Goal: Task Accomplishment & Management: Manage account settings

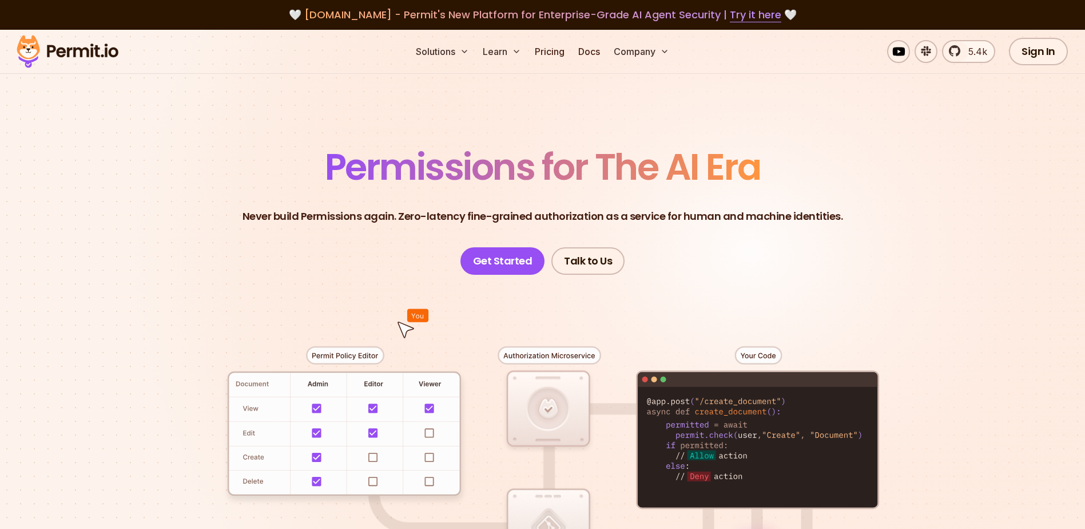
drag, startPoint x: 1034, startPoint y: 56, endPoint x: 994, endPoint y: 65, distance: 41.1
click at [1034, 56] on link "Sign In" at bounding box center [1038, 51] width 59 height 27
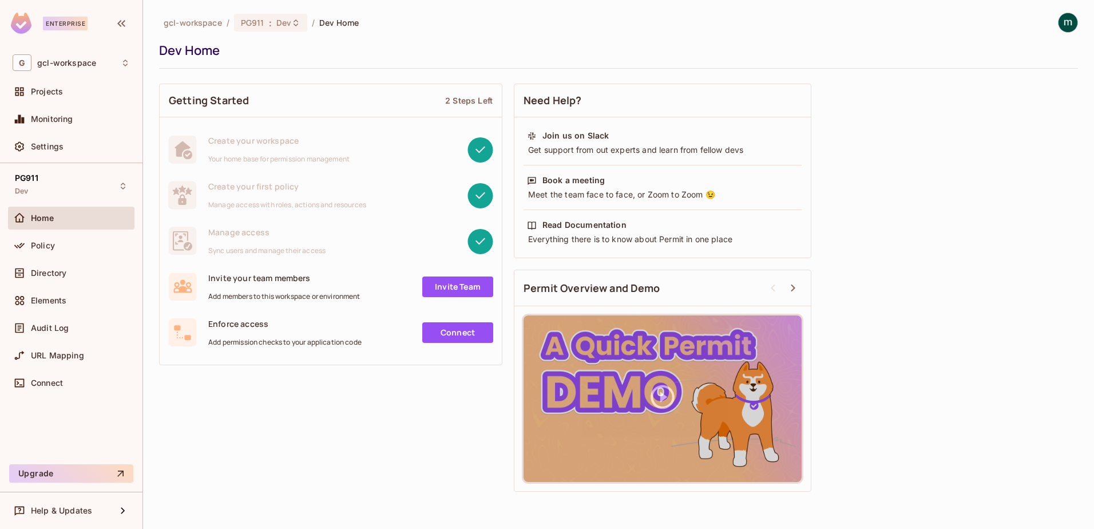
drag, startPoint x: 319, startPoint y: 3, endPoint x: 366, endPoint y: 422, distance: 421.4
click at [366, 422] on div "Getting Started 2 Steps Left Create your workspace Your home base for permissio…" at bounding box center [618, 287] width 919 height 419
click at [51, 148] on span "Settings" at bounding box center [47, 146] width 33 height 9
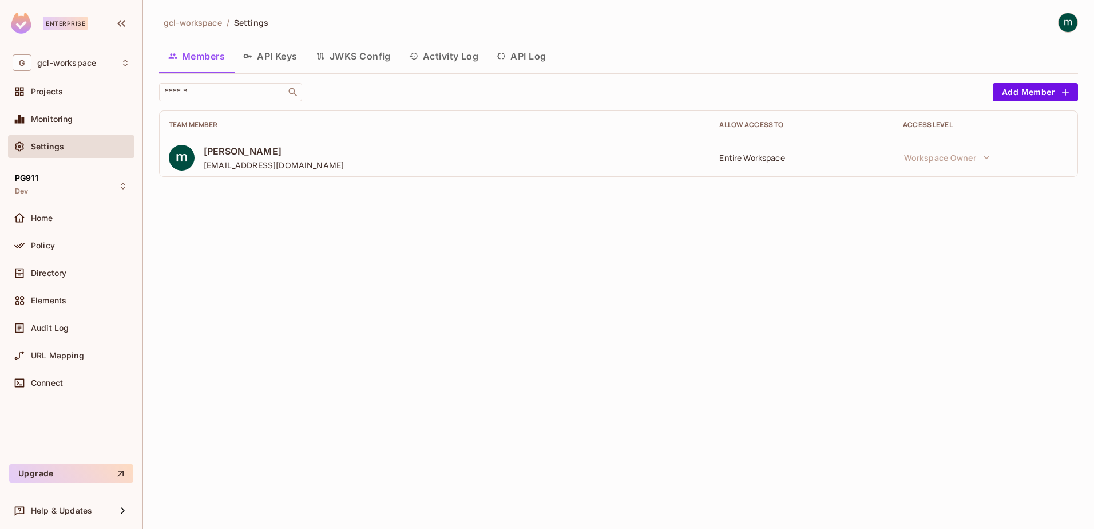
click at [447, 55] on button "Activity Log" at bounding box center [444, 56] width 88 height 29
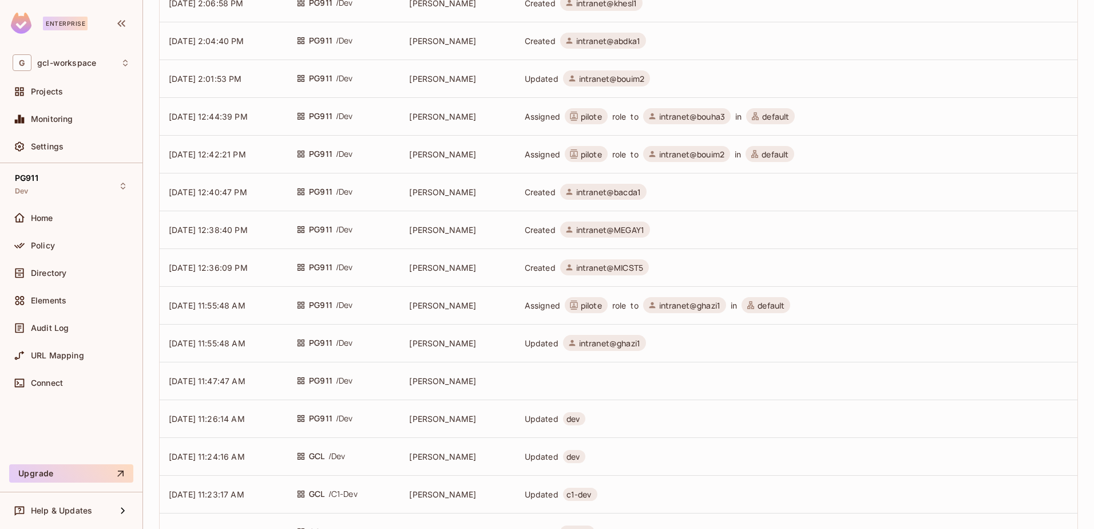
scroll to position [428, 0]
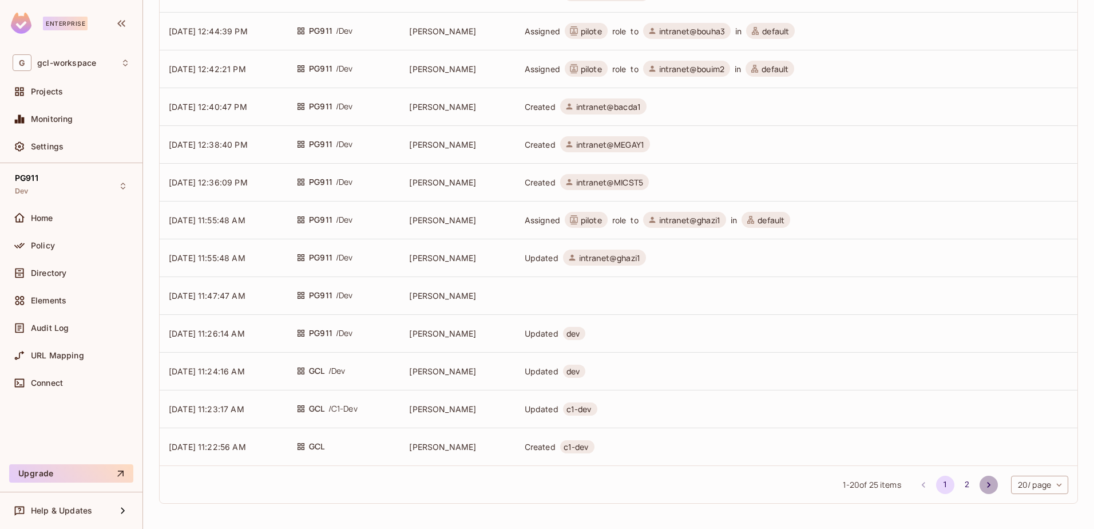
click at [983, 484] on icon "Go to next page" at bounding box center [988, 484] width 11 height 11
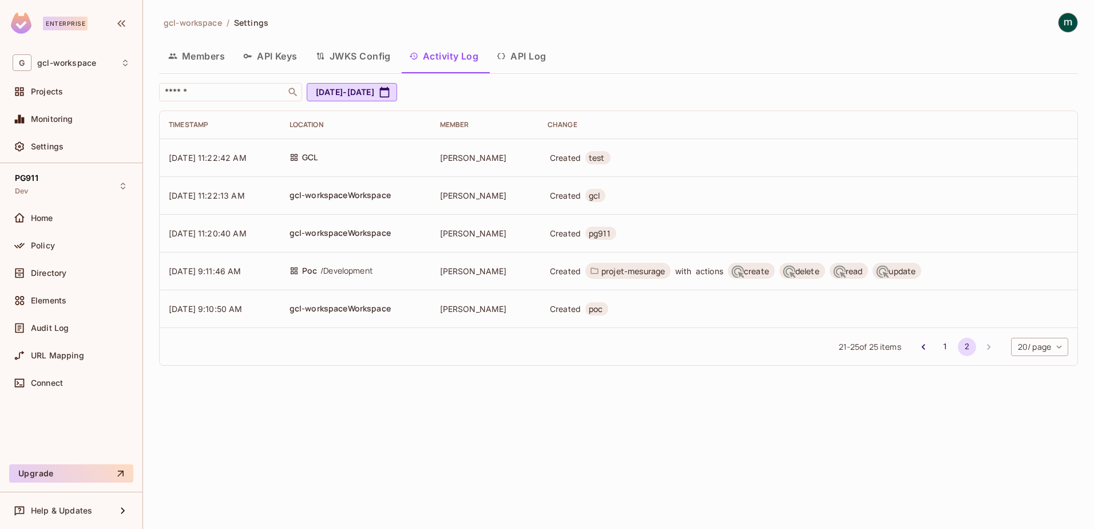
click at [442, 59] on button "Activity Log" at bounding box center [444, 56] width 88 height 29
click at [943, 345] on button "1" at bounding box center [945, 346] width 18 height 18
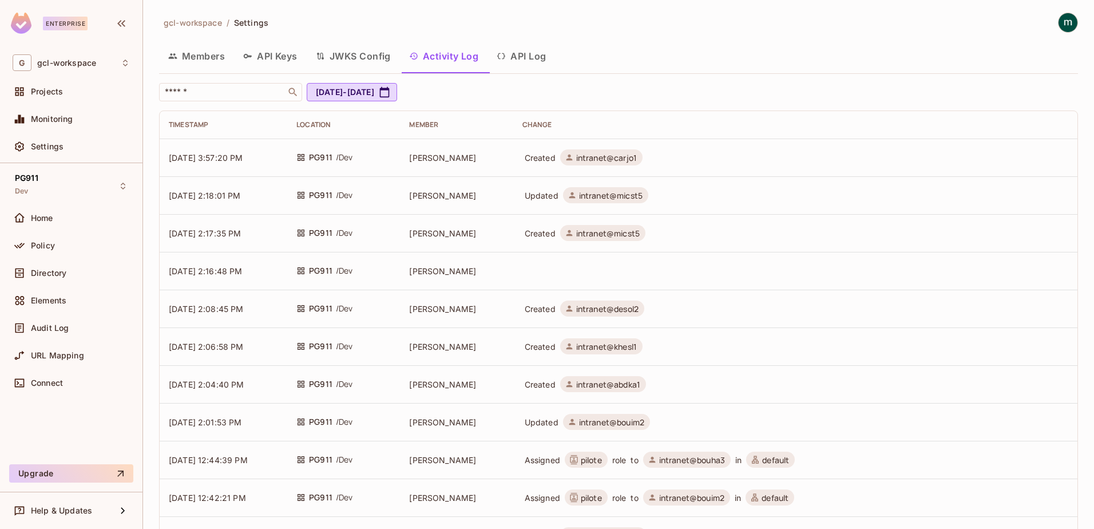
click at [926, 68] on div "Members API Keys JWKS Config Activity Log API Log" at bounding box center [618, 56] width 919 height 29
click at [1058, 25] on img at bounding box center [1067, 22] width 19 height 19
click at [44, 271] on div at bounding box center [547, 264] width 1094 height 529
click at [57, 271] on span "Directory" at bounding box center [48, 272] width 35 height 9
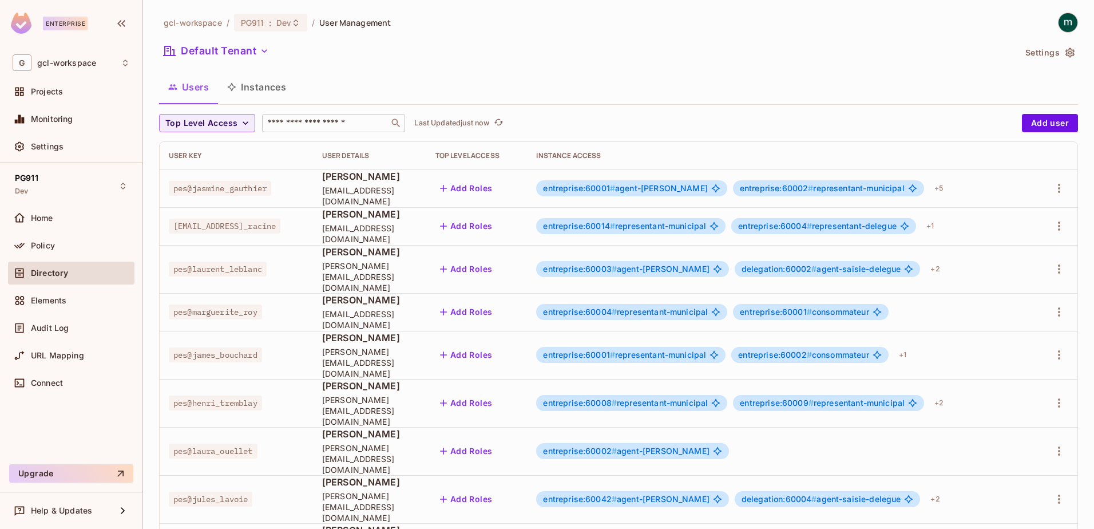
click at [367, 121] on input "text" at bounding box center [325, 122] width 120 height 11
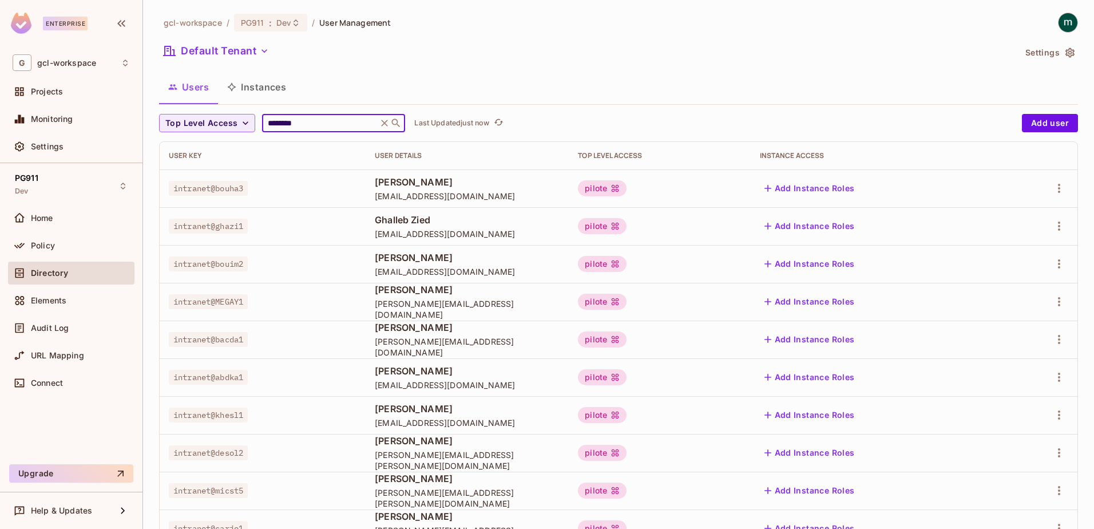
scroll to position [82, 0]
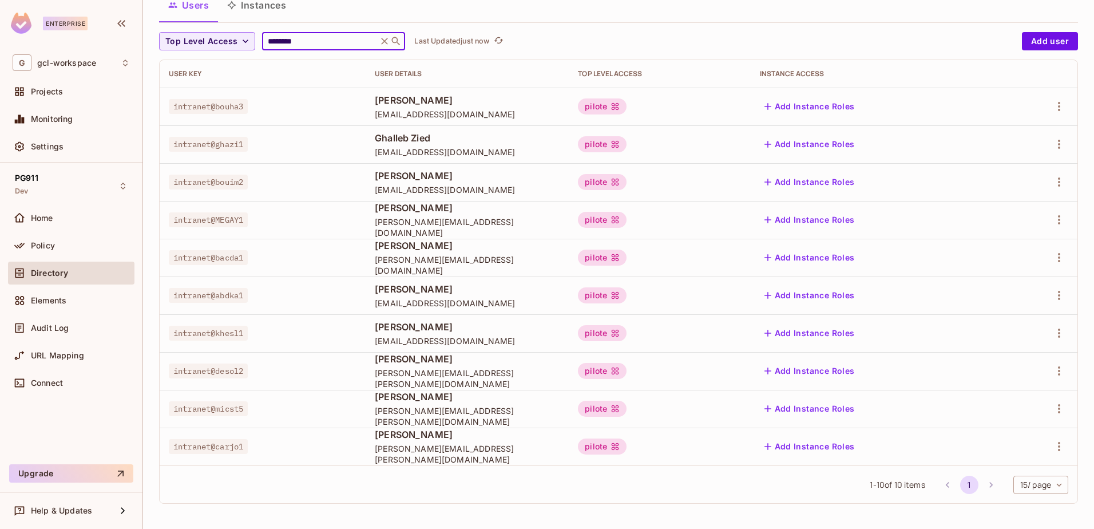
type input "********"
click at [980, 483] on li "pagination navigation" at bounding box center [991, 484] width 22 height 18
click at [227, 446] on span "intranet@carjo1" at bounding box center [208, 446] width 79 height 15
click at [1058, 449] on icon "button" at bounding box center [1059, 446] width 2 height 9
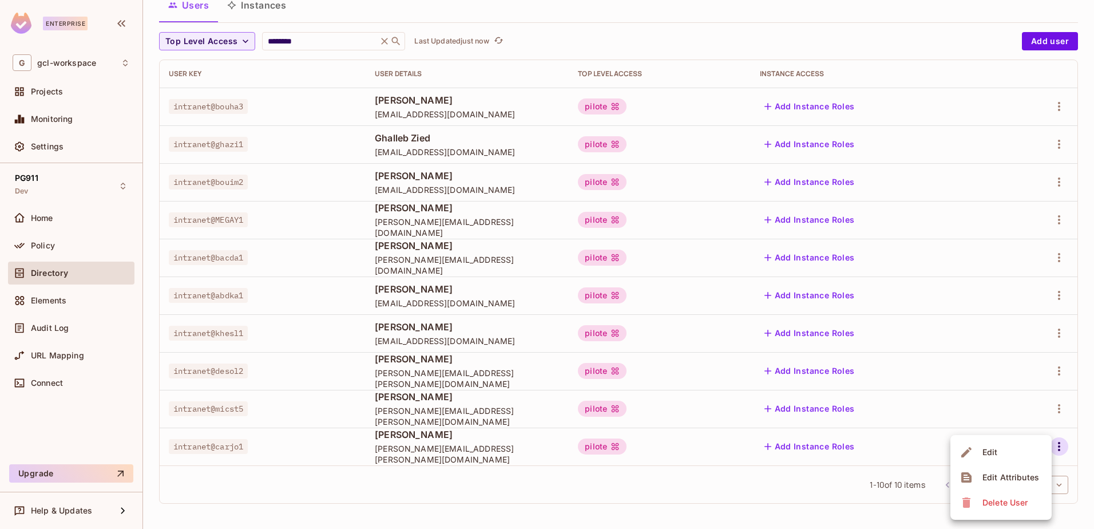
click at [980, 451] on span "Edit" at bounding box center [990, 452] width 22 height 18
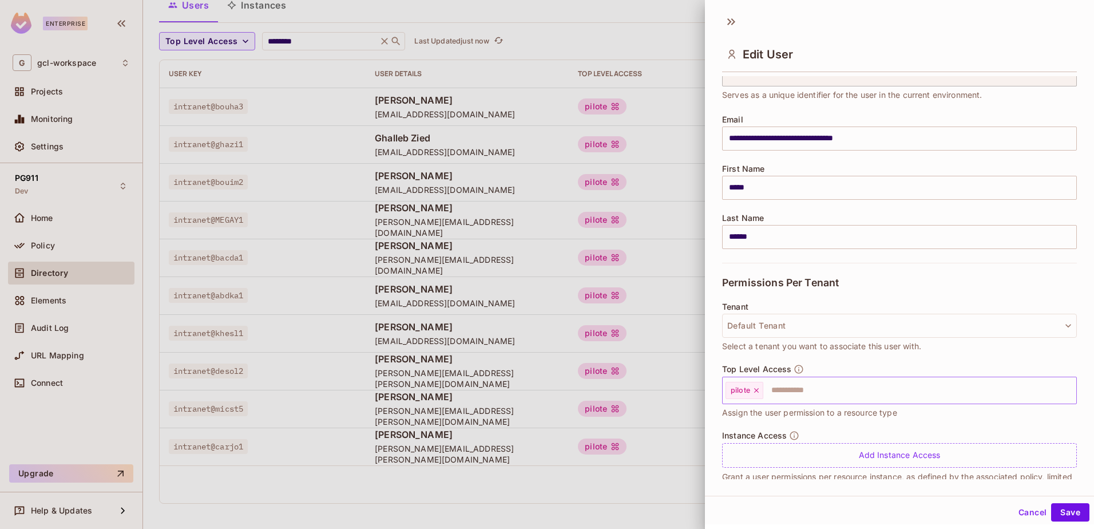
scroll to position [80, 0]
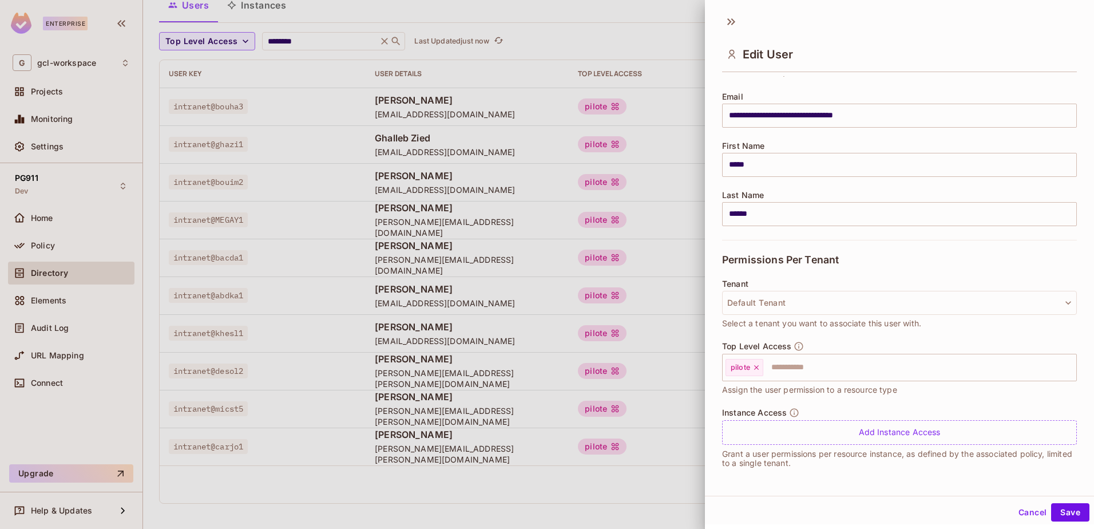
click at [577, 493] on div at bounding box center [547, 264] width 1094 height 529
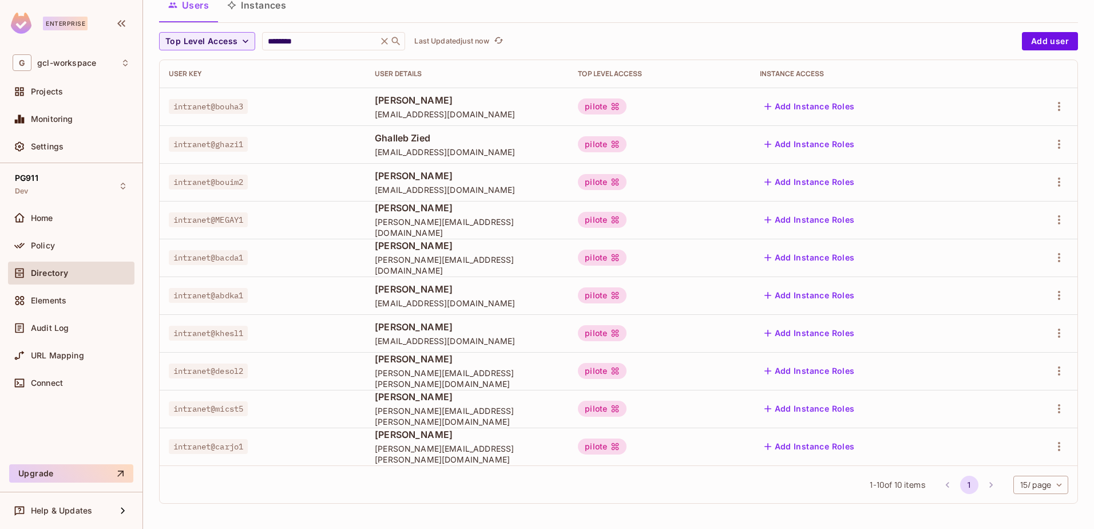
scroll to position [0, 0]
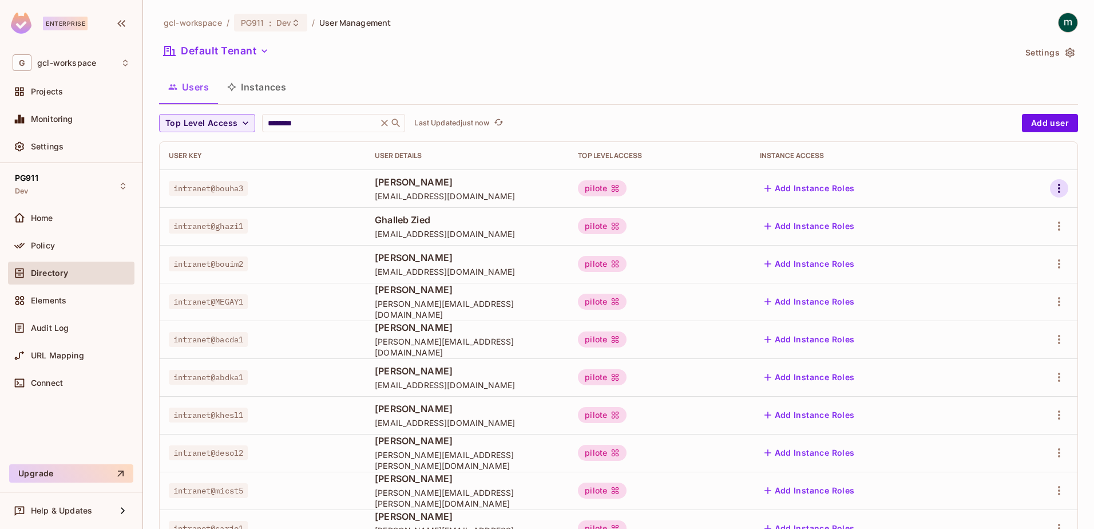
click at [1054, 188] on icon "button" at bounding box center [1059, 188] width 14 height 14
click at [984, 210] on div "Edit" at bounding box center [989, 214] width 15 height 11
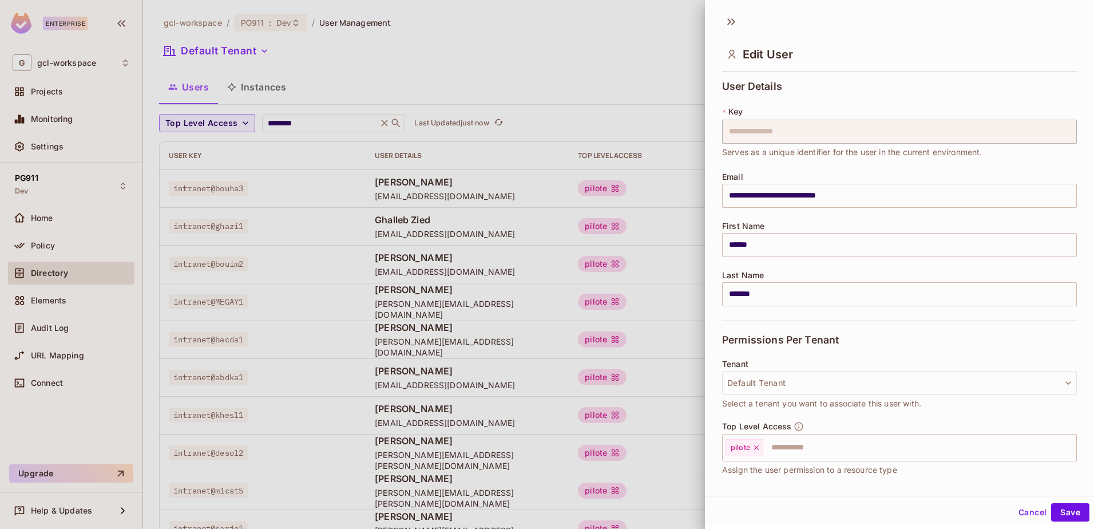
click at [1026, 510] on button "Cancel" at bounding box center [1032, 512] width 37 height 18
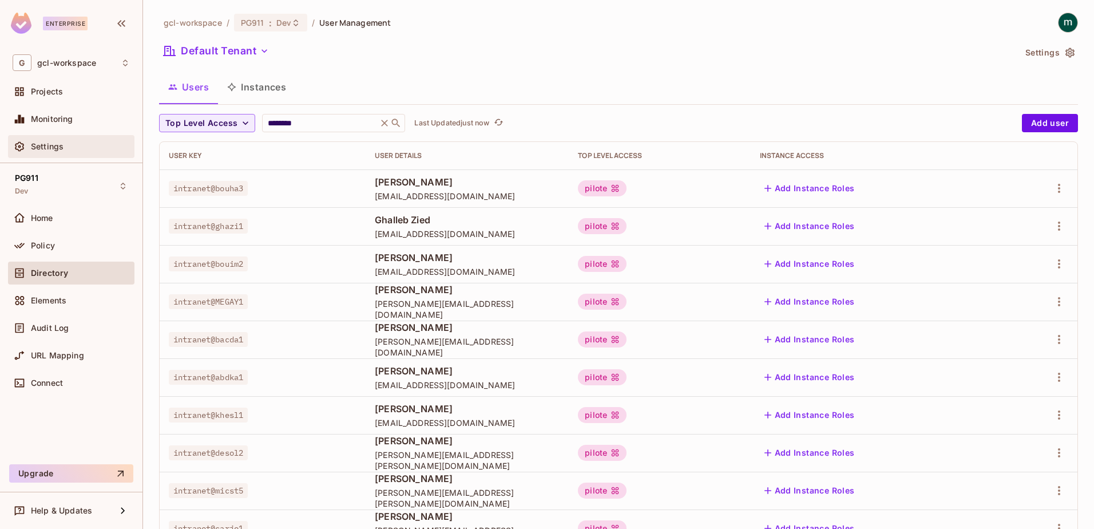
click at [38, 144] on span "Settings" at bounding box center [47, 146] width 33 height 9
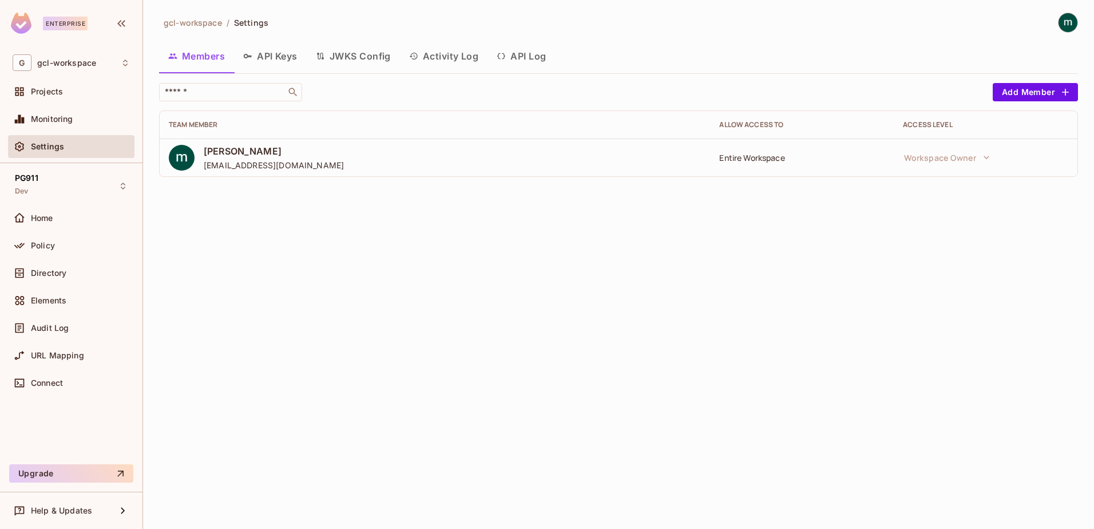
click at [529, 54] on button "API Log" at bounding box center [520, 56] width 67 height 29
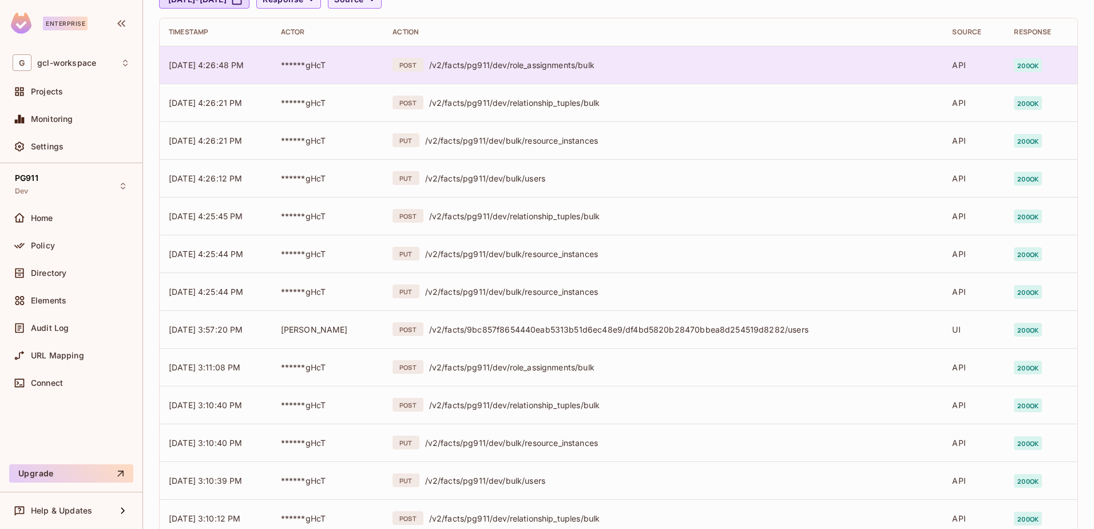
scroll to position [57, 0]
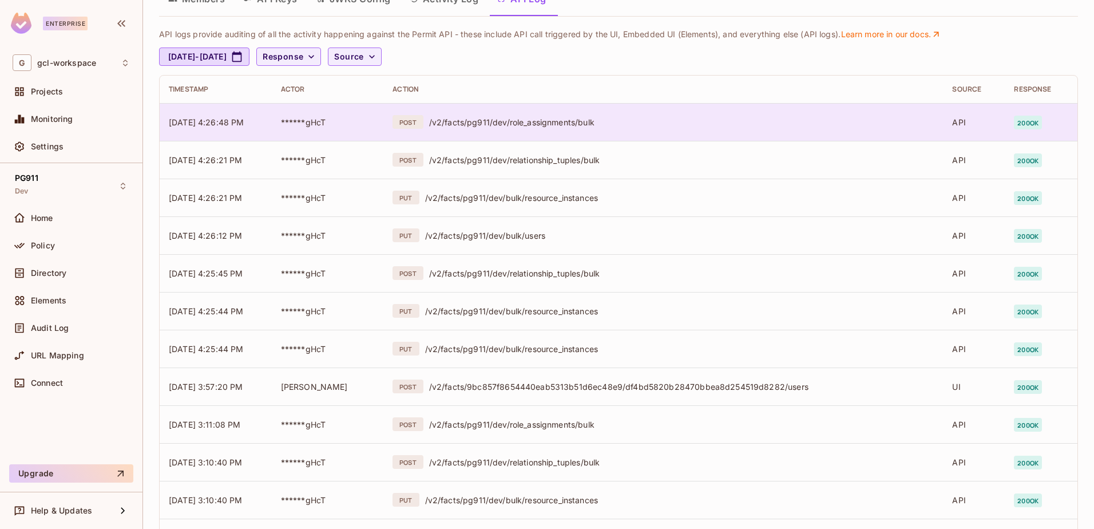
click at [946, 122] on td "API" at bounding box center [974, 122] width 62 height 38
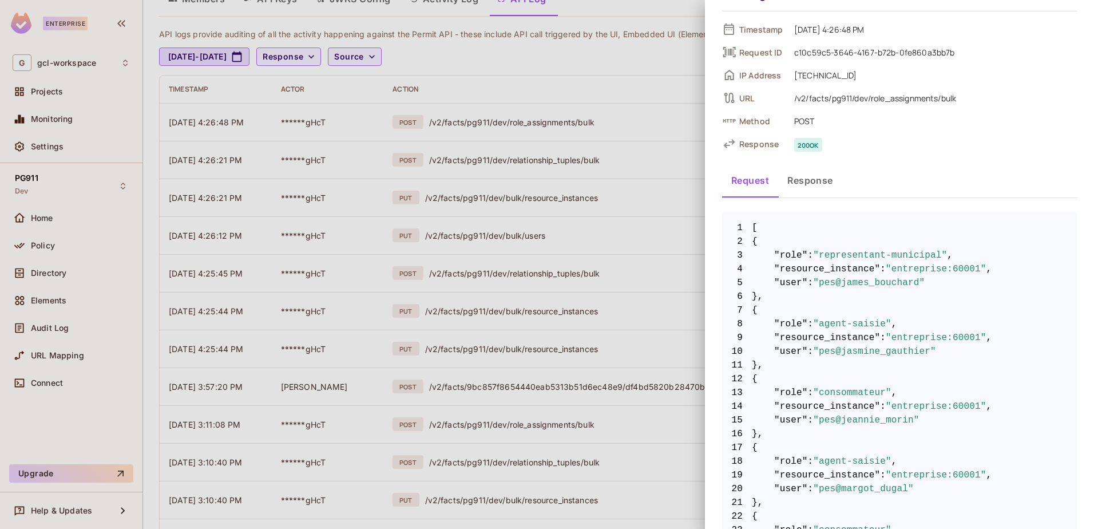
click at [509, 379] on div at bounding box center [547, 264] width 1094 height 529
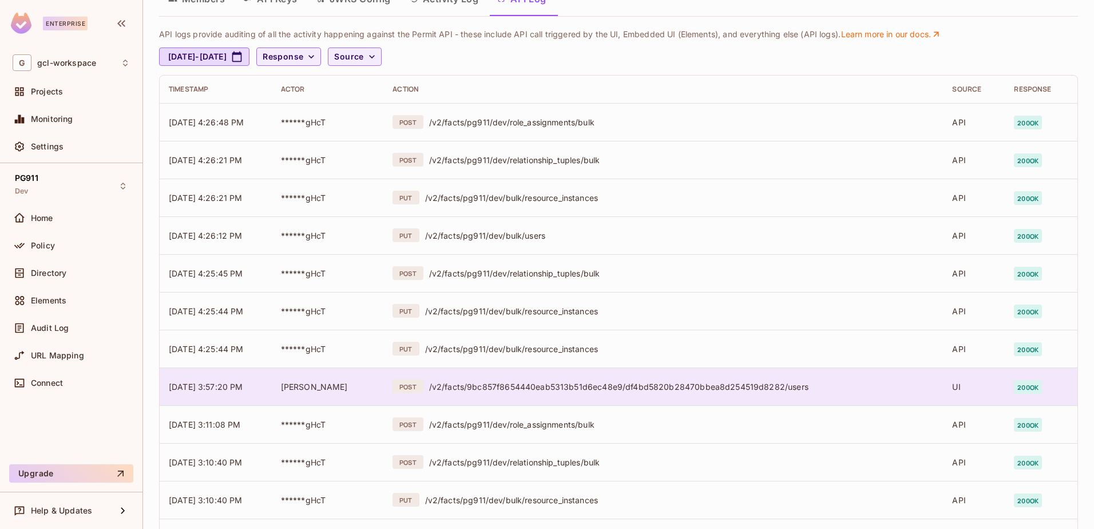
click at [685, 386] on div "/v2/facts/9bc857f8654440eab5313b51d6ec48e9/df4bd5820b28470bbea8d254519d8282/use…" at bounding box center [681, 386] width 505 height 11
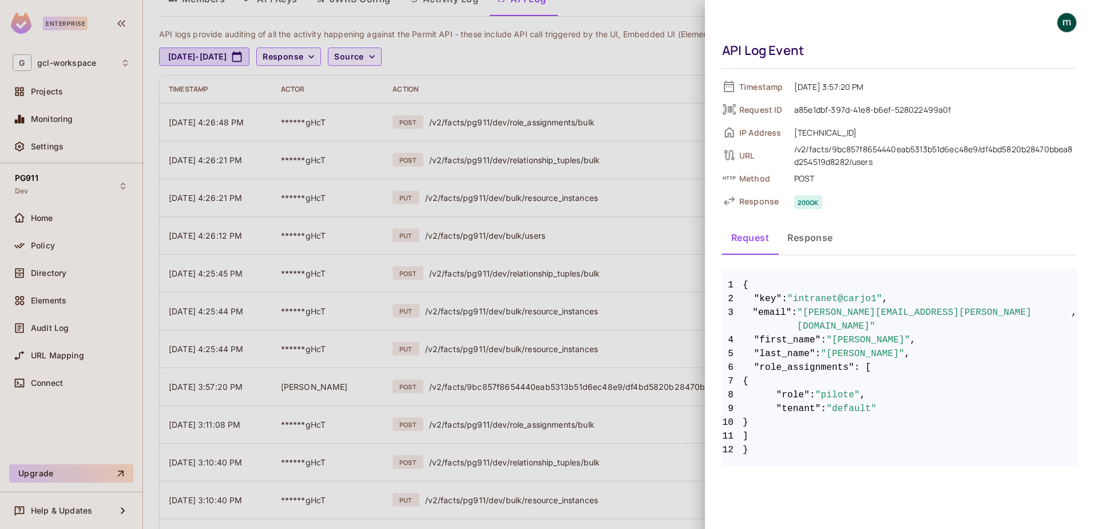
click at [546, 251] on div at bounding box center [547, 264] width 1094 height 529
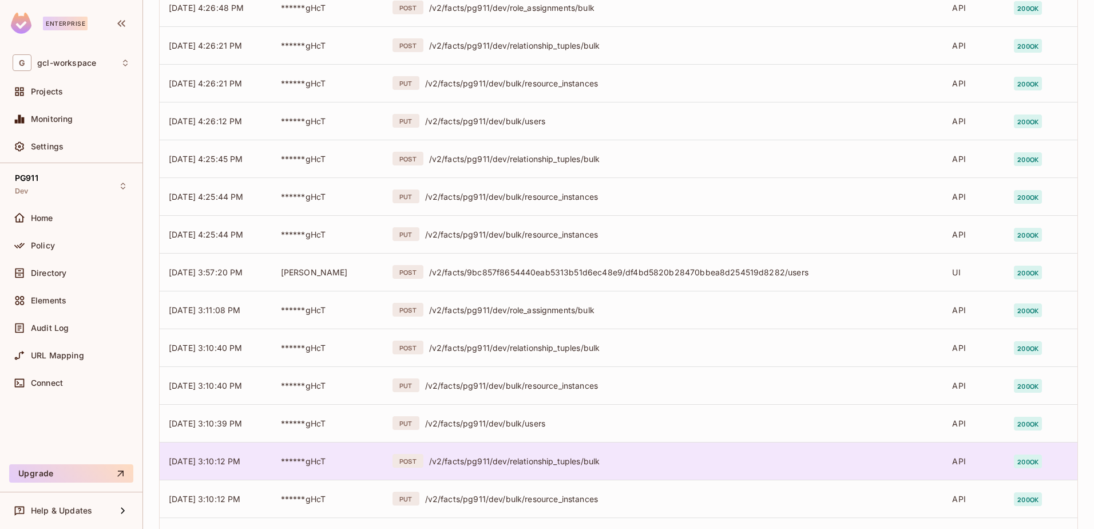
scroll to position [261, 0]
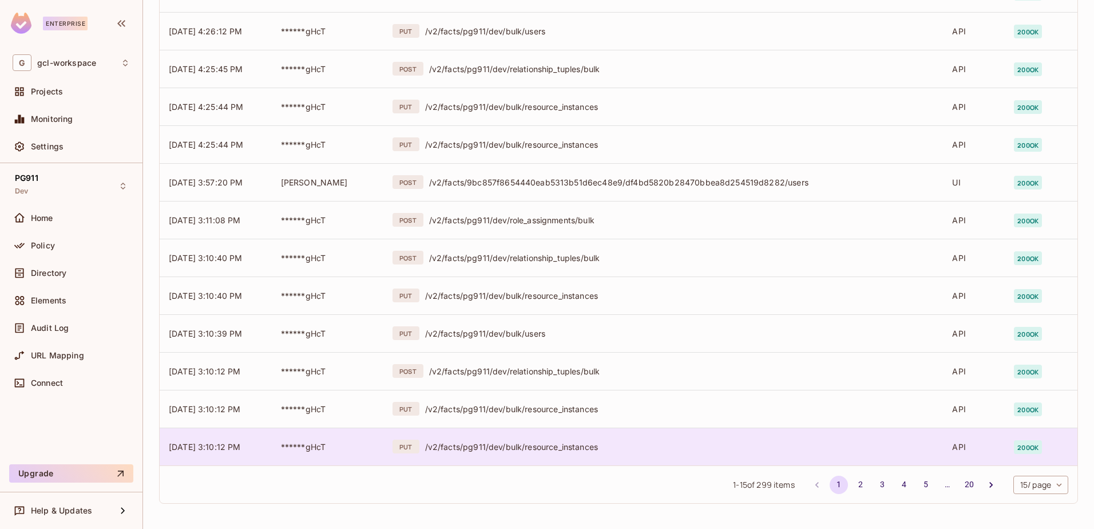
click at [240, 444] on span "09/18/2025 3:10:12 PM" at bounding box center [205, 447] width 72 height 10
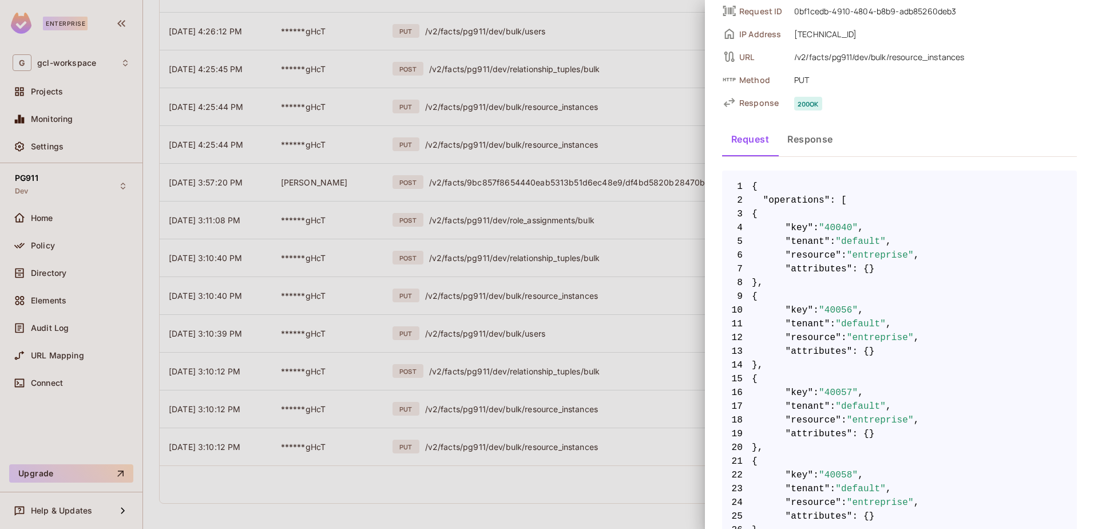
scroll to position [0, 0]
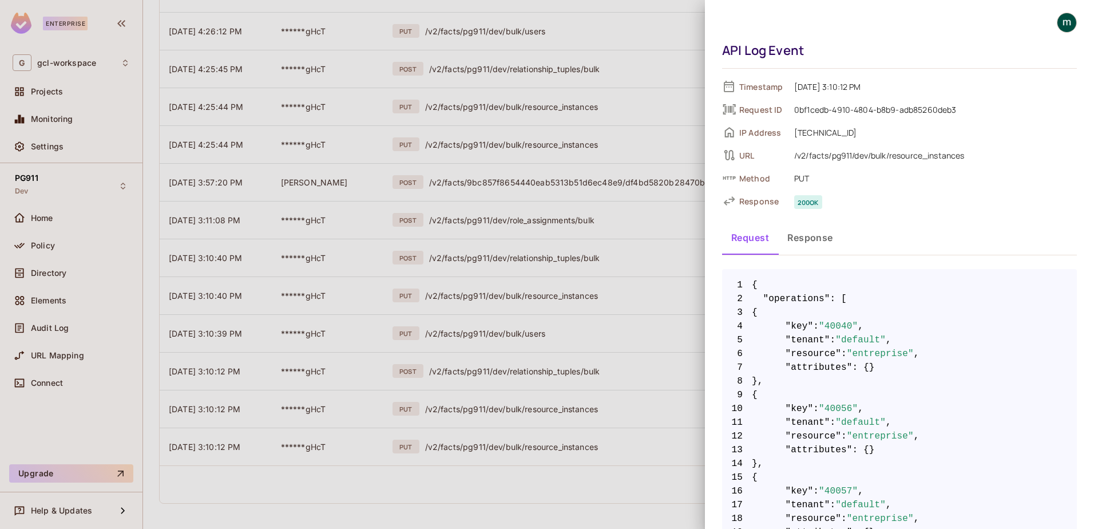
click at [527, 372] on div at bounding box center [547, 264] width 1094 height 529
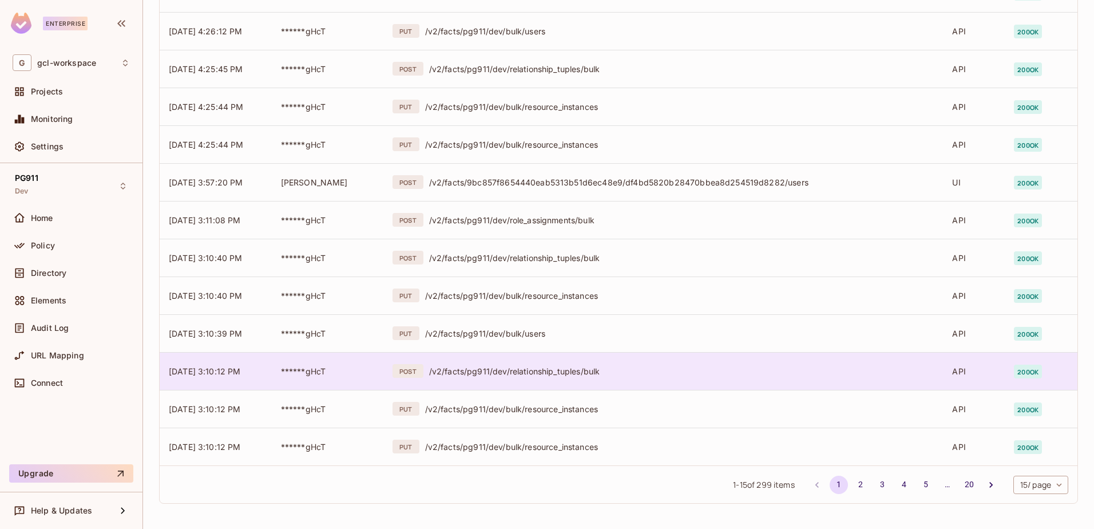
click at [512, 367] on div "/v2/facts/pg911/dev/relationship_tuples/bulk" at bounding box center [681, 371] width 505 height 11
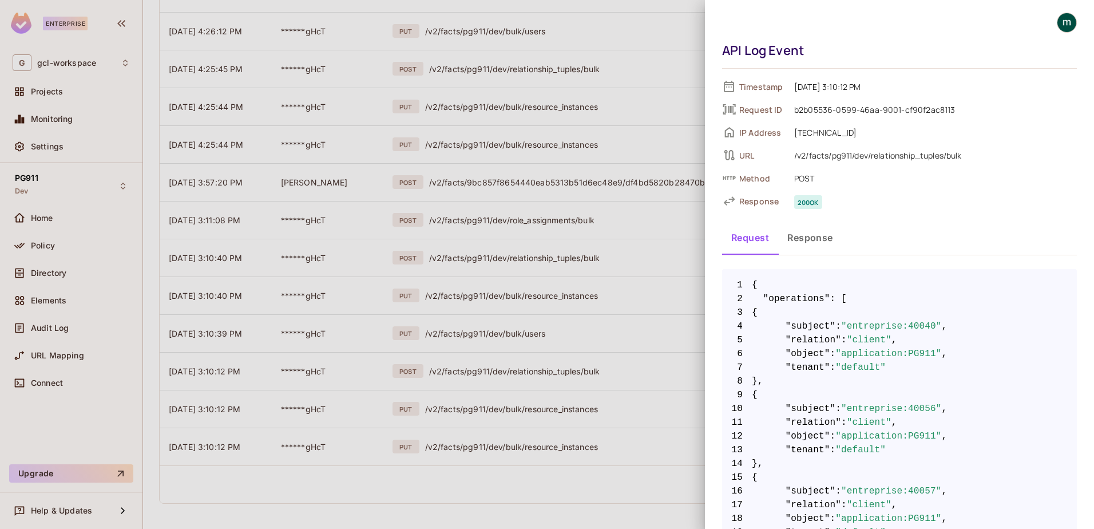
click at [449, 367] on div at bounding box center [547, 264] width 1094 height 529
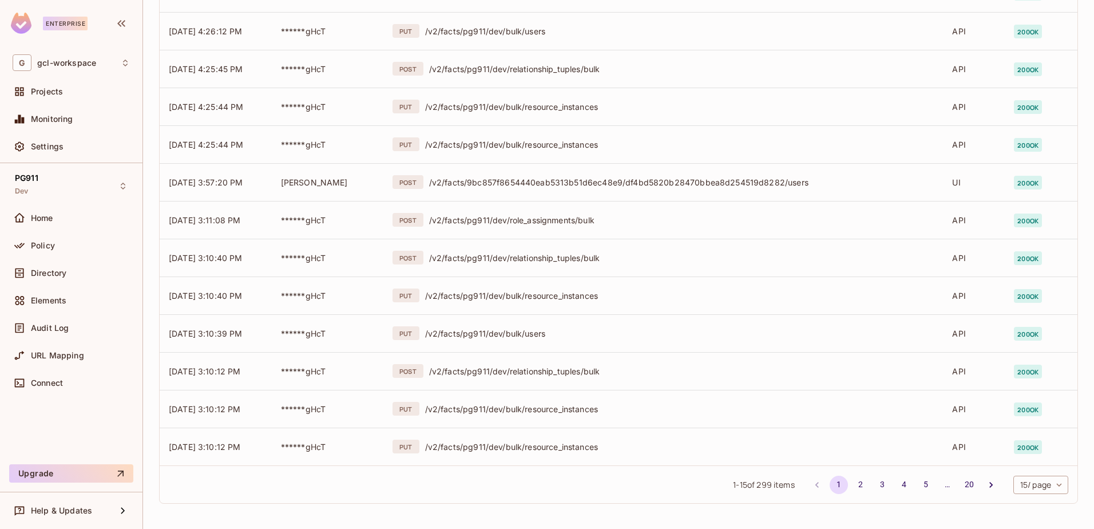
click at [449, 367] on div "/v2/facts/pg911/dev/relationship_tuples/bulk" at bounding box center [681, 371] width 505 height 11
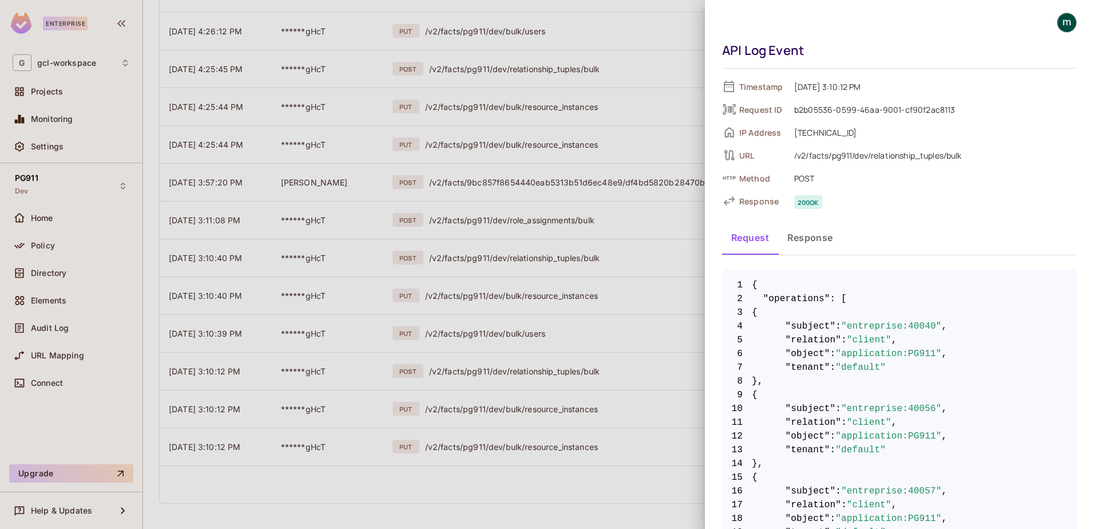
click at [456, 332] on div at bounding box center [547, 264] width 1094 height 529
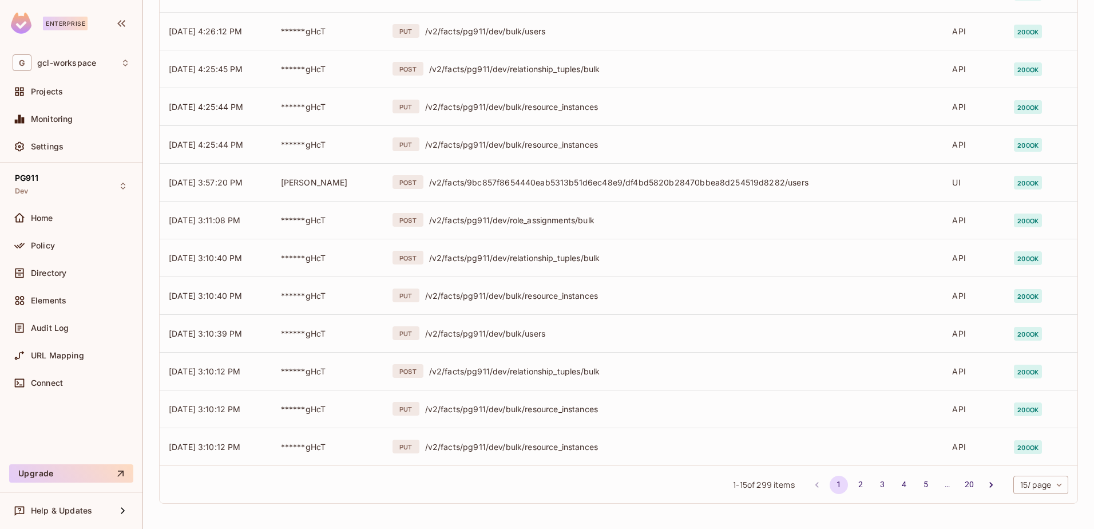
click at [274, 332] on td "******gHcT" at bounding box center [328, 333] width 112 height 38
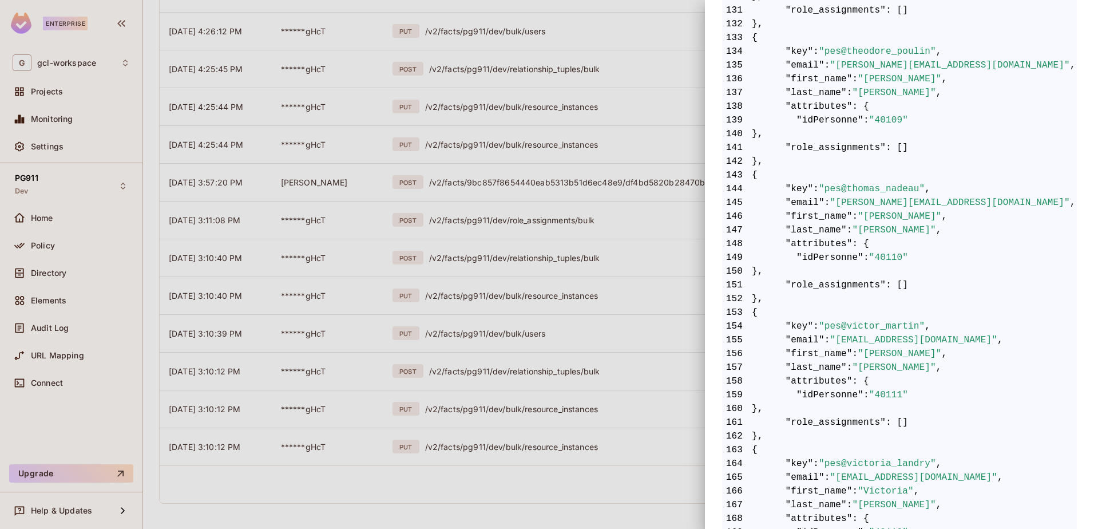
scroll to position [2116, 0]
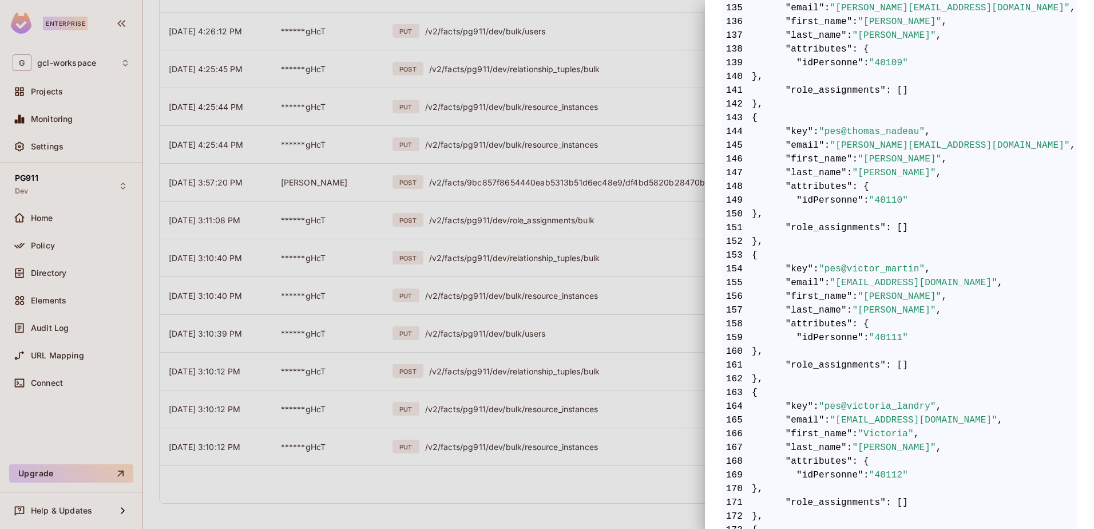
click at [489, 330] on div at bounding box center [547, 264] width 1094 height 529
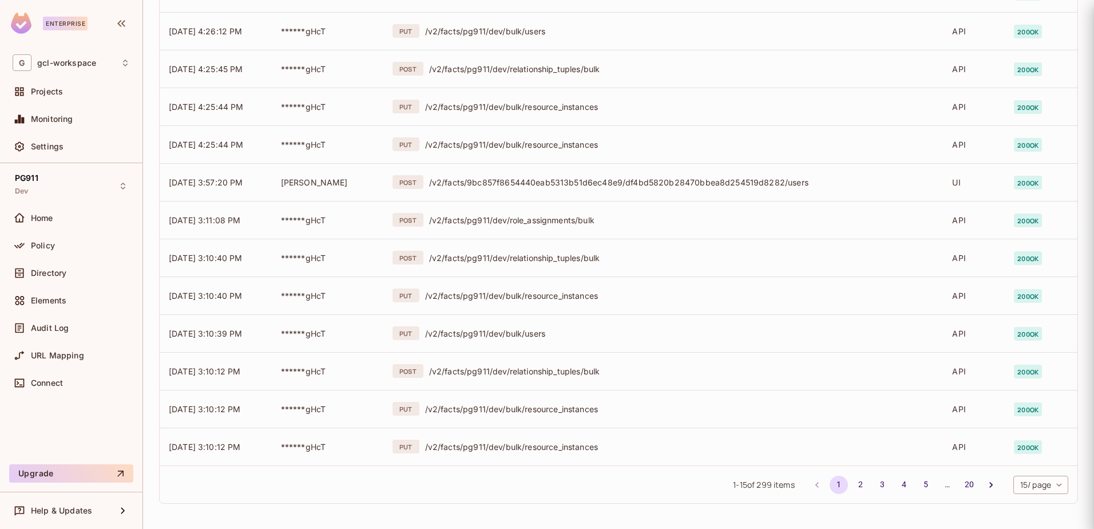
scroll to position [0, 0]
click at [489, 330] on div "/v2/facts/pg911/dev/bulk/users" at bounding box center [679, 333] width 509 height 11
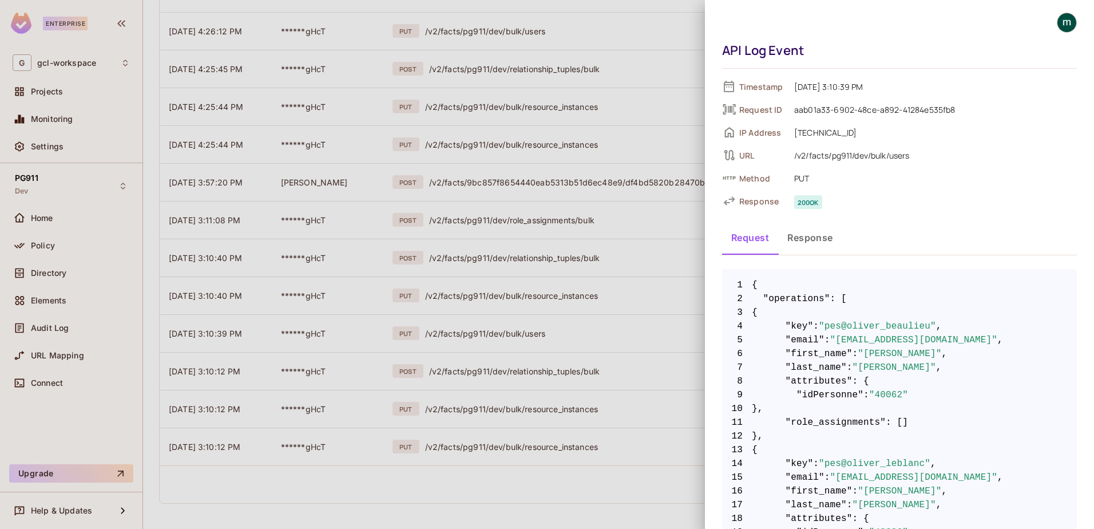
click at [494, 331] on div at bounding box center [547, 264] width 1094 height 529
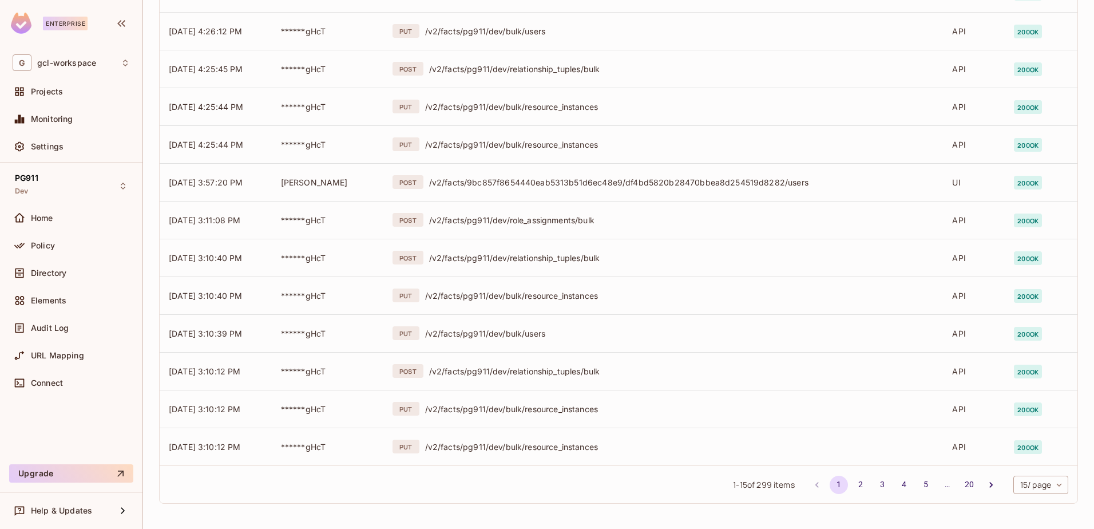
scroll to position [90, 0]
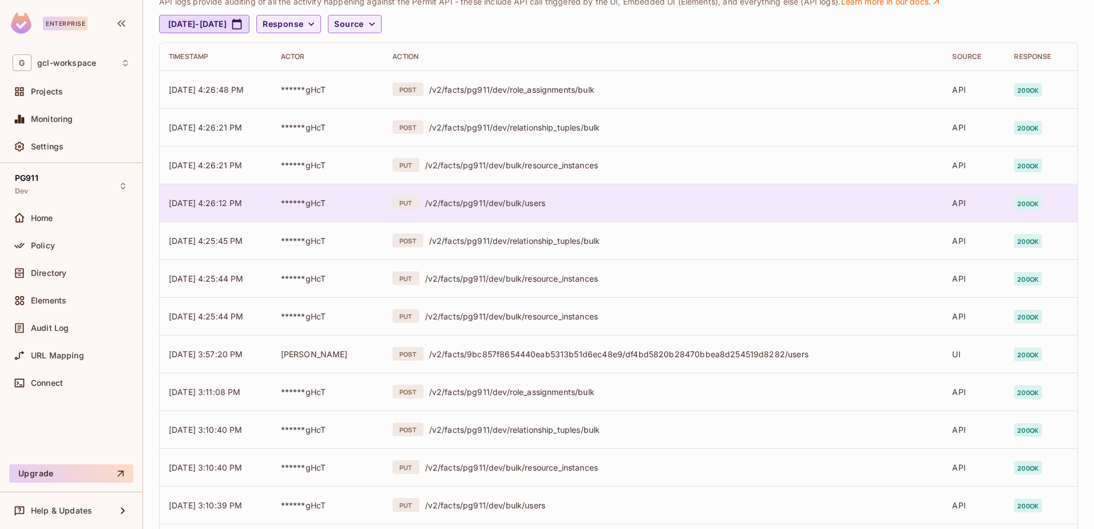
click at [479, 207] on div "/v2/facts/pg911/dev/bulk/users" at bounding box center [679, 202] width 509 height 11
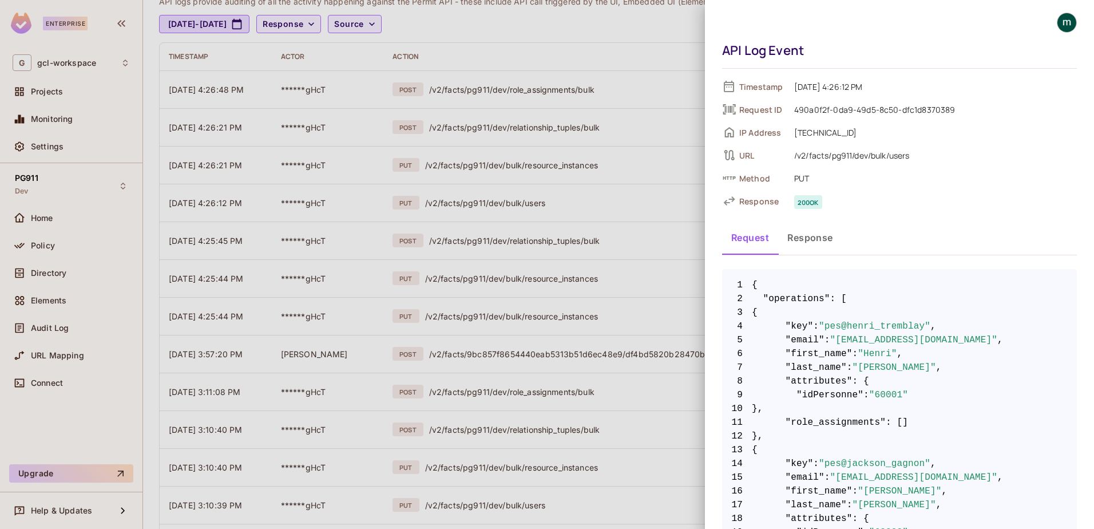
click at [507, 277] on div at bounding box center [547, 264] width 1094 height 529
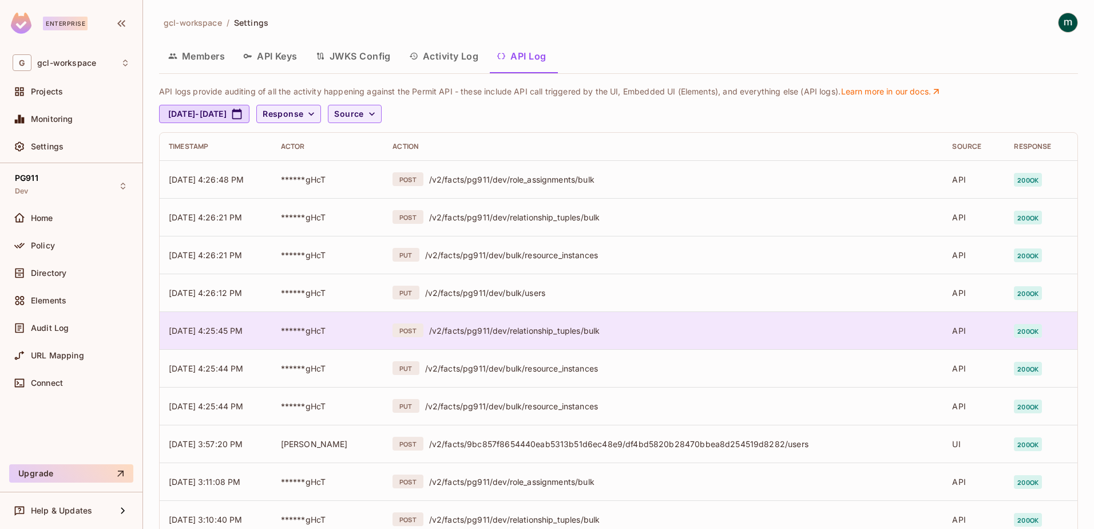
scroll to position [57, 0]
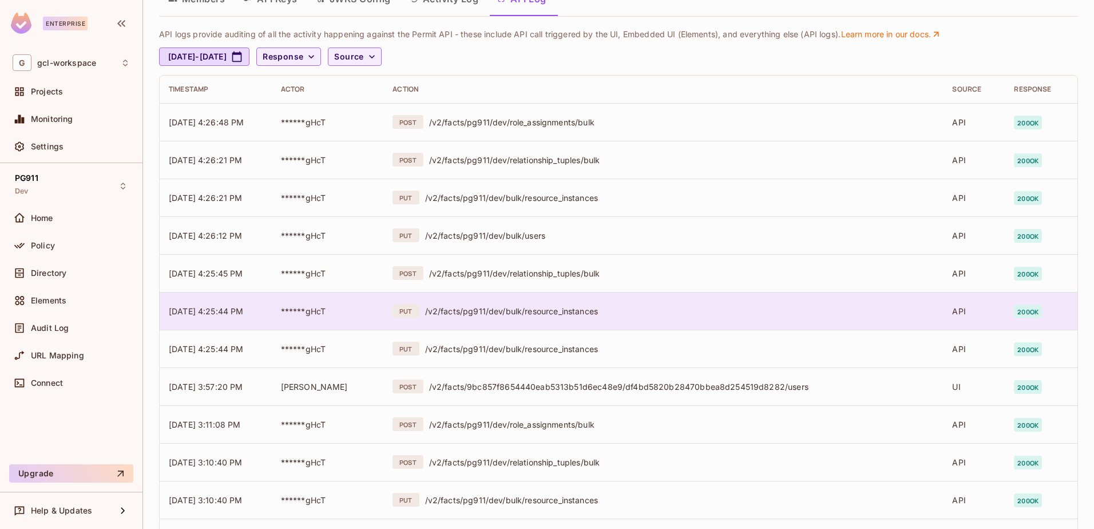
click at [508, 309] on div "/v2/facts/pg911/dev/bulk/resource_instances" at bounding box center [679, 310] width 509 height 11
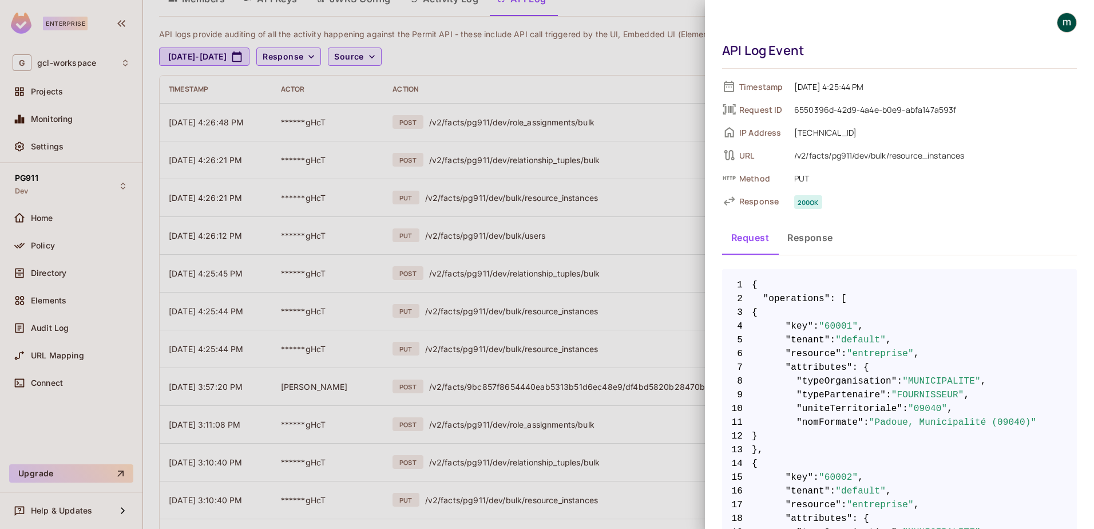
click at [499, 226] on div at bounding box center [547, 264] width 1094 height 529
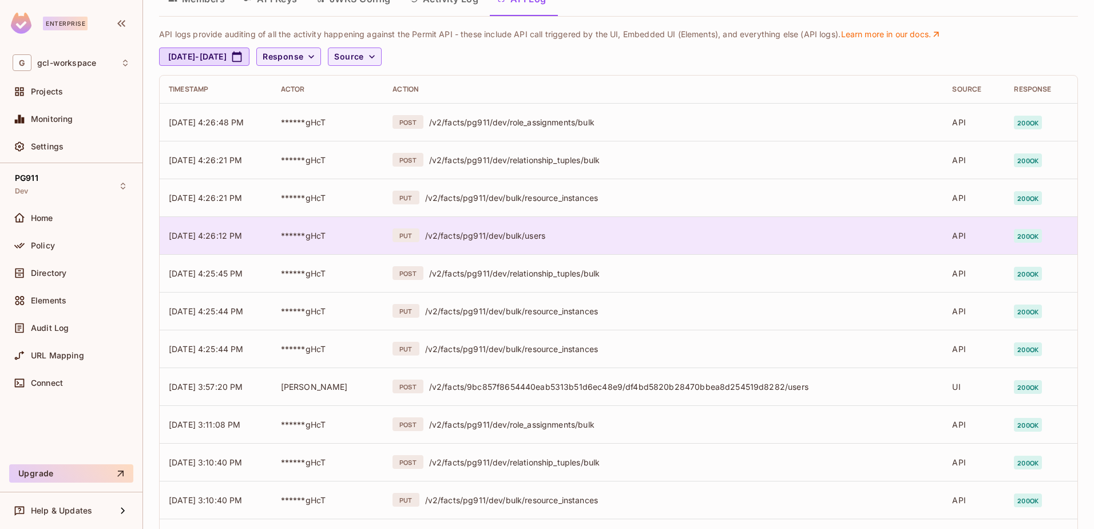
click at [496, 232] on div "/v2/facts/pg911/dev/bulk/users" at bounding box center [679, 235] width 509 height 11
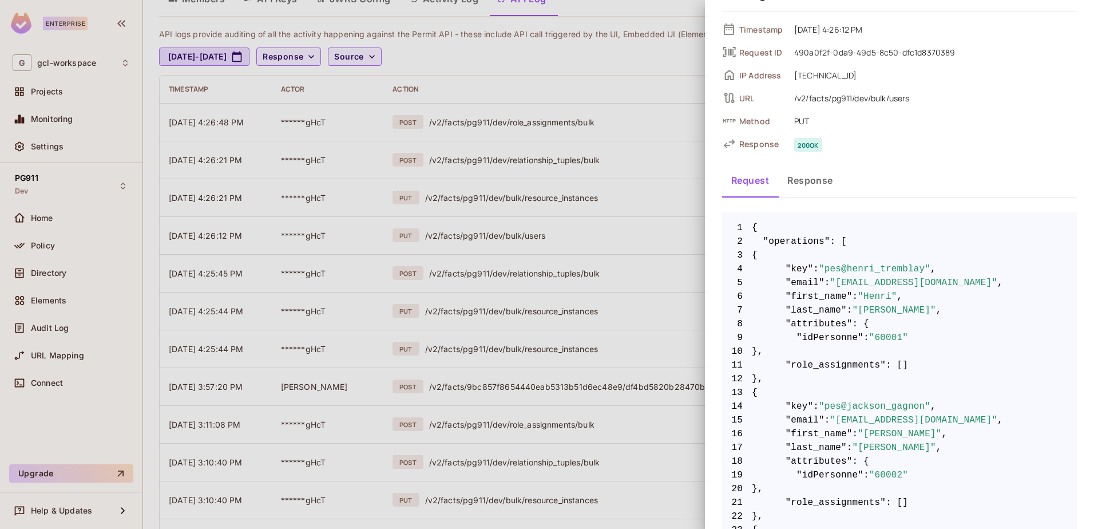
click at [558, 425] on div at bounding box center [547, 264] width 1094 height 529
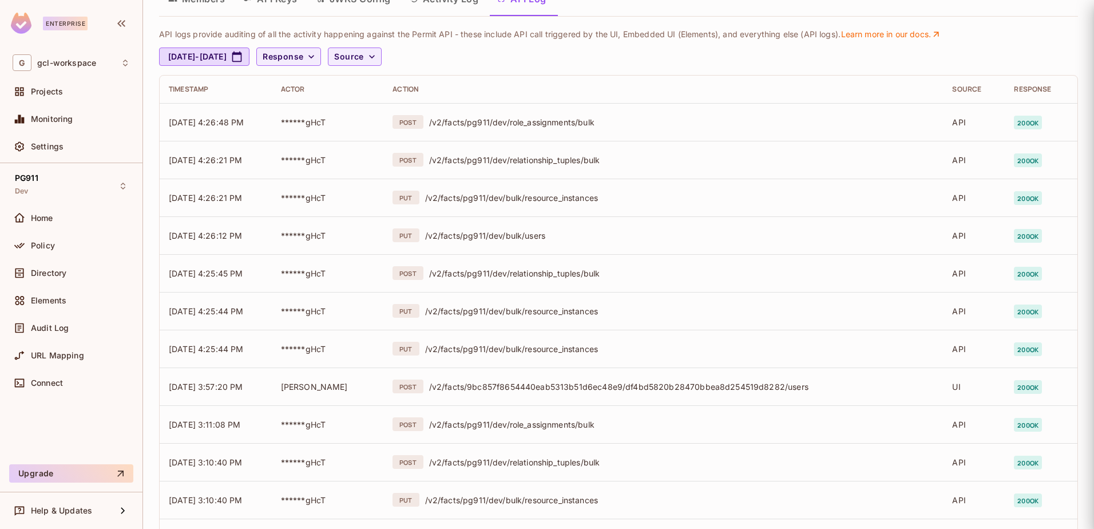
scroll to position [0, 0]
click at [558, 425] on div "/v2/facts/pg911/dev/role_assignments/bulk" at bounding box center [681, 424] width 505 height 11
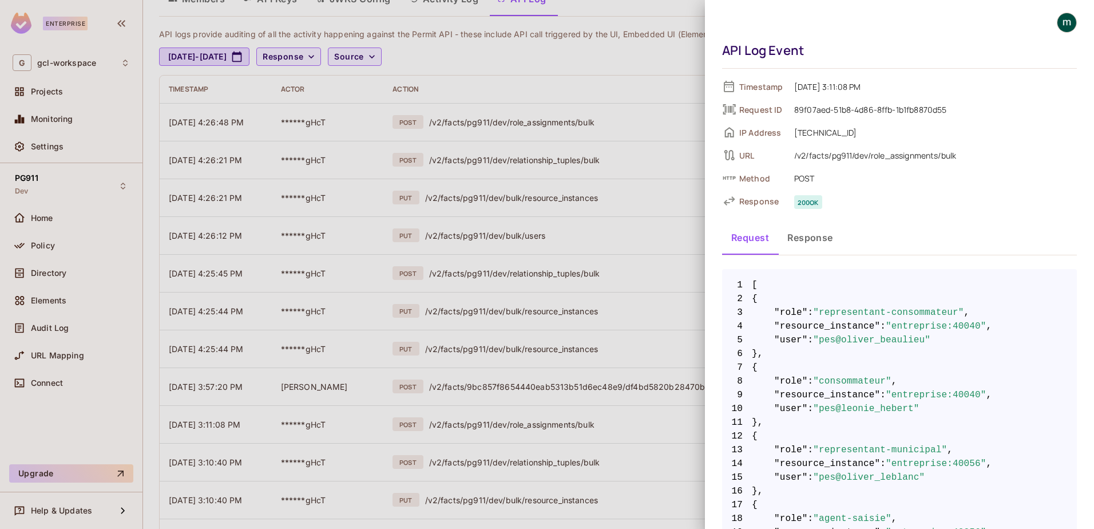
scroll to position [114, 0]
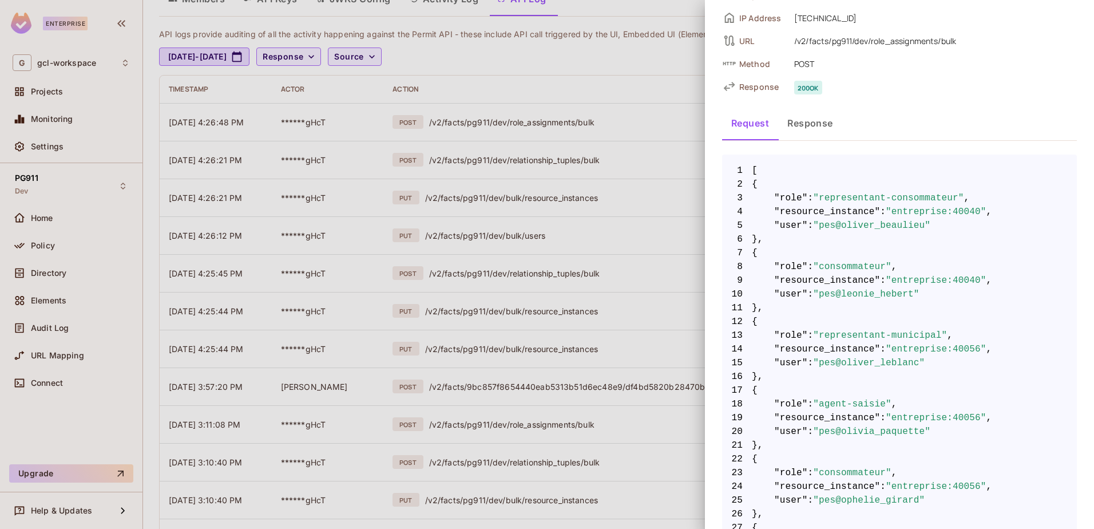
click at [506, 228] on div at bounding box center [547, 264] width 1094 height 529
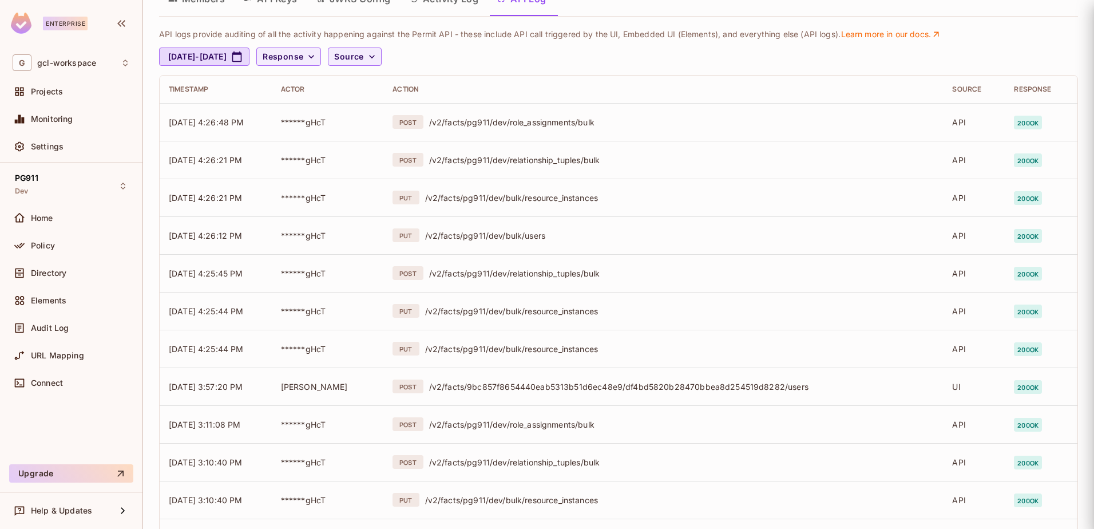
scroll to position [0, 0]
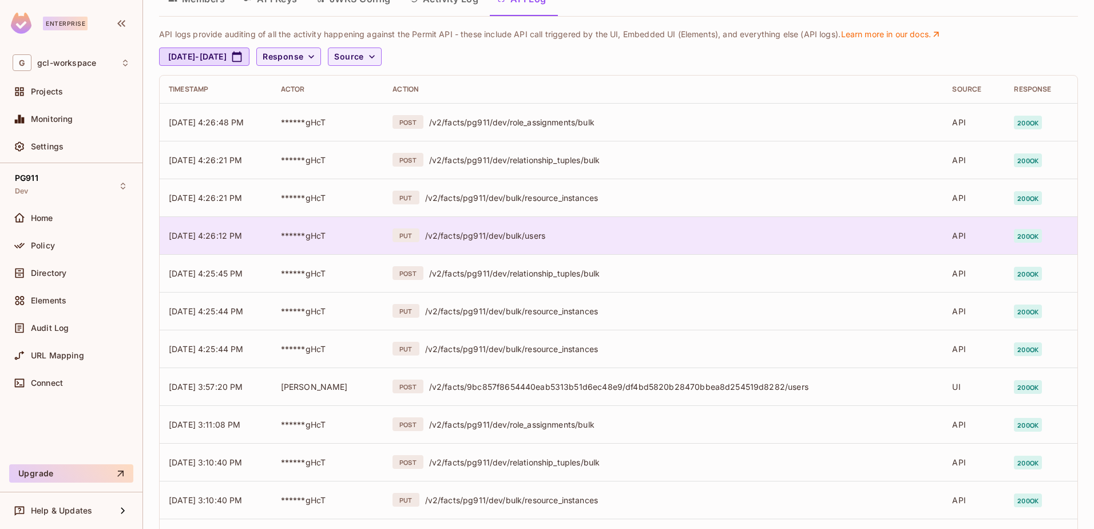
click at [506, 233] on div "/v2/facts/pg911/dev/bulk/users" at bounding box center [679, 235] width 509 height 11
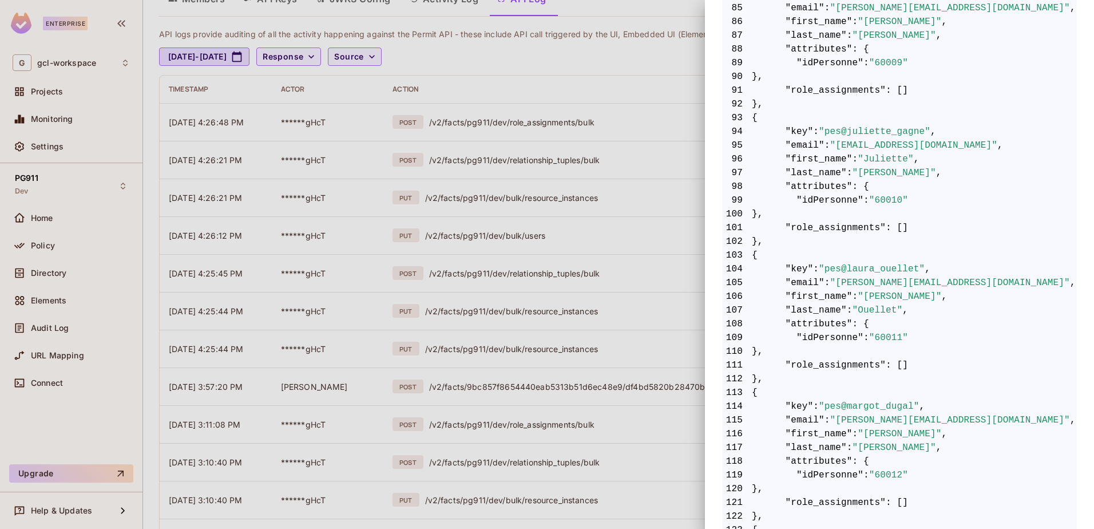
scroll to position [1544, 0]
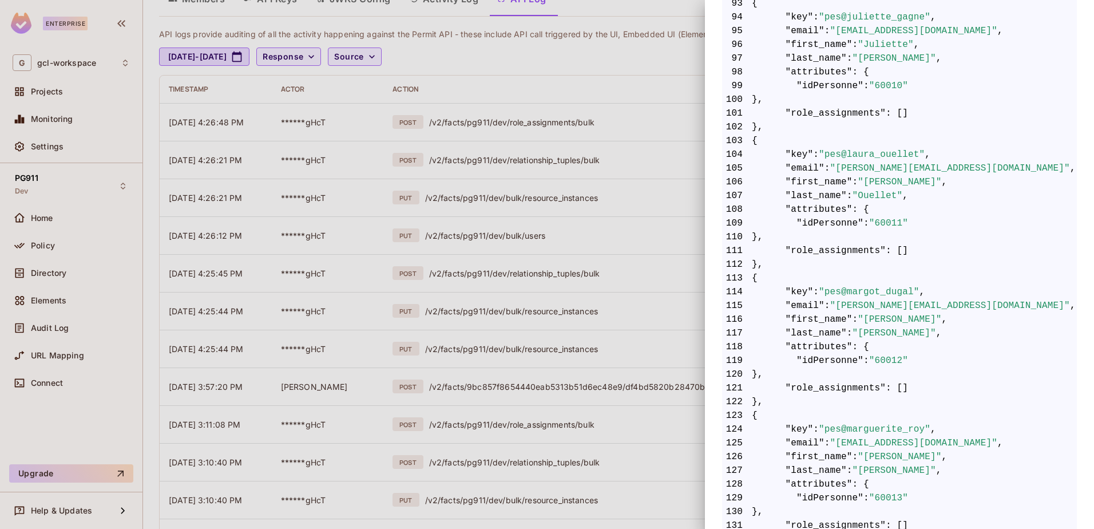
click at [1000, 219] on span "109 "idPersonne" : "60011"" at bounding box center [899, 223] width 355 height 14
click at [517, 237] on div at bounding box center [547, 264] width 1094 height 529
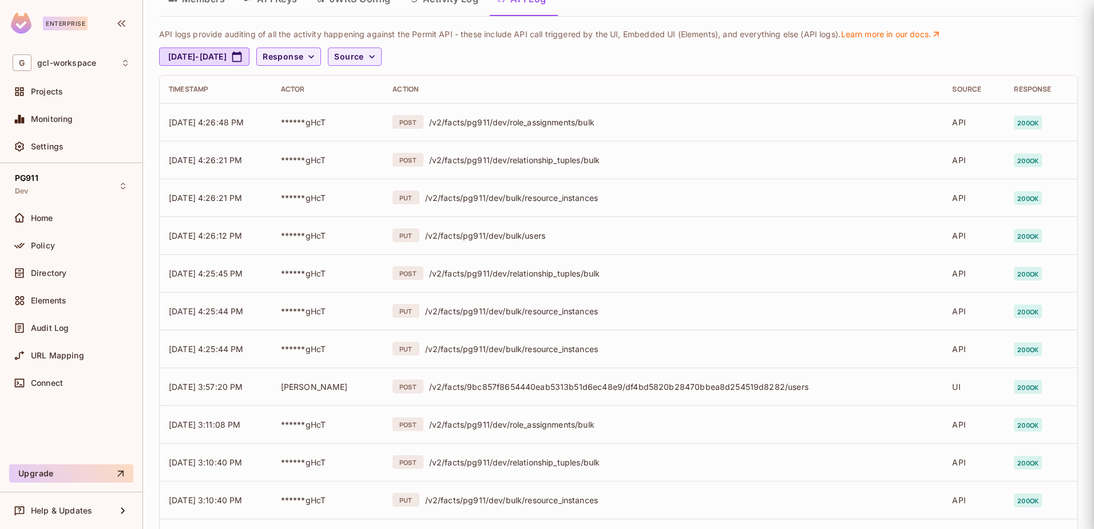
click at [517, 237] on div at bounding box center [547, 264] width 1094 height 529
click at [517, 237] on div "/v2/facts/pg911/dev/bulk/users" at bounding box center [679, 235] width 509 height 11
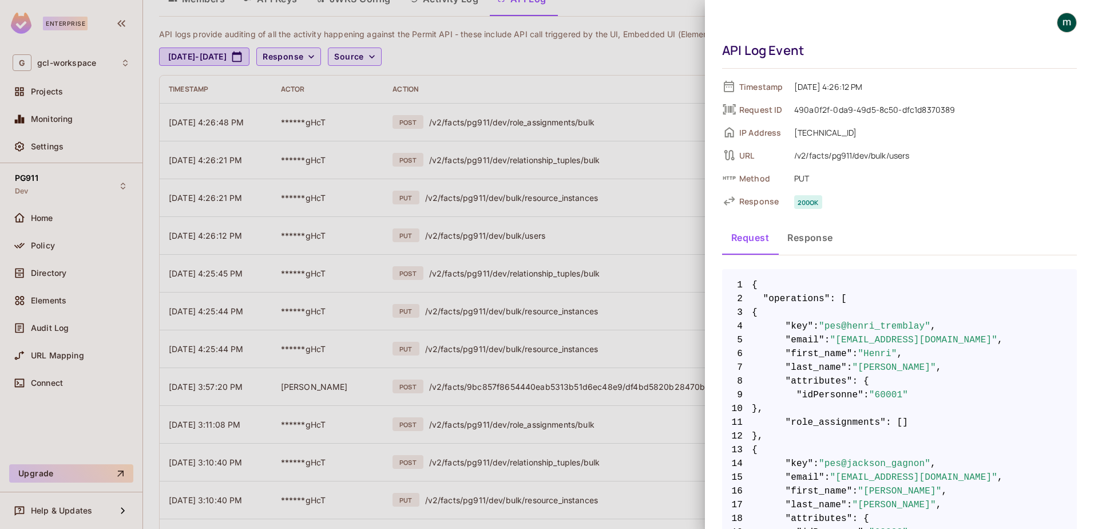
click at [517, 237] on div at bounding box center [547, 264] width 1094 height 529
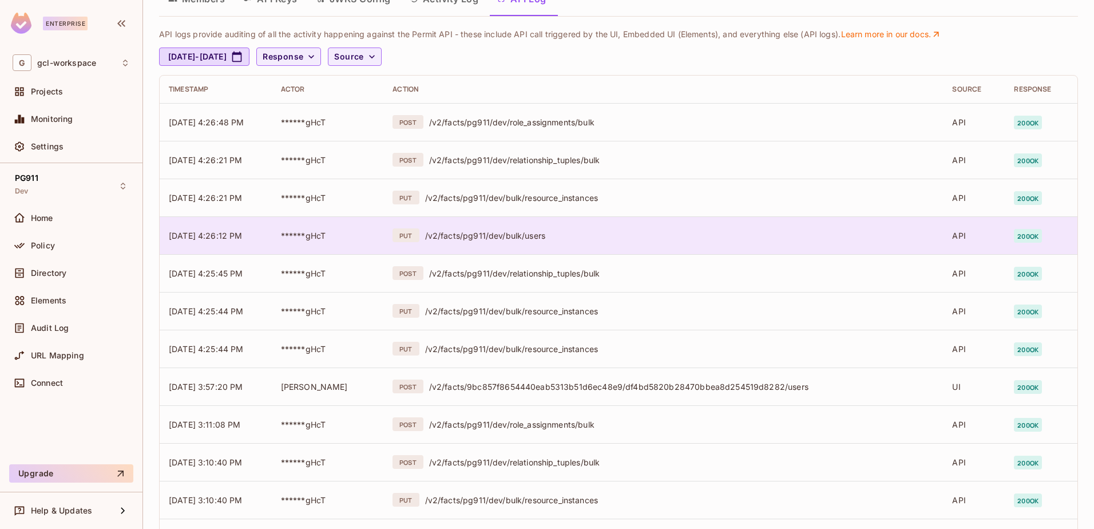
click at [517, 237] on div "/v2/facts/pg911/dev/bulk/users" at bounding box center [679, 235] width 509 height 11
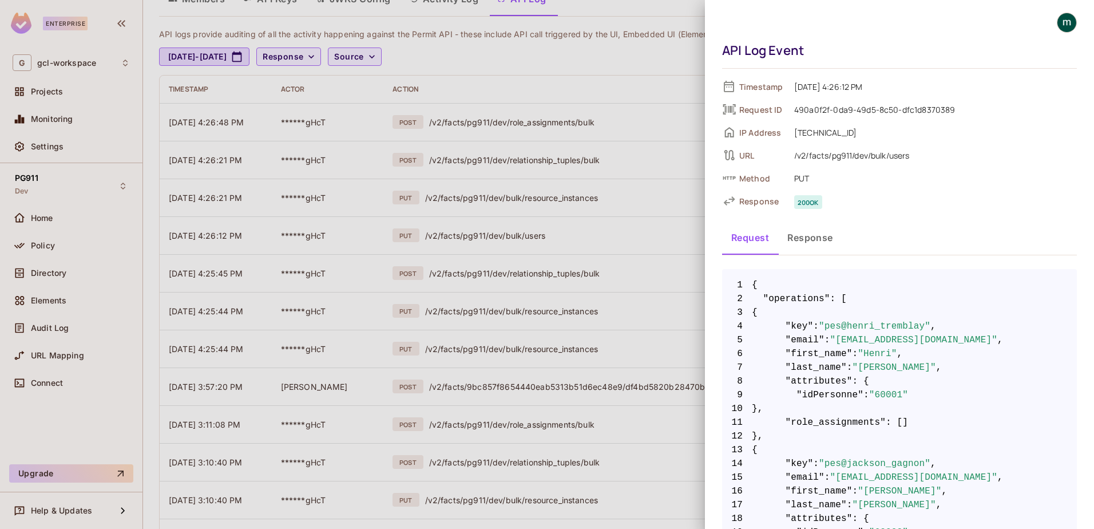
click at [573, 245] on div at bounding box center [547, 264] width 1094 height 529
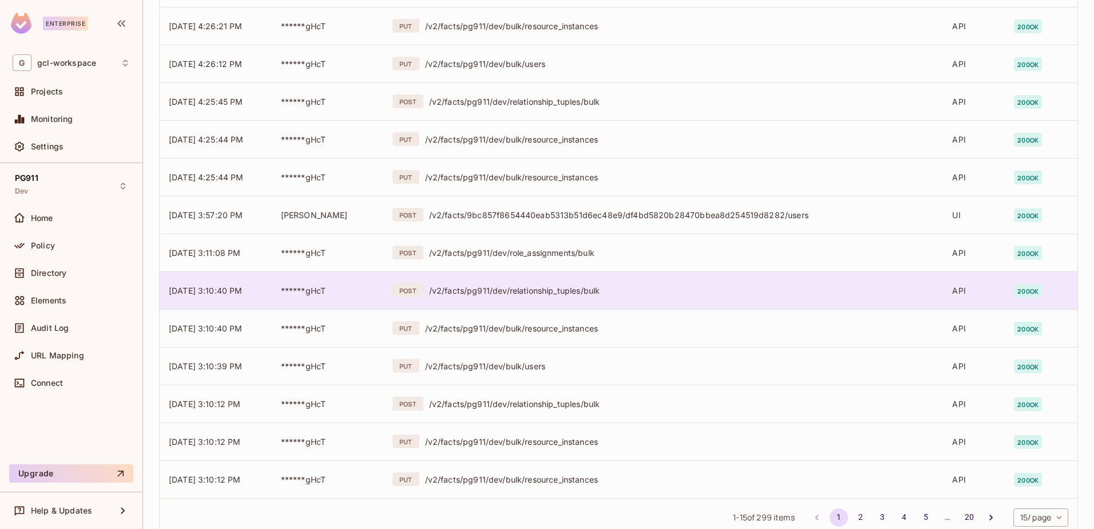
scroll to position [261, 0]
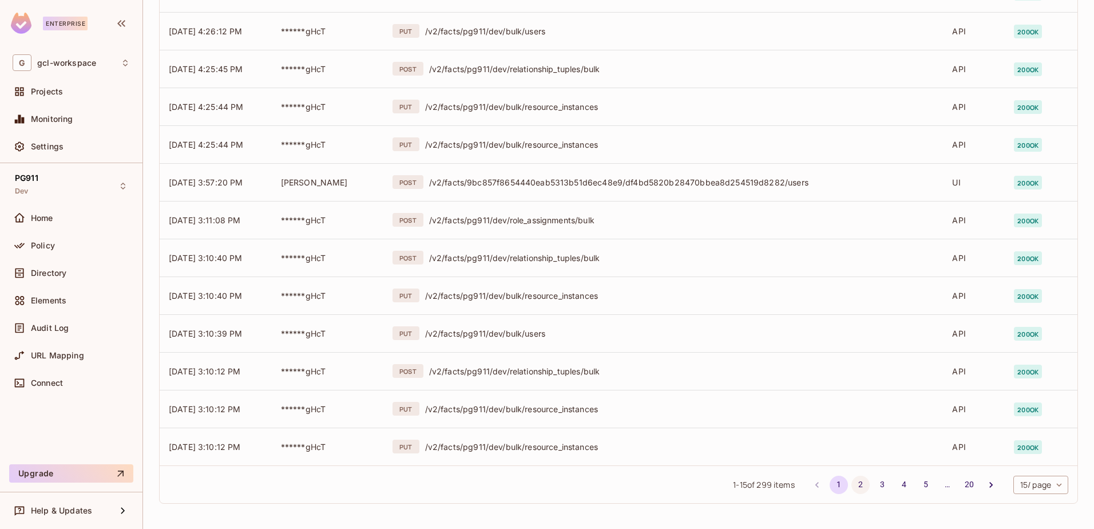
click at [851, 484] on button "2" at bounding box center [860, 484] width 18 height 18
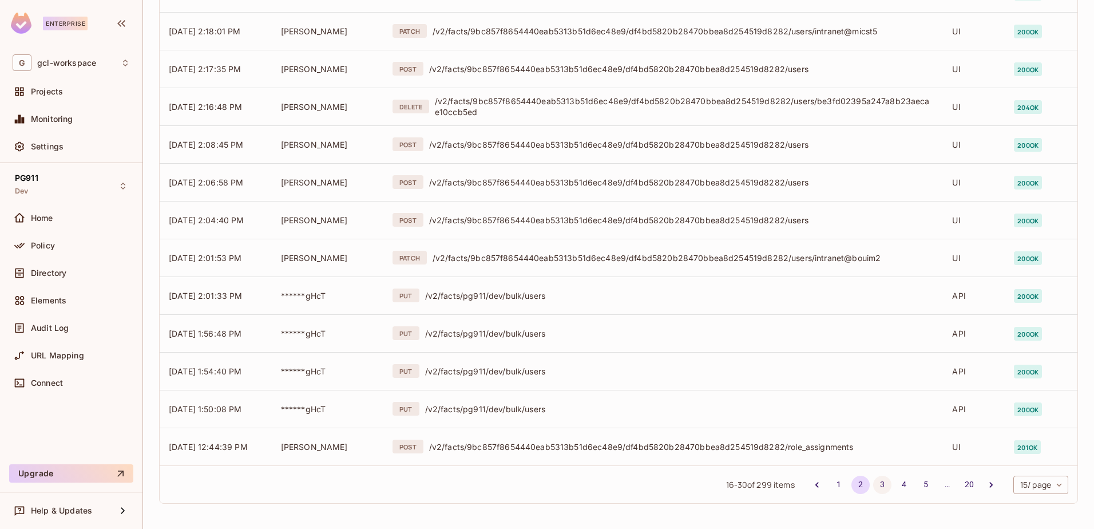
click at [873, 486] on button "3" at bounding box center [882, 484] width 18 height 18
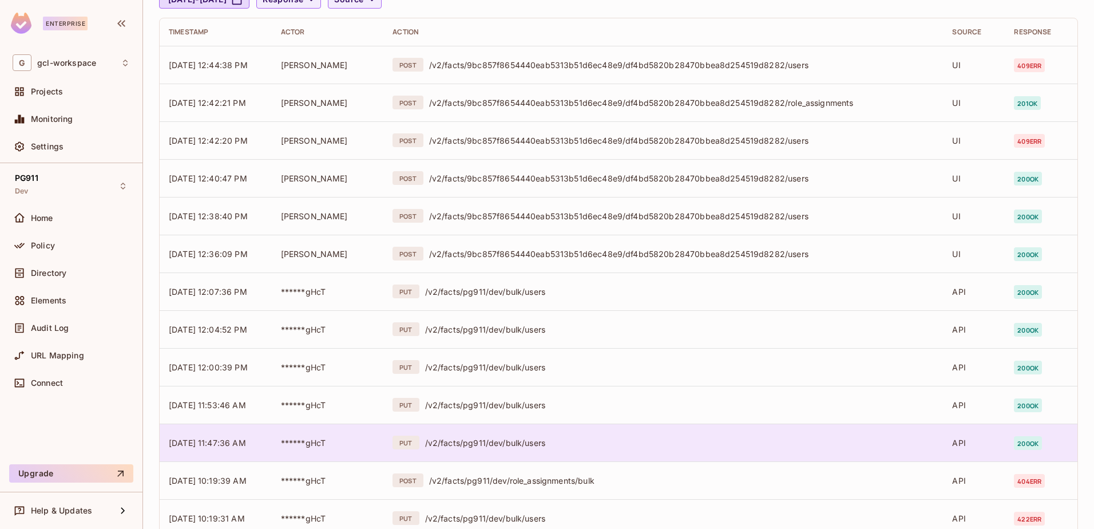
scroll to position [0, 0]
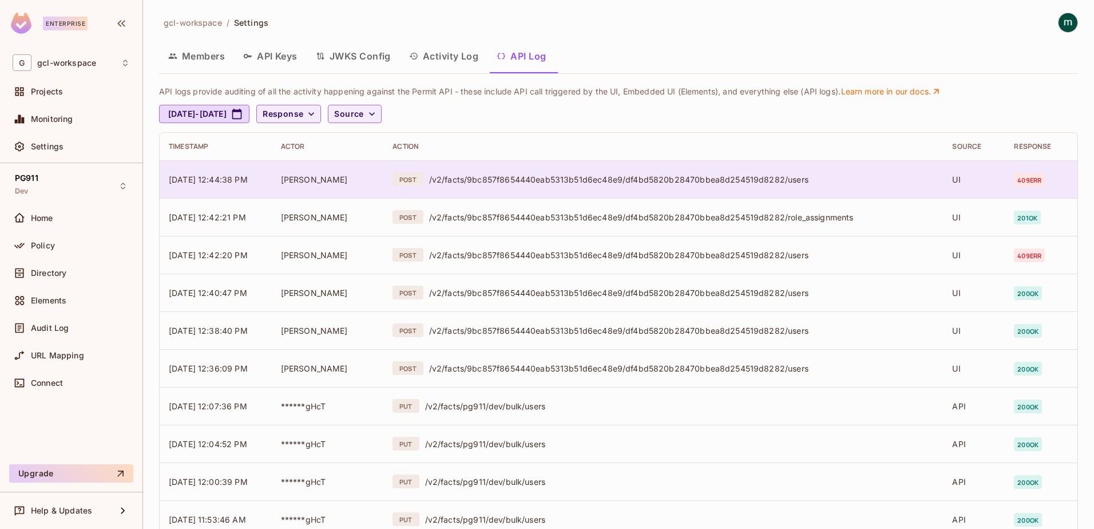
click at [713, 179] on div "/v2/facts/9bc857f8654440eab5313b51d6ec48e9/df4bd5820b28470bbea8d254519d8282/use…" at bounding box center [681, 179] width 505 height 11
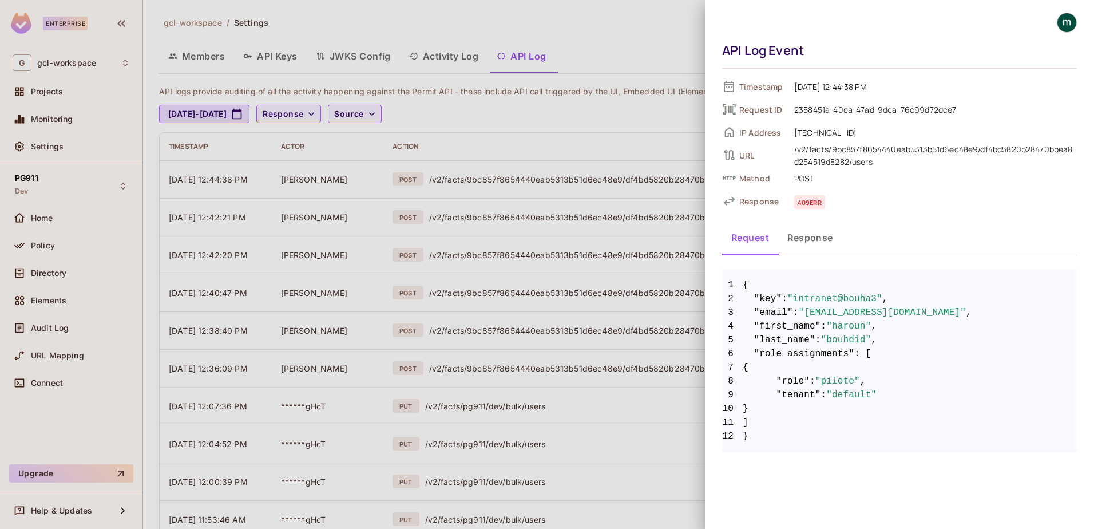
click at [561, 202] on div at bounding box center [547, 264] width 1094 height 529
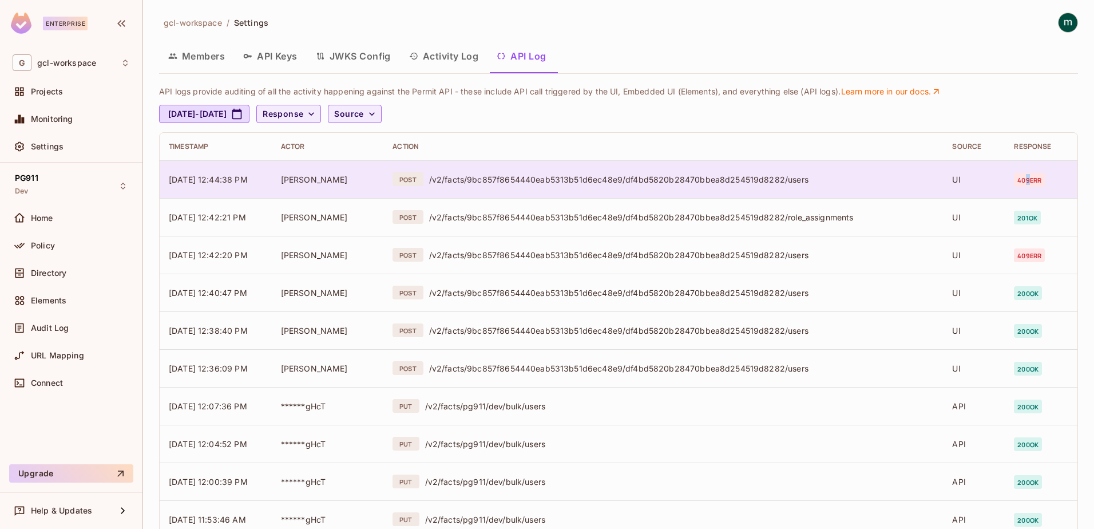
click at [1020, 180] on span "409 err" at bounding box center [1029, 180] width 31 height 14
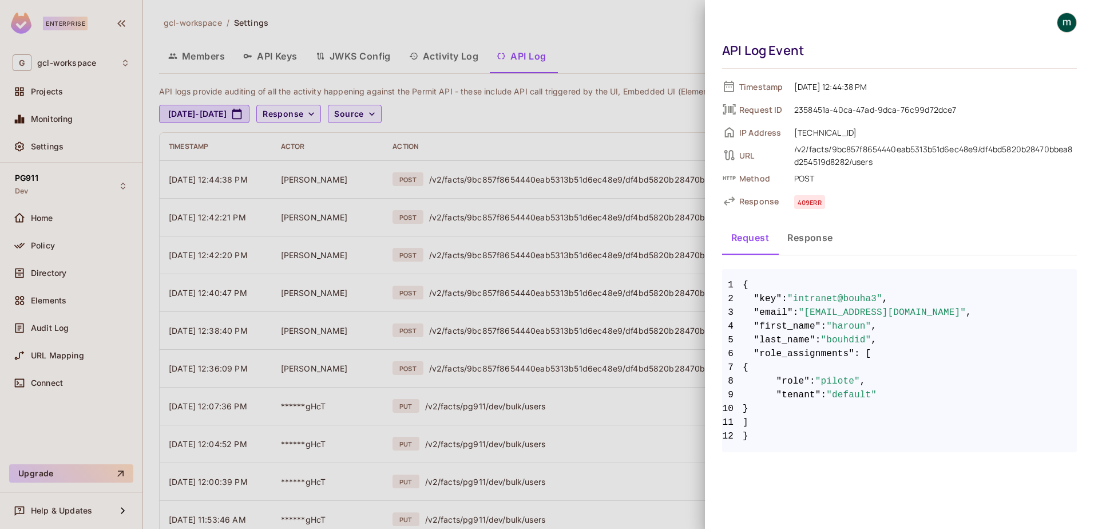
click at [633, 161] on div at bounding box center [547, 264] width 1094 height 529
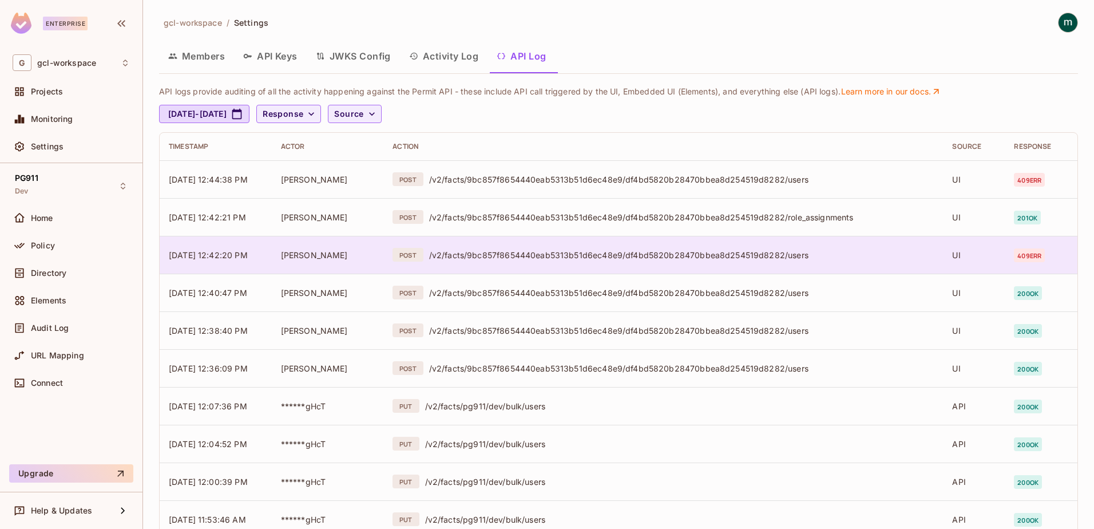
click at [758, 257] on div "/v2/facts/9bc857f8654440eab5313b51d6ec48e9/df4bd5820b28470bbea8d254519d8282/use…" at bounding box center [681, 254] width 505 height 11
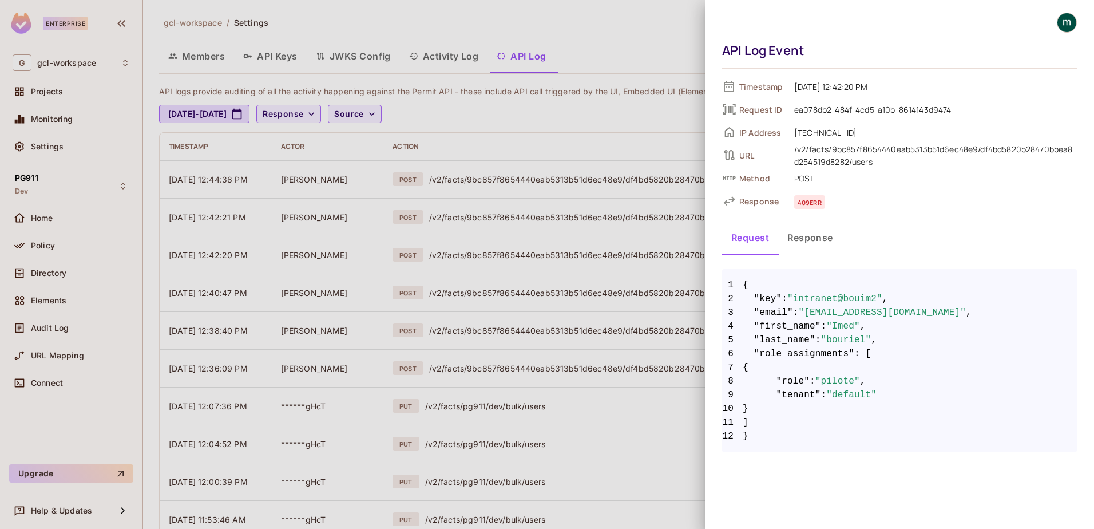
click at [595, 251] on div at bounding box center [547, 264] width 1094 height 529
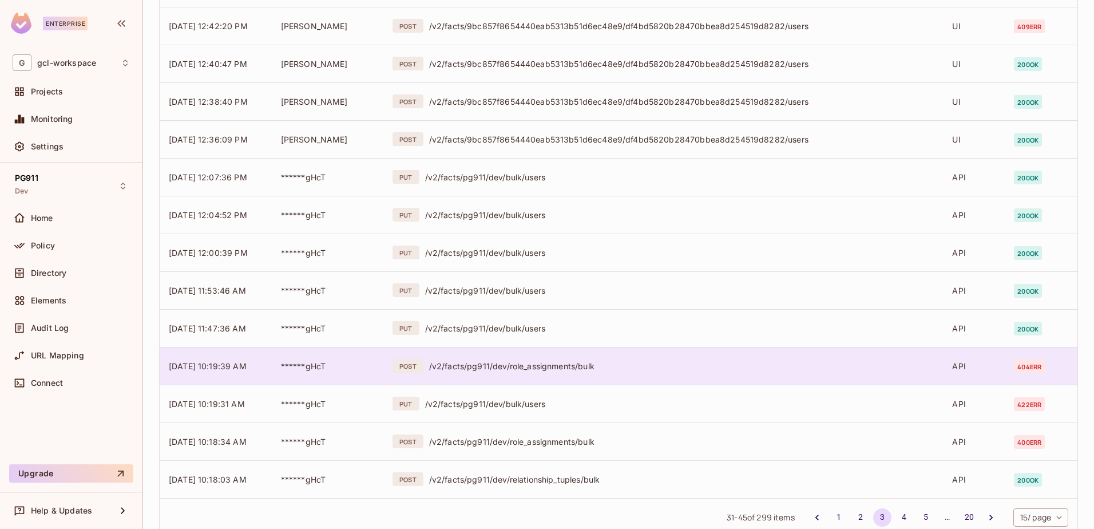
scroll to position [261, 0]
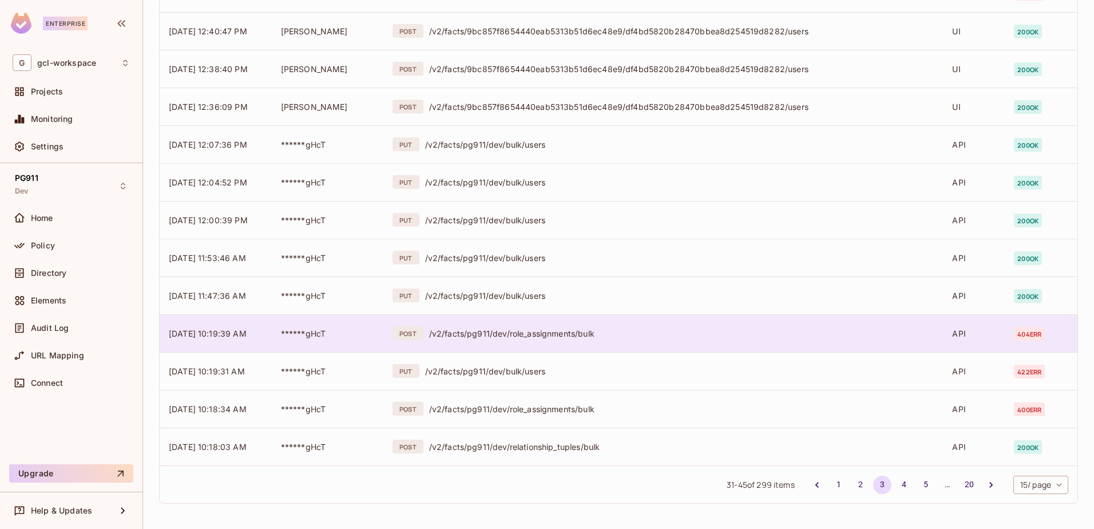
click at [550, 327] on div "POST /v2/facts/pg911/dev/role_assignments/bulk" at bounding box center [662, 333] width 541 height 14
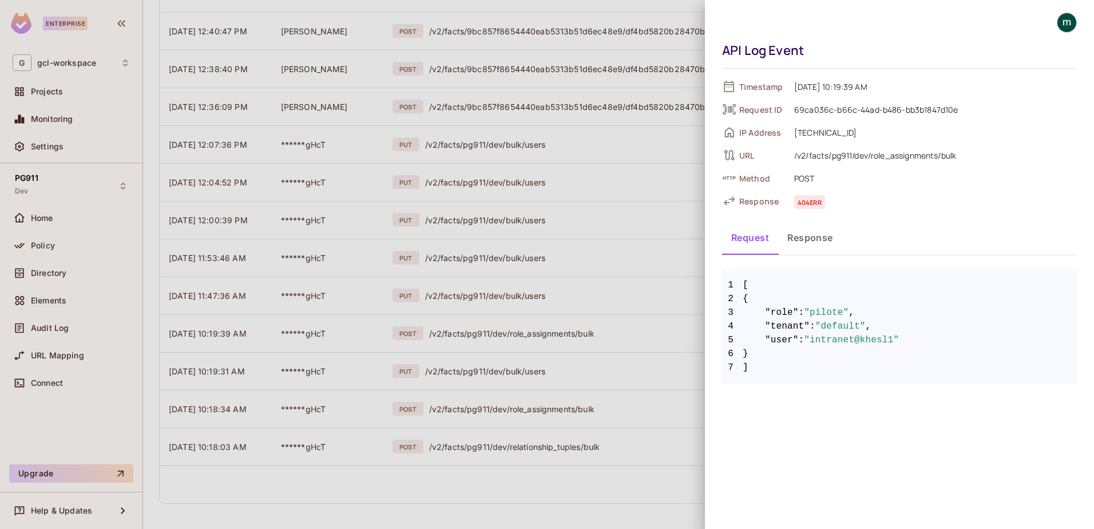
click at [799, 239] on button "Response" at bounding box center [810, 237] width 64 height 29
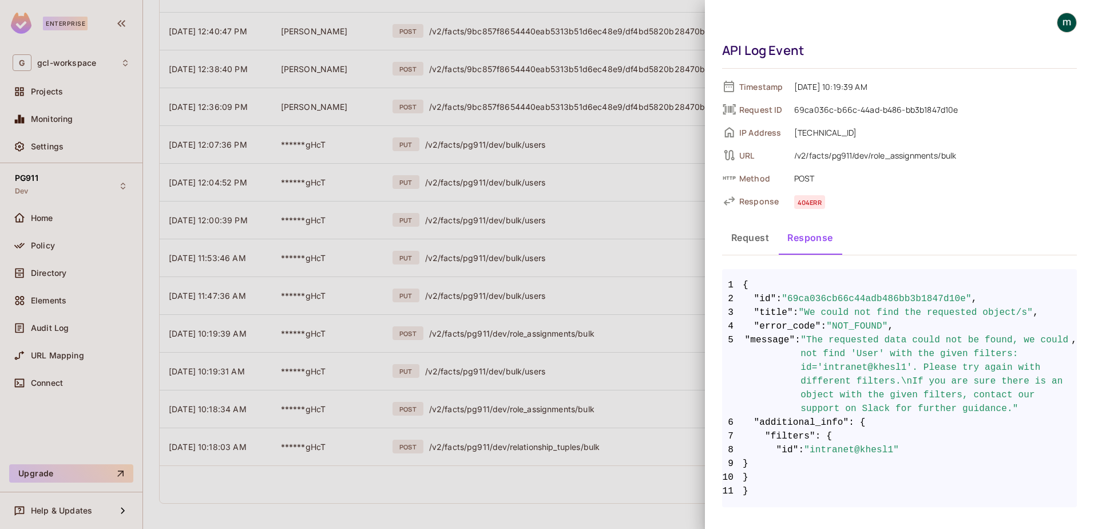
click at [612, 253] on div at bounding box center [547, 264] width 1094 height 529
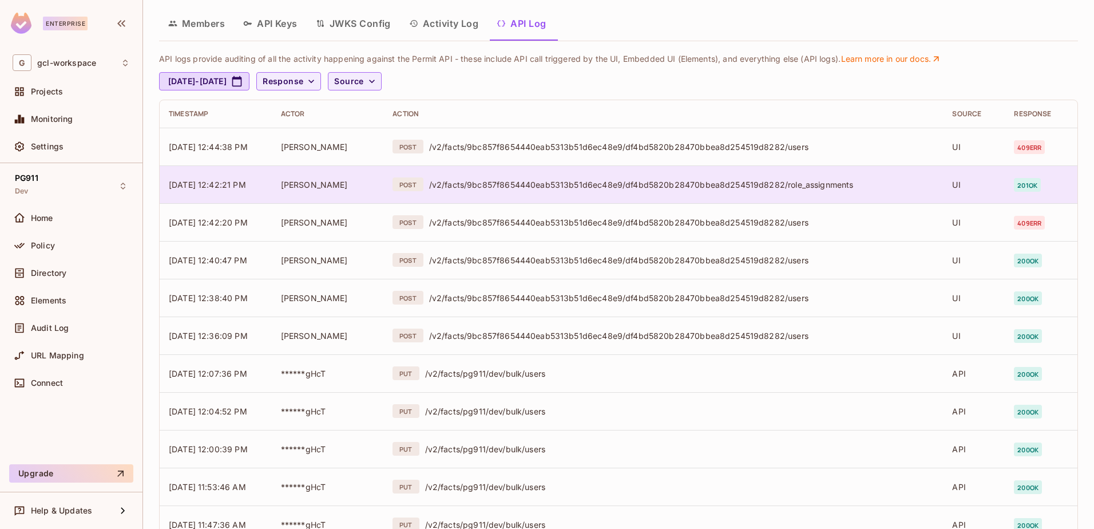
scroll to position [0, 0]
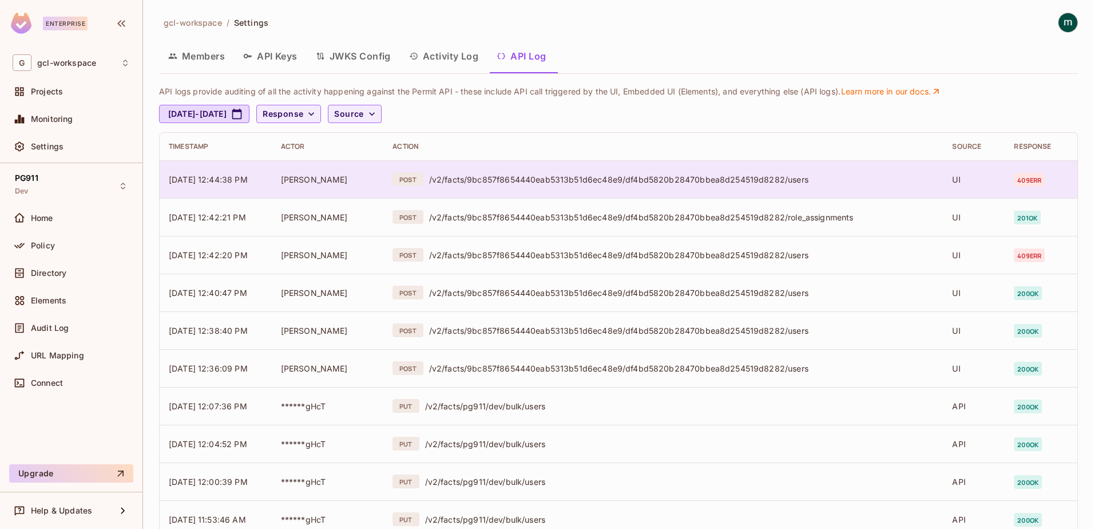
click at [667, 180] on div "/v2/facts/9bc857f8654440eab5313b51d6ec48e9/df4bd5820b28470bbea8d254519d8282/use…" at bounding box center [681, 179] width 505 height 11
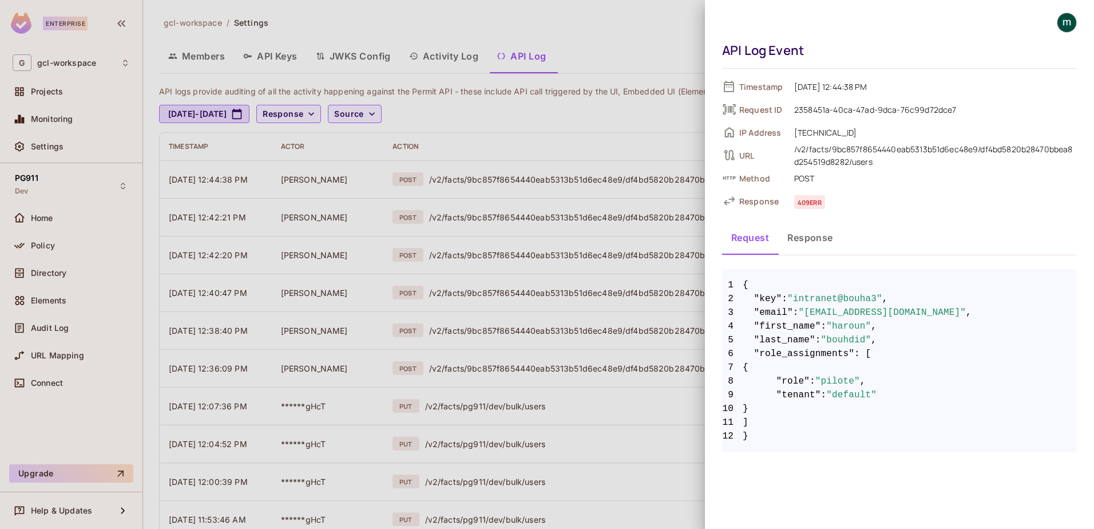
click at [803, 238] on button "Response" at bounding box center [810, 237] width 64 height 29
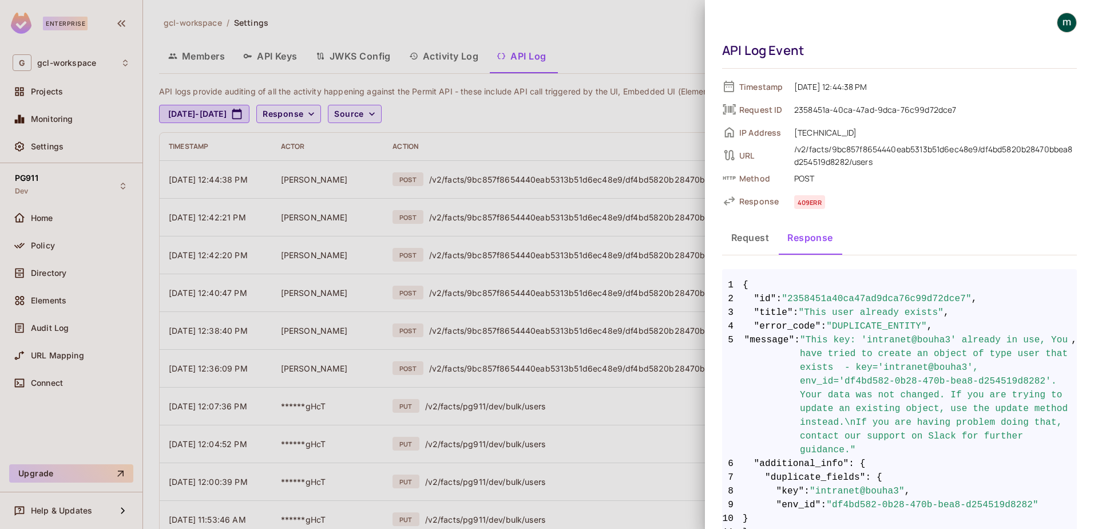
scroll to position [30, 0]
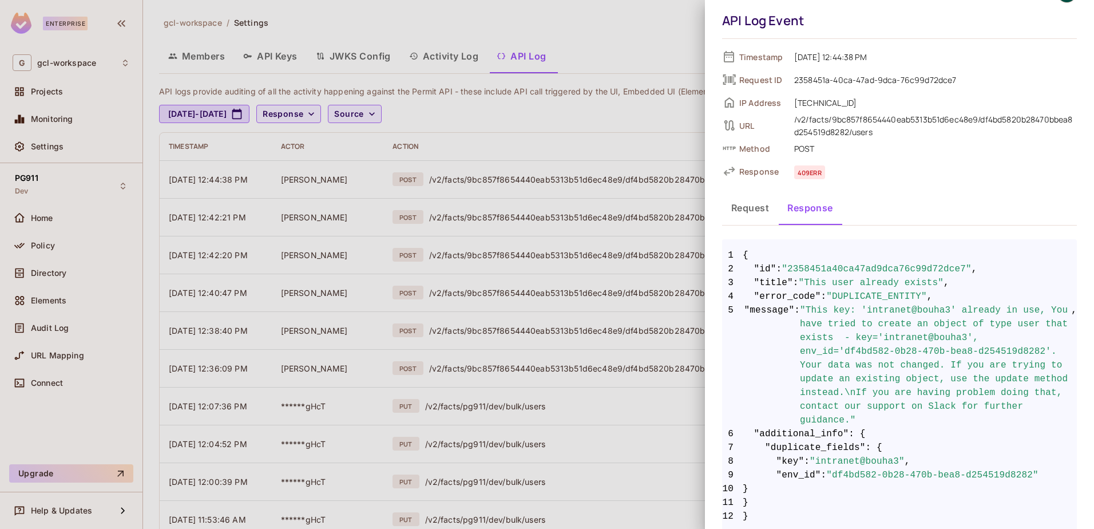
click at [541, 151] on div at bounding box center [547, 264] width 1094 height 529
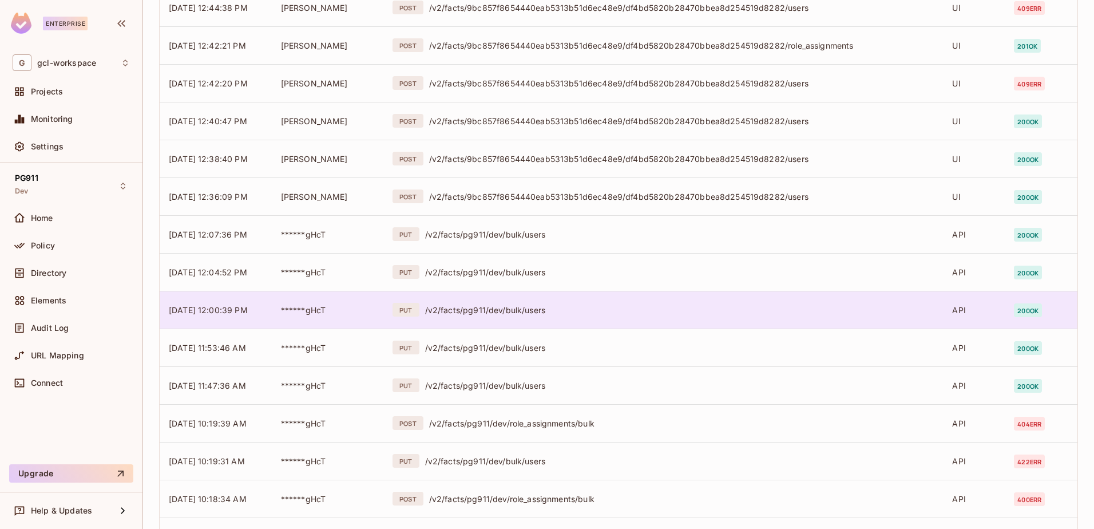
scroll to position [261, 0]
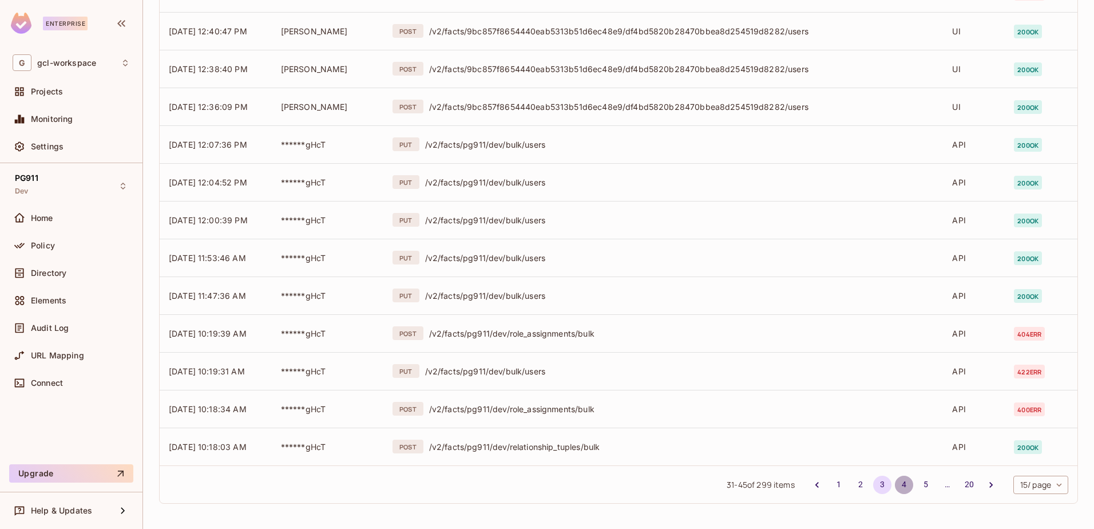
click at [895, 485] on button "4" at bounding box center [904, 484] width 18 height 18
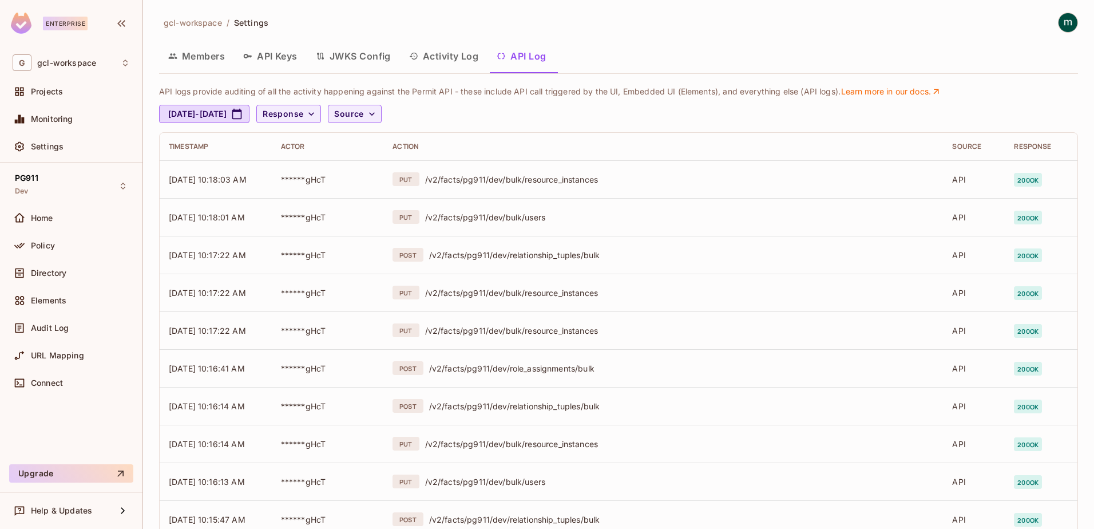
scroll to position [229, 0]
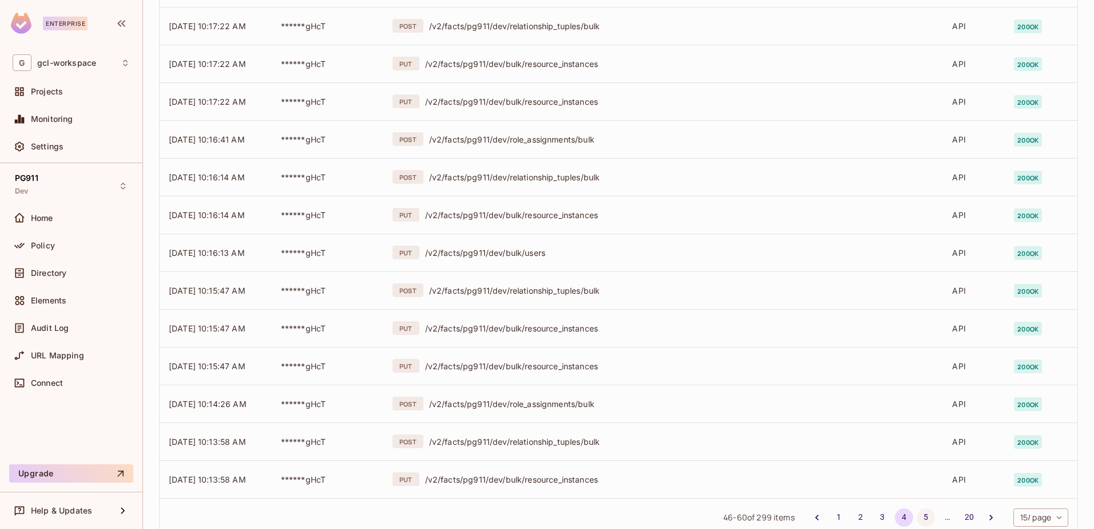
click at [916, 518] on button "5" at bounding box center [925, 517] width 18 height 18
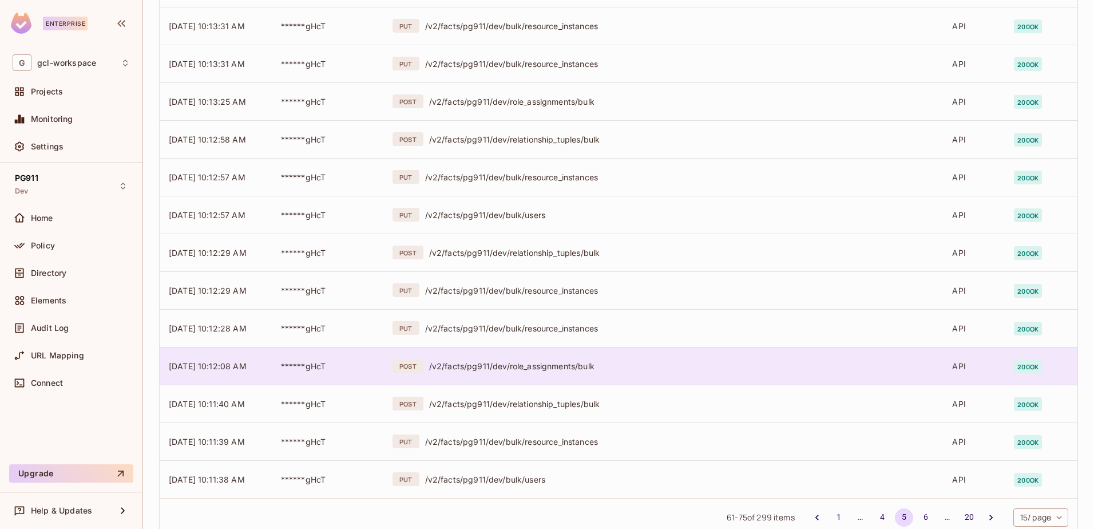
scroll to position [261, 0]
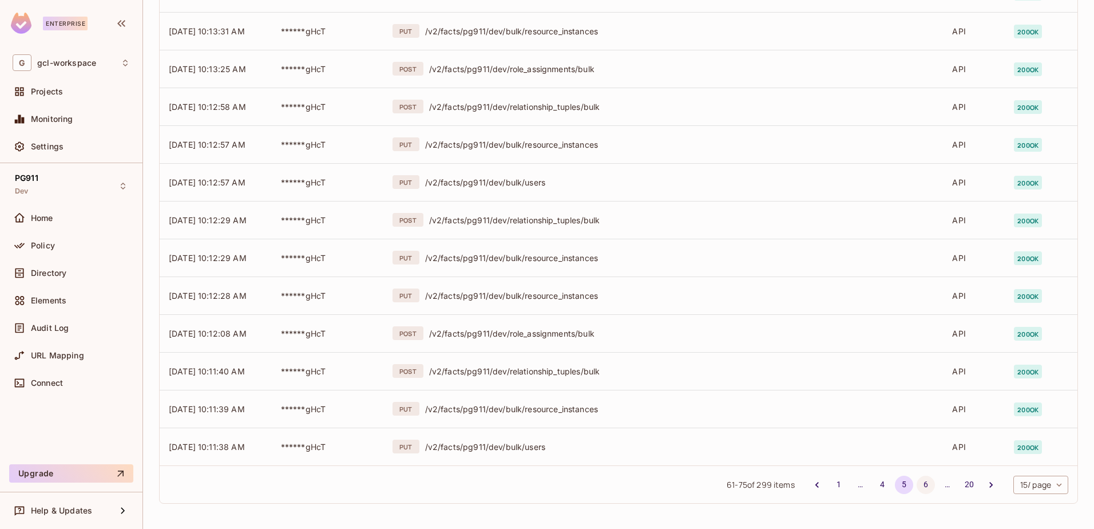
click at [916, 480] on button "6" at bounding box center [925, 484] width 18 height 18
click at [916, 485] on button "7" at bounding box center [925, 484] width 18 height 18
click at [920, 484] on button "8" at bounding box center [925, 484] width 18 height 18
click at [916, 481] on button "9" at bounding box center [925, 484] width 18 height 18
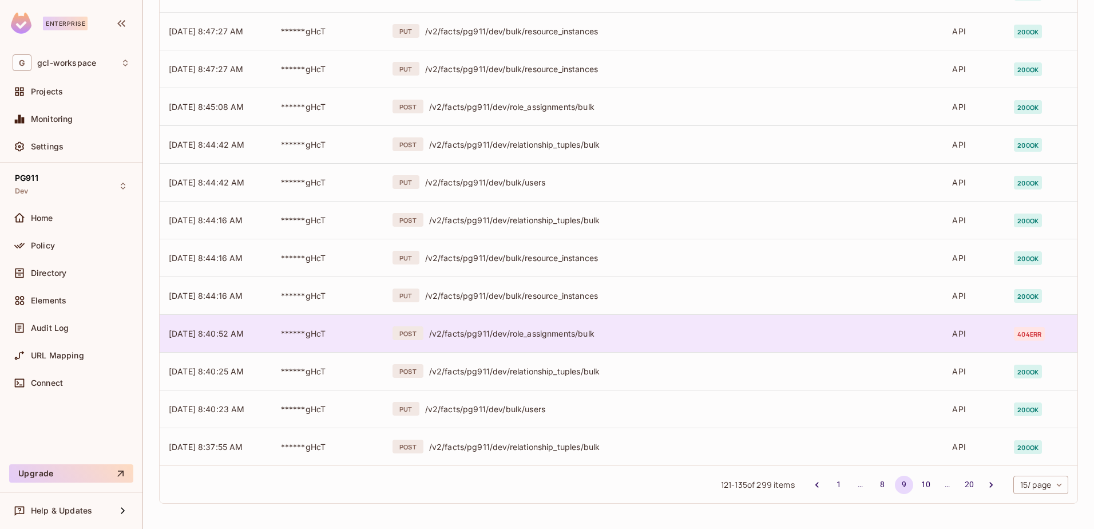
click at [549, 331] on div "/v2/facts/pg911/dev/role_assignments/bulk" at bounding box center [681, 333] width 505 height 11
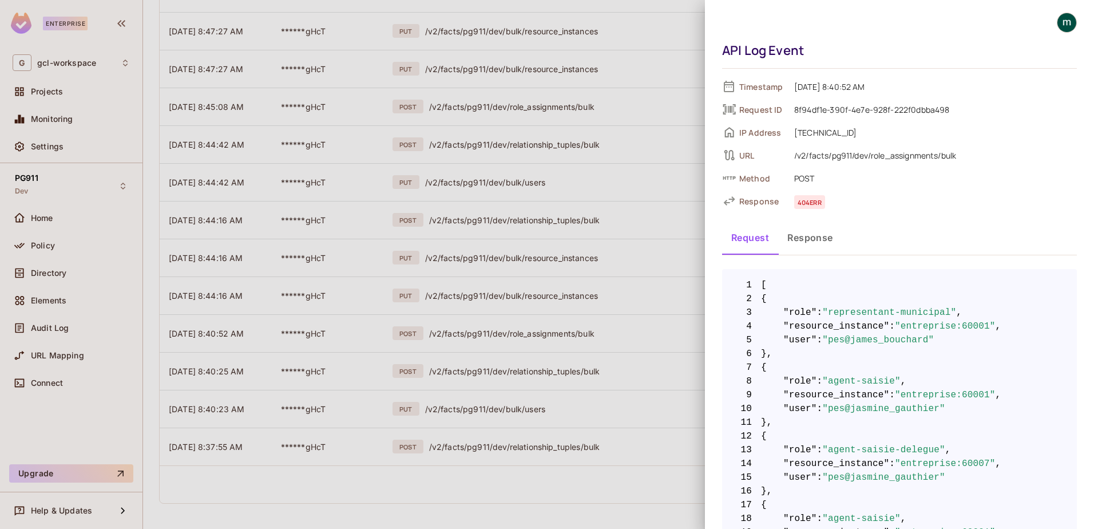
click at [814, 235] on button "Response" at bounding box center [810, 237] width 64 height 29
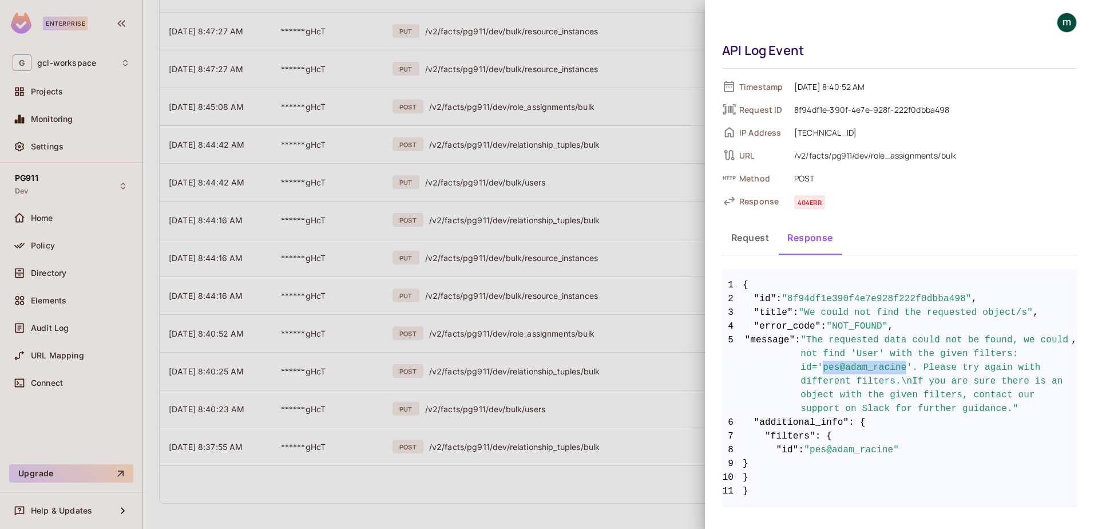
drag, startPoint x: 819, startPoint y: 369, endPoint x: 891, endPoint y: 369, distance: 72.6
click at [891, 369] on span ""The requested data could not be found, we could not find 'User' with the given…" at bounding box center [935, 374] width 271 height 82
drag, startPoint x: 891, startPoint y: 369, endPoint x: 866, endPoint y: 390, distance: 32.5
click at [866, 390] on span ""The requested data could not be found, we could not find 'User' with the given…" at bounding box center [935, 374] width 271 height 82
click at [628, 398] on div at bounding box center [547, 264] width 1094 height 529
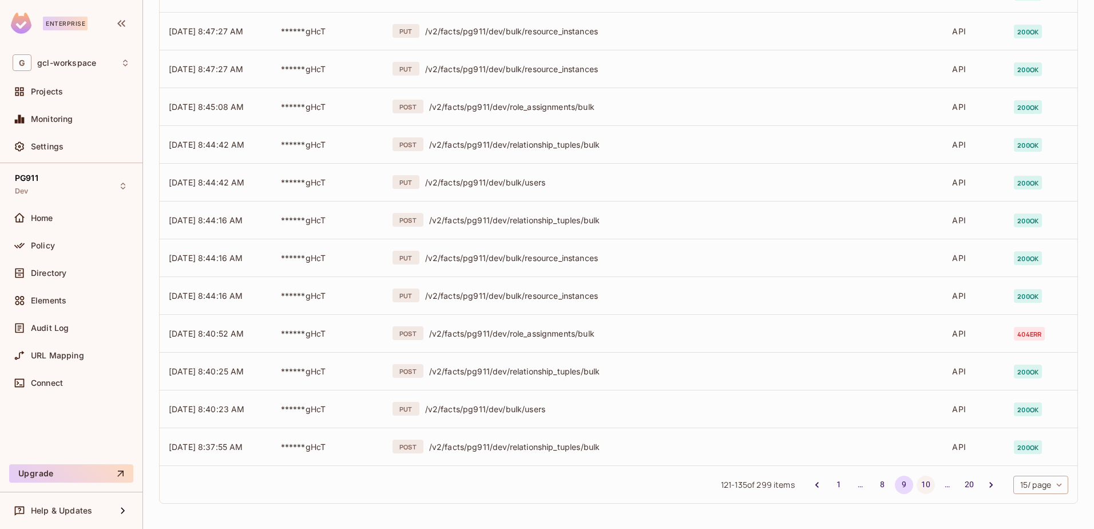
click at [916, 482] on button "10" at bounding box center [925, 484] width 18 height 18
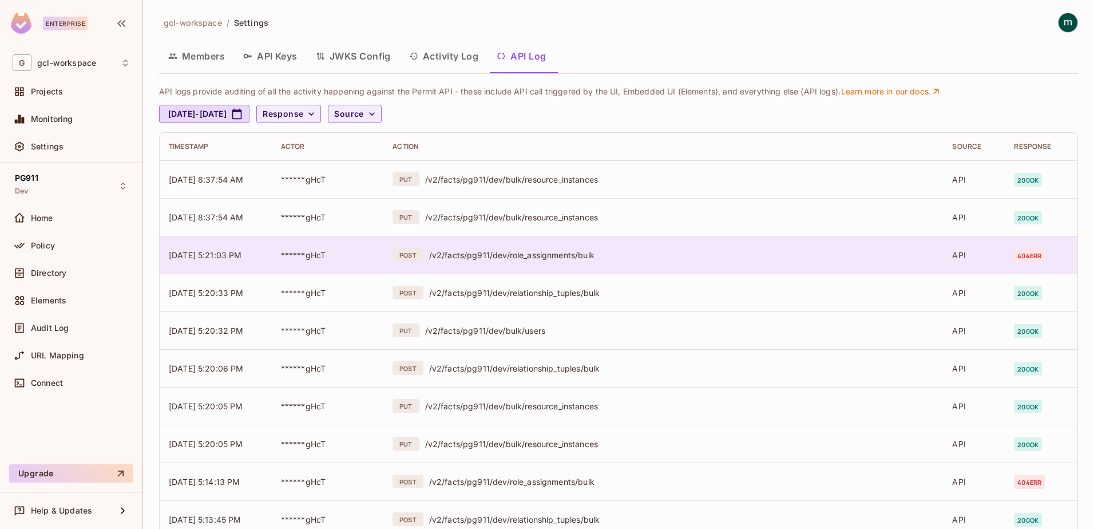
click at [566, 252] on div "/v2/facts/pg911/dev/role_assignments/bulk" at bounding box center [681, 254] width 505 height 11
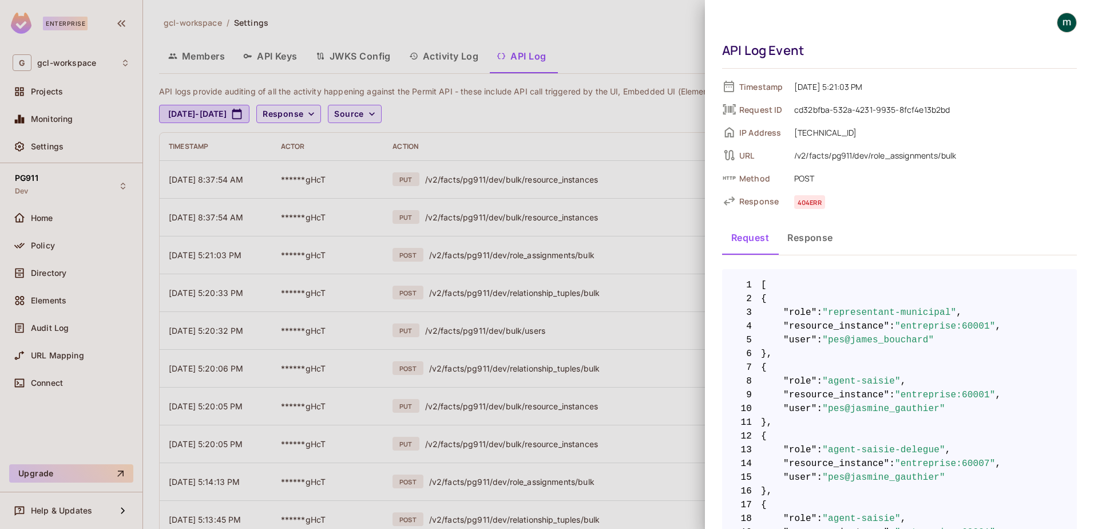
scroll to position [114, 0]
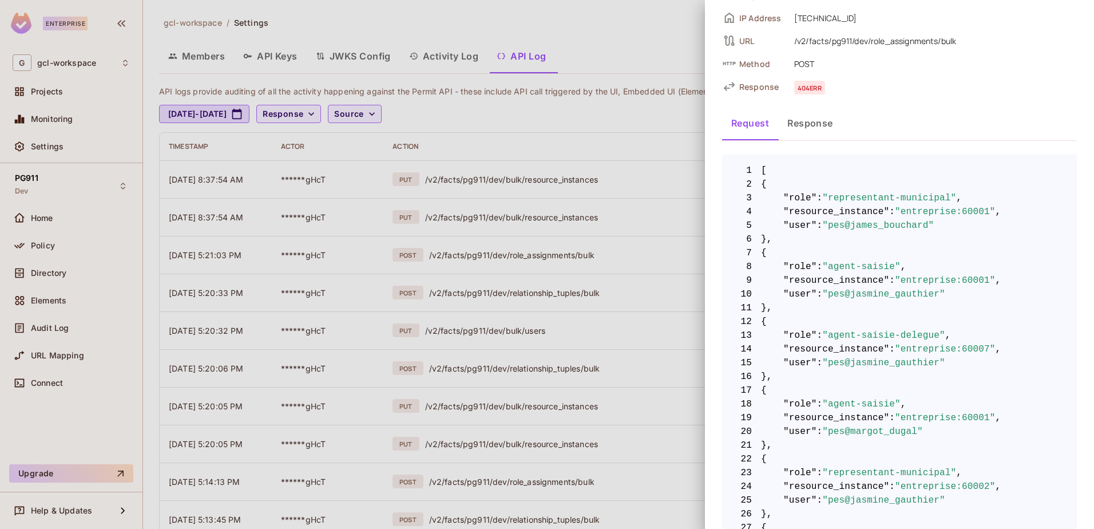
click at [800, 130] on button "Response" at bounding box center [810, 123] width 64 height 29
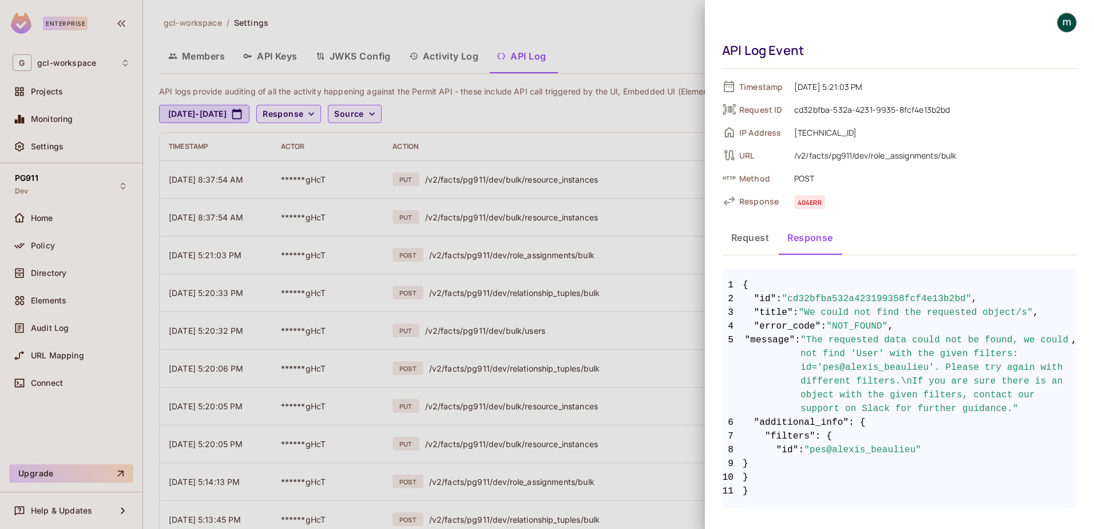
click at [830, 465] on span "9 }" at bounding box center [899, 463] width 355 height 14
click at [752, 239] on button "Request" at bounding box center [750, 237] width 56 height 29
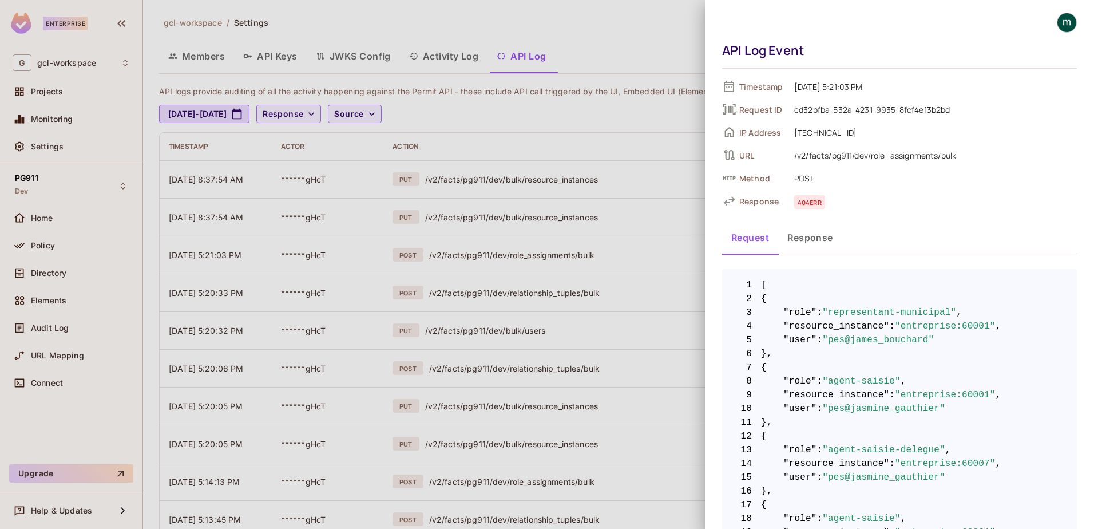
click at [644, 289] on div at bounding box center [547, 264] width 1094 height 529
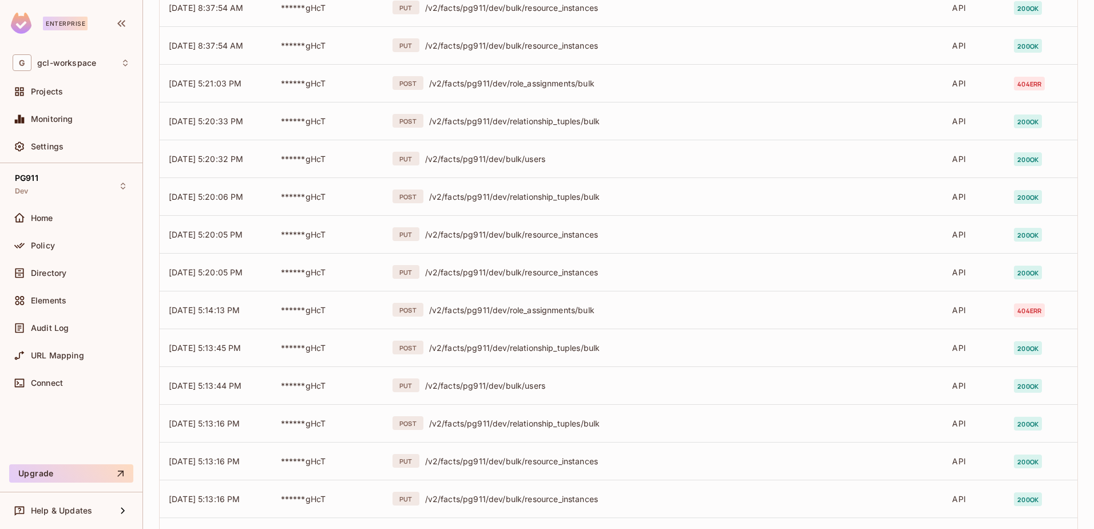
scroll to position [261, 0]
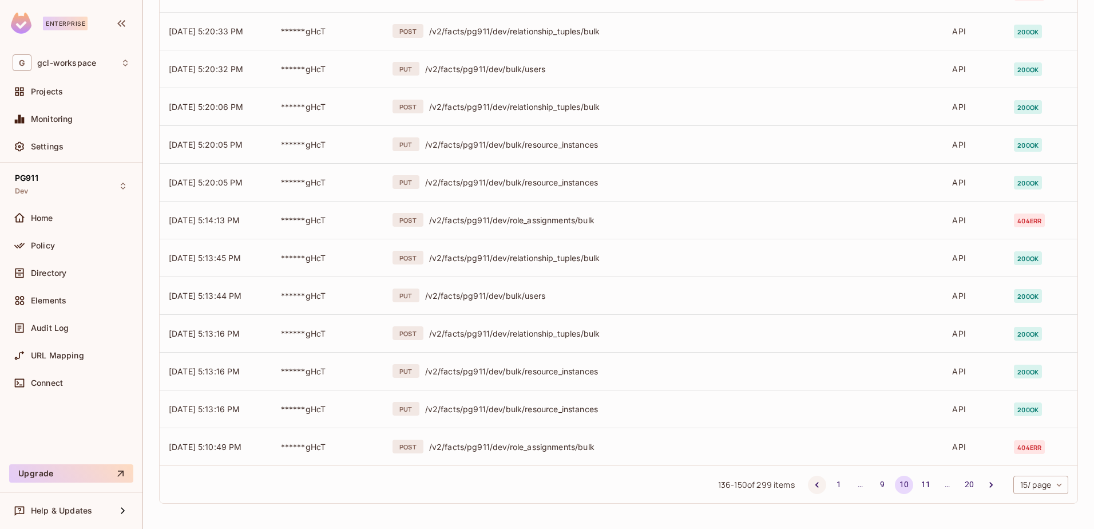
click at [815, 485] on icon "Go to previous page" at bounding box center [816, 485] width 3 height 6
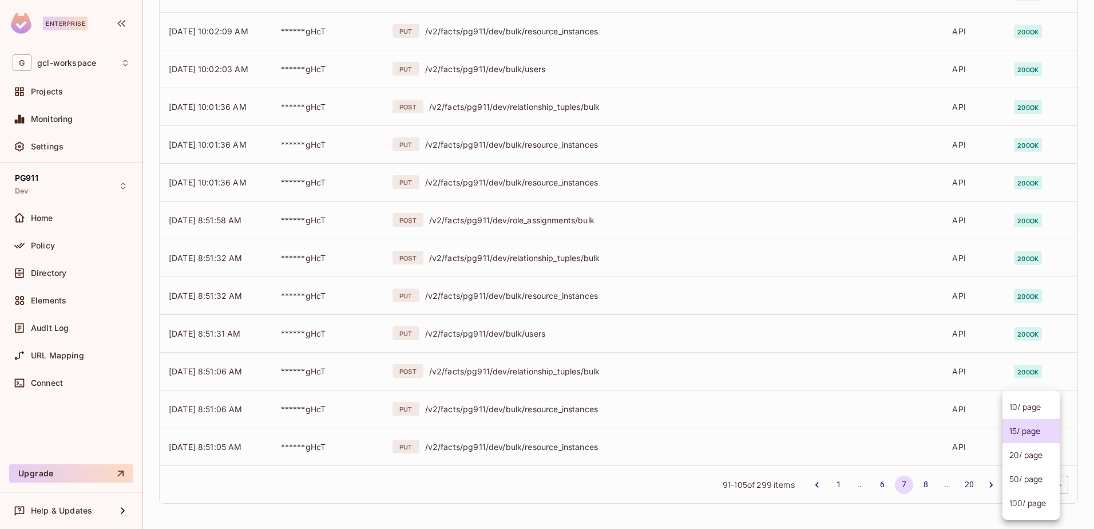
click at [1018, 485] on body "Enterprise G gcl-workspace Projects Monitoring Settings PG911 Dev Home Policy D…" at bounding box center [547, 264] width 1094 height 529
click at [1020, 404] on li "10 / page" at bounding box center [1030, 407] width 57 height 24
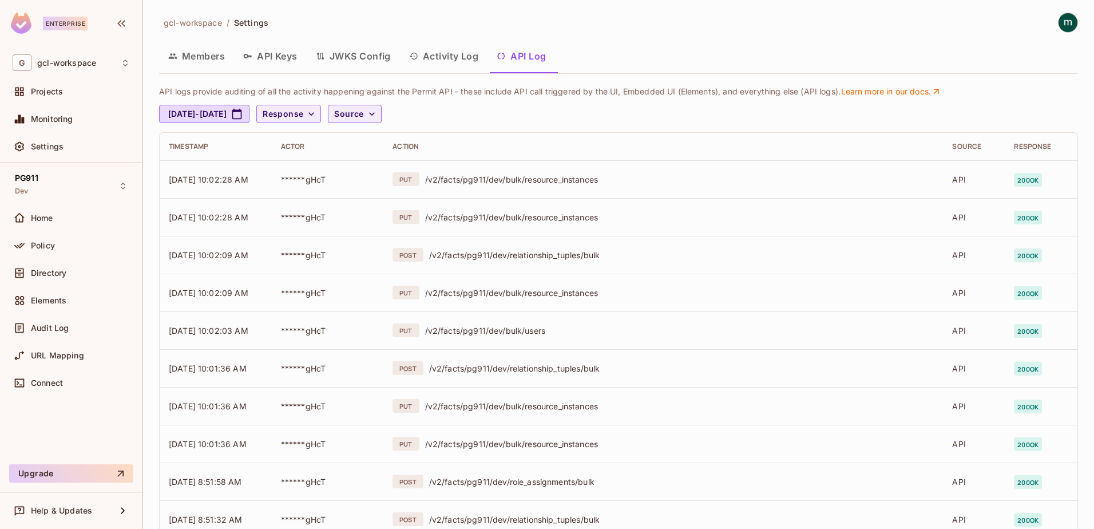
scroll to position [73, 0]
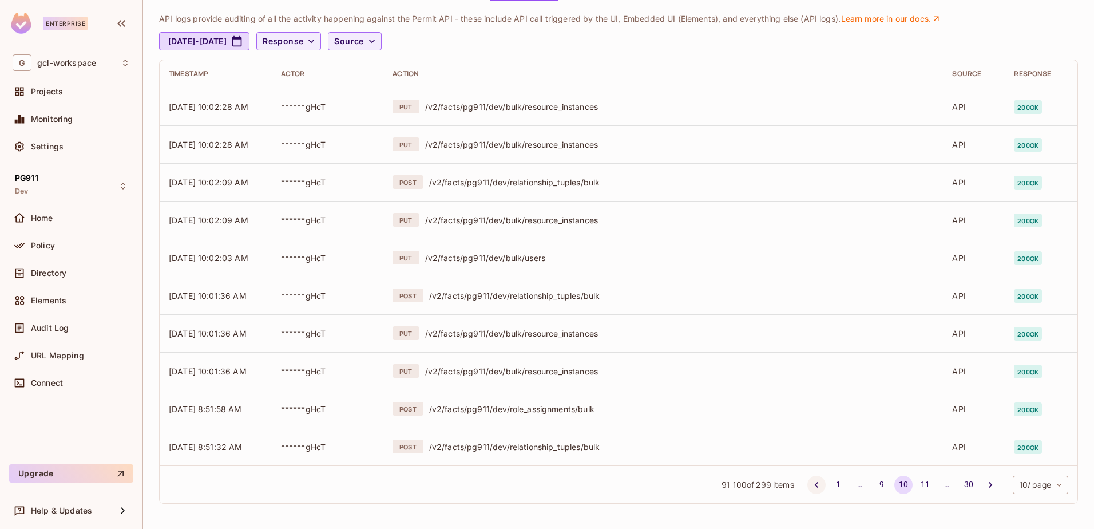
click at [811, 484] on icon "Go to previous page" at bounding box center [816, 484] width 11 height 11
click at [830, 484] on button "1" at bounding box center [838, 484] width 18 height 18
click at [872, 485] on button "3" at bounding box center [881, 484] width 18 height 18
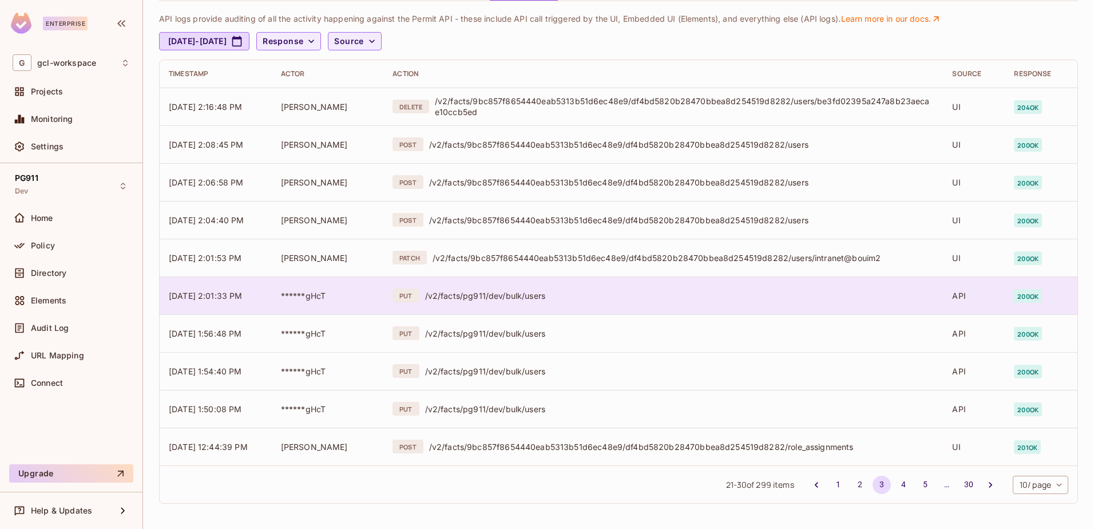
click at [636, 298] on div "/v2/facts/pg911/dev/bulk/users" at bounding box center [679, 295] width 509 height 11
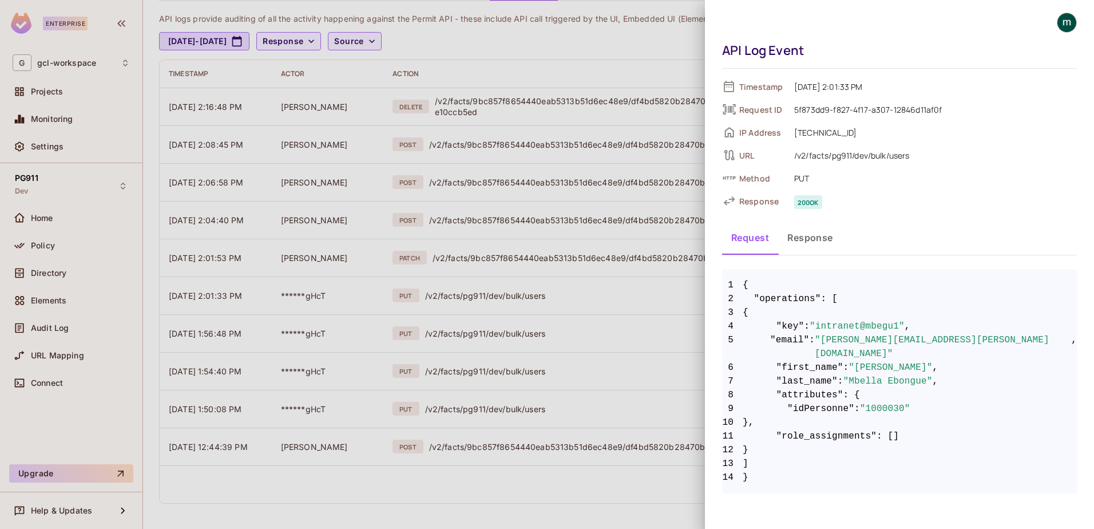
click at [648, 354] on div at bounding box center [547, 264] width 1094 height 529
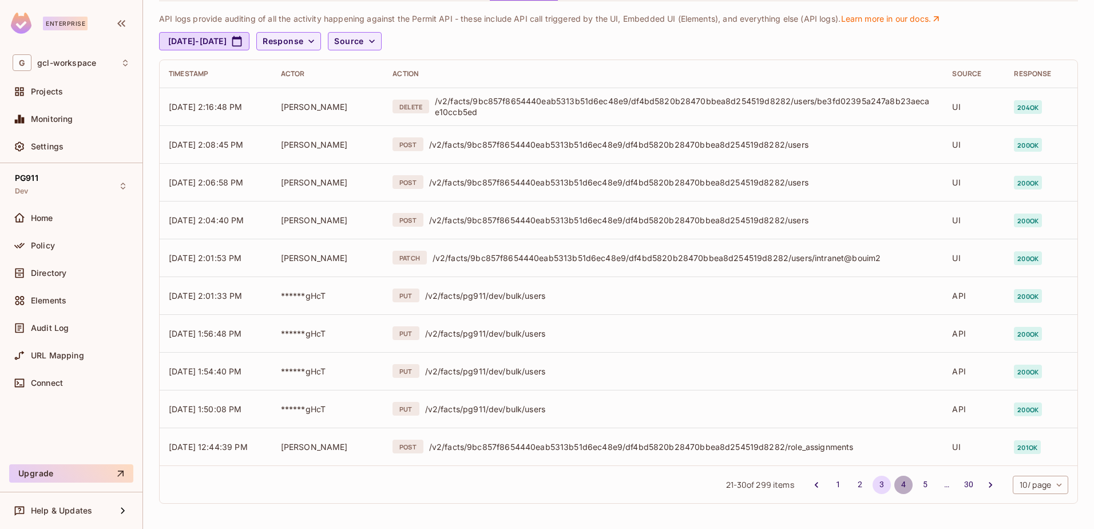
click at [894, 483] on button "4" at bounding box center [903, 484] width 18 height 18
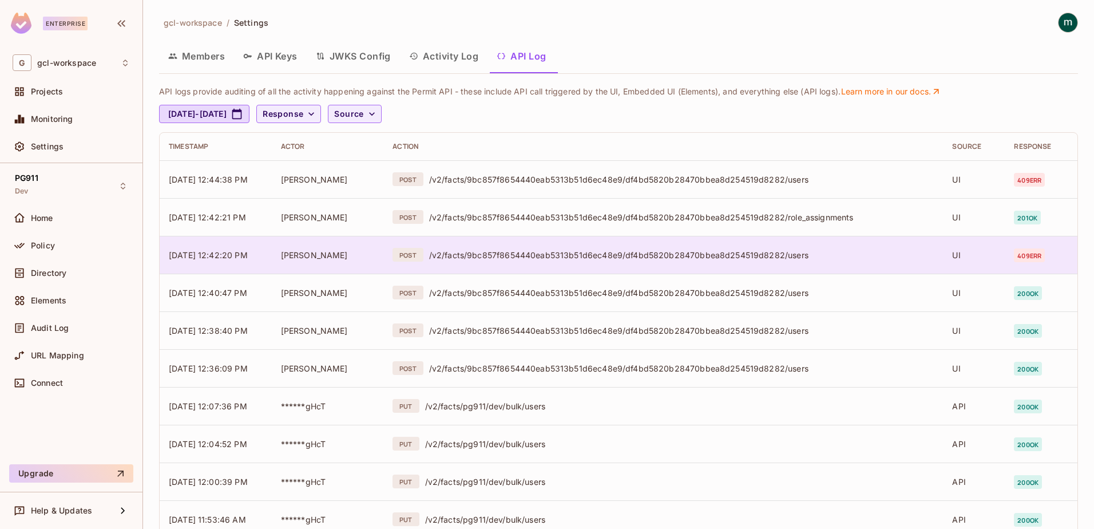
click at [759, 255] on div "/v2/facts/9bc857f8654440eab5313b51d6ec48e9/df4bd5820b28470bbea8d254519d8282/use…" at bounding box center [681, 254] width 505 height 11
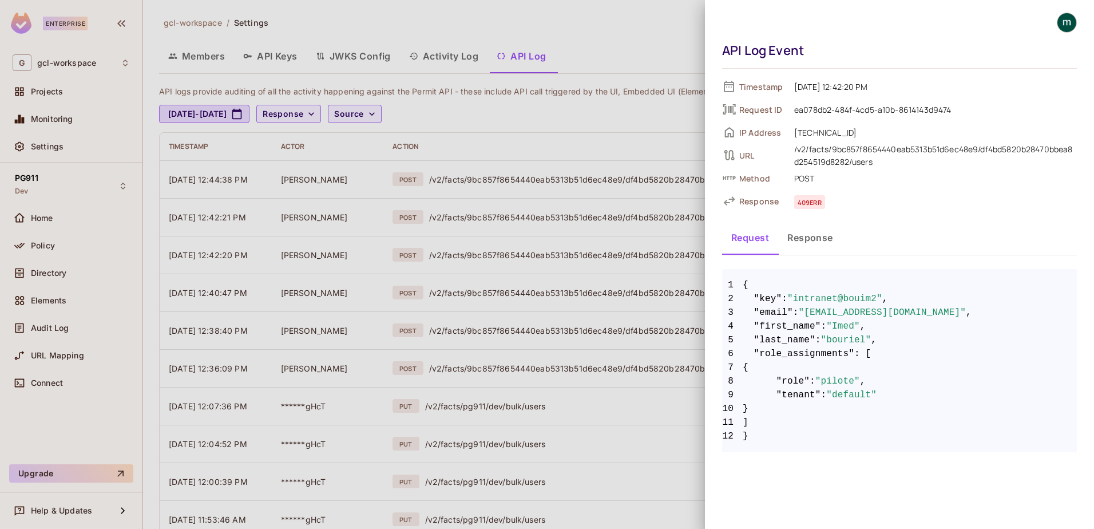
click at [660, 450] on div at bounding box center [547, 264] width 1094 height 529
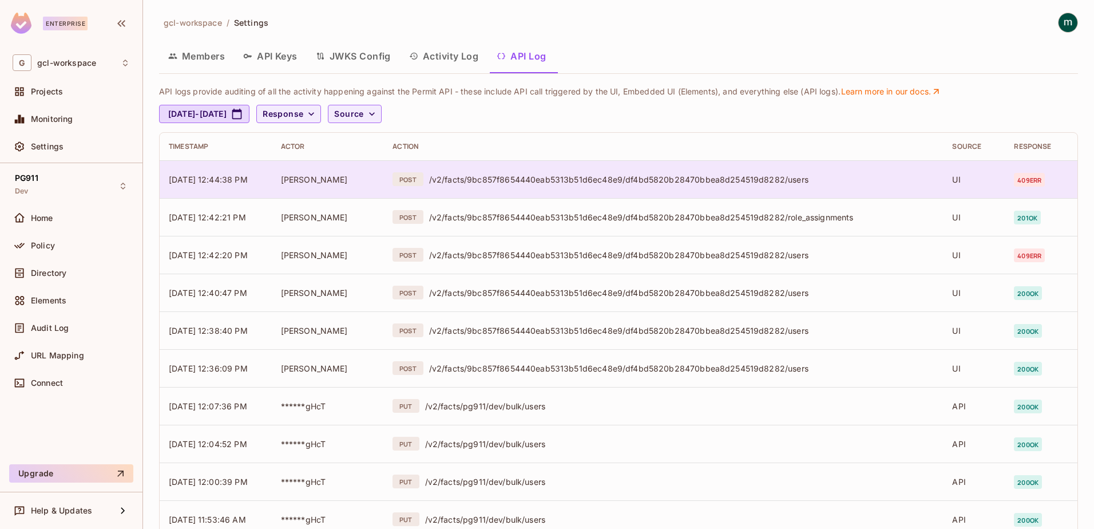
click at [747, 182] on div "/v2/facts/9bc857f8654440eab5313b51d6ec48e9/df4bd5820b28470bbea8d254519d8282/use…" at bounding box center [681, 179] width 505 height 11
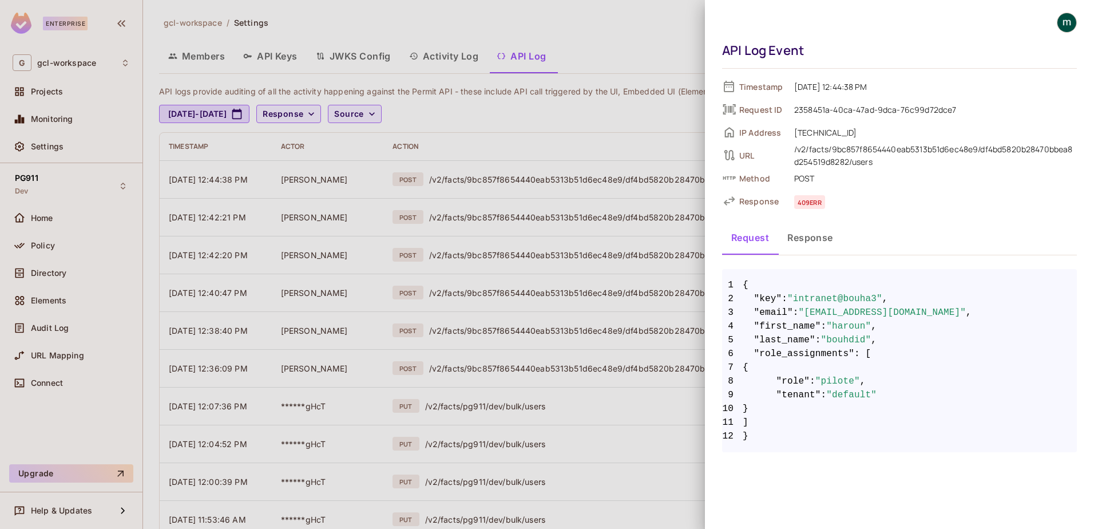
click at [800, 243] on button "Response" at bounding box center [810, 237] width 64 height 29
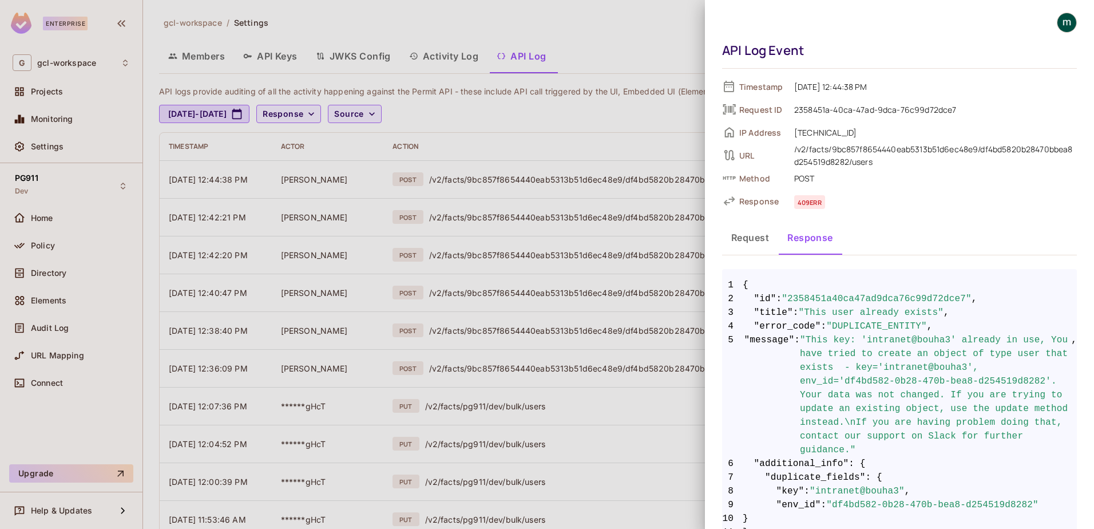
click at [449, 53] on div at bounding box center [547, 264] width 1094 height 529
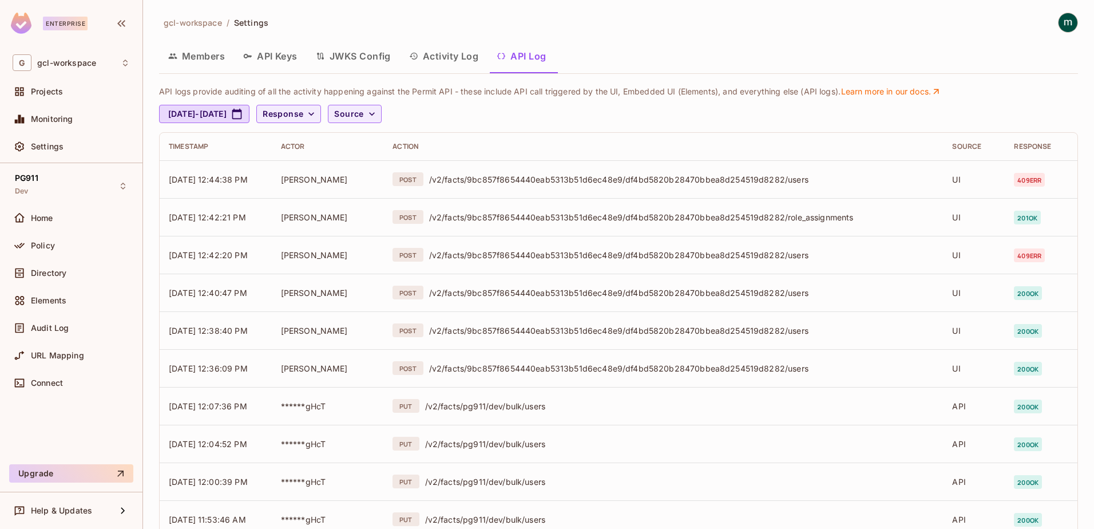
click at [449, 53] on button "Activity Log" at bounding box center [444, 56] width 88 height 29
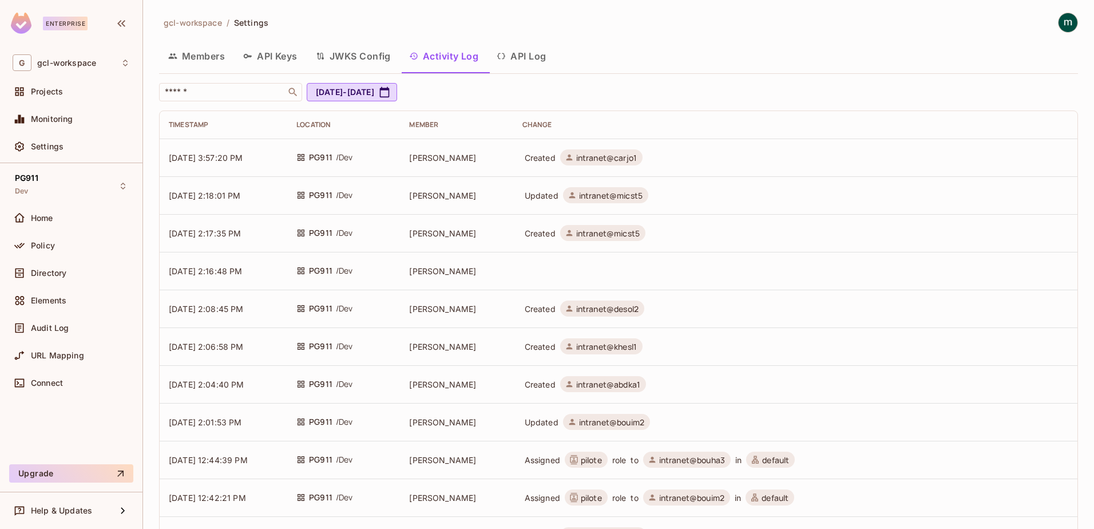
click at [205, 59] on button "Members" at bounding box center [196, 56] width 75 height 29
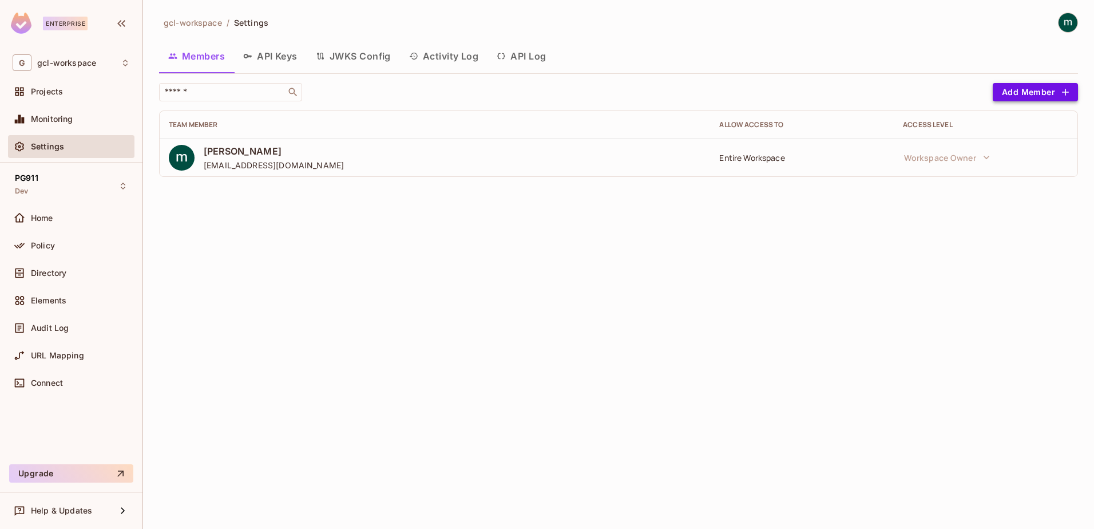
click at [1023, 90] on button "Add Member" at bounding box center [1034, 92] width 85 height 18
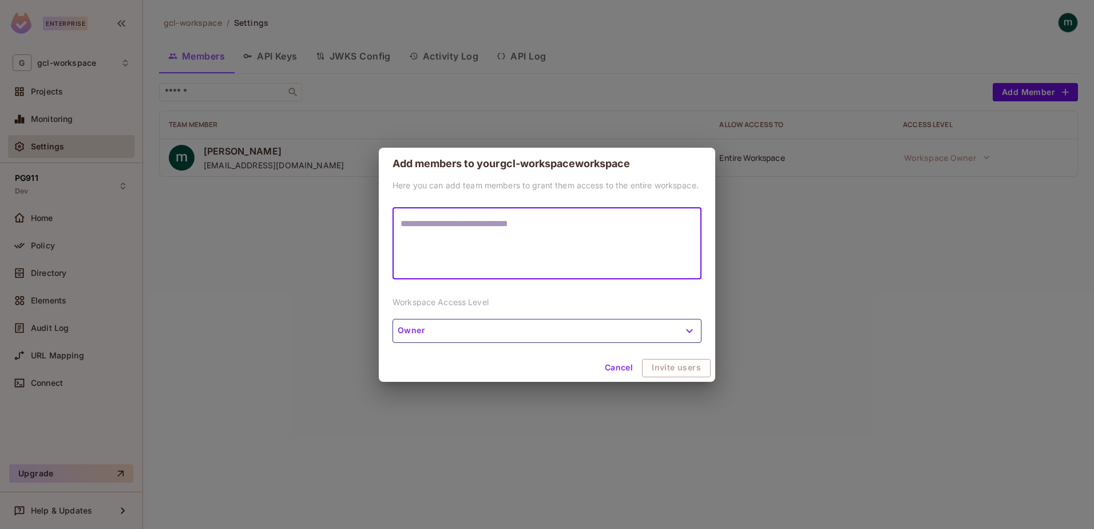
click at [459, 256] on textarea at bounding box center [546, 243] width 293 height 53
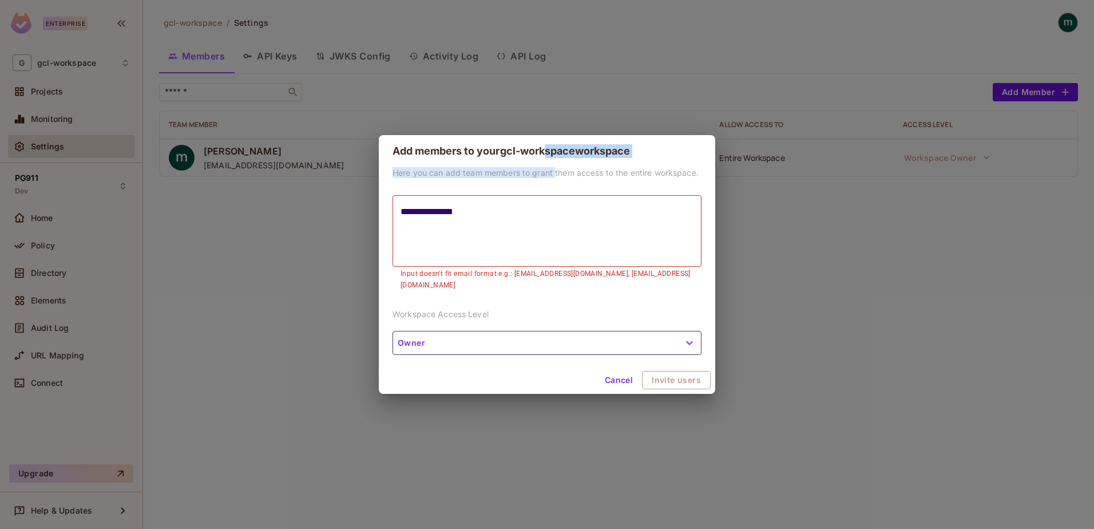
drag, startPoint x: 547, startPoint y: 157, endPoint x: 554, endPoint y: 180, distance: 23.9
click at [554, 180] on form "**********" at bounding box center [547, 264] width 336 height 259
drag, startPoint x: 553, startPoint y: 180, endPoint x: 532, endPoint y: 201, distance: 29.5
click at [535, 197] on form "**********" at bounding box center [547, 264] width 336 height 259
drag, startPoint x: 532, startPoint y: 201, endPoint x: 490, endPoint y: 216, distance: 45.1
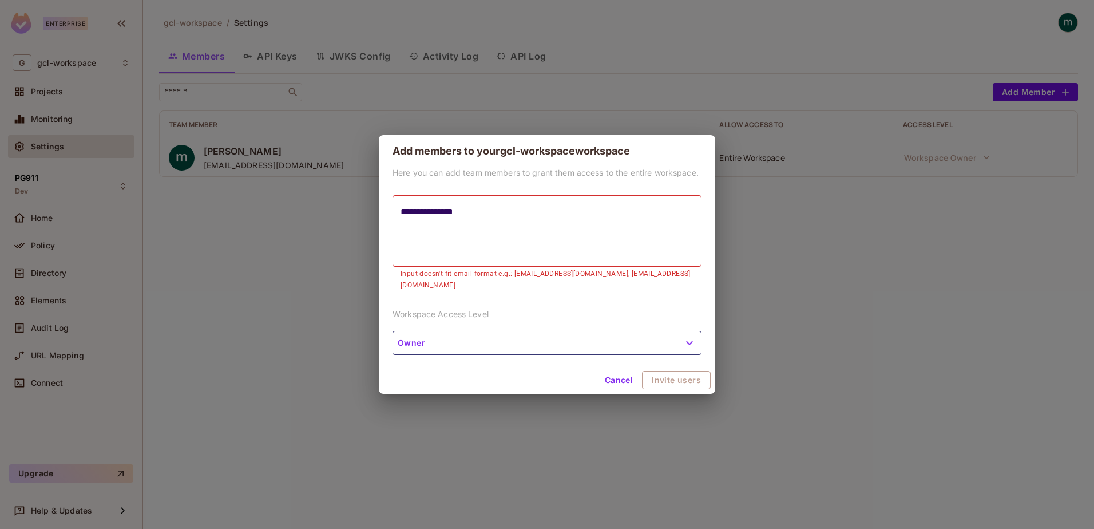
click at [490, 216] on textarea "**********" at bounding box center [546, 231] width 293 height 53
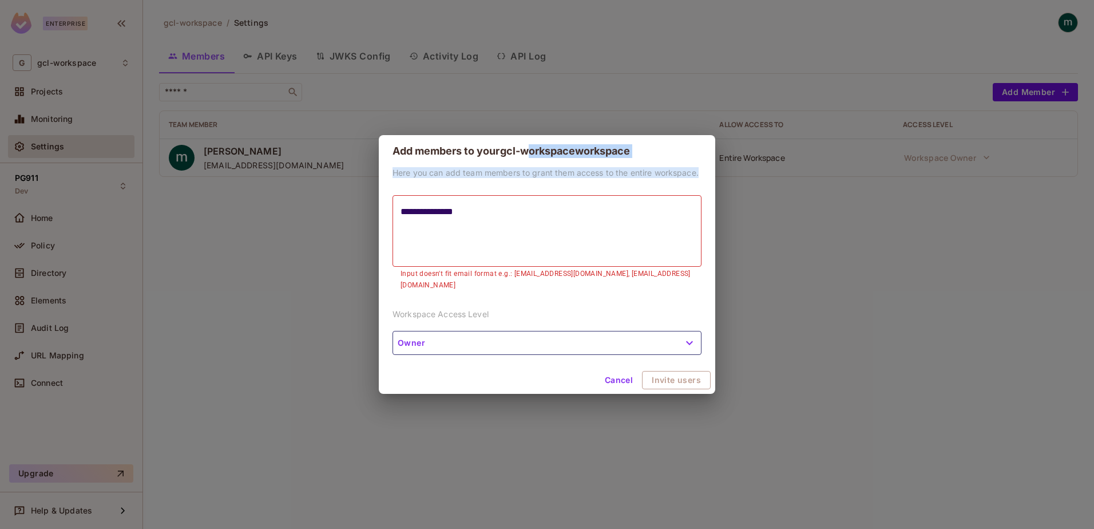
drag, startPoint x: 531, startPoint y: 148, endPoint x: 573, endPoint y: 240, distance: 100.9
click at [573, 240] on form "**********" at bounding box center [547, 264] width 336 height 259
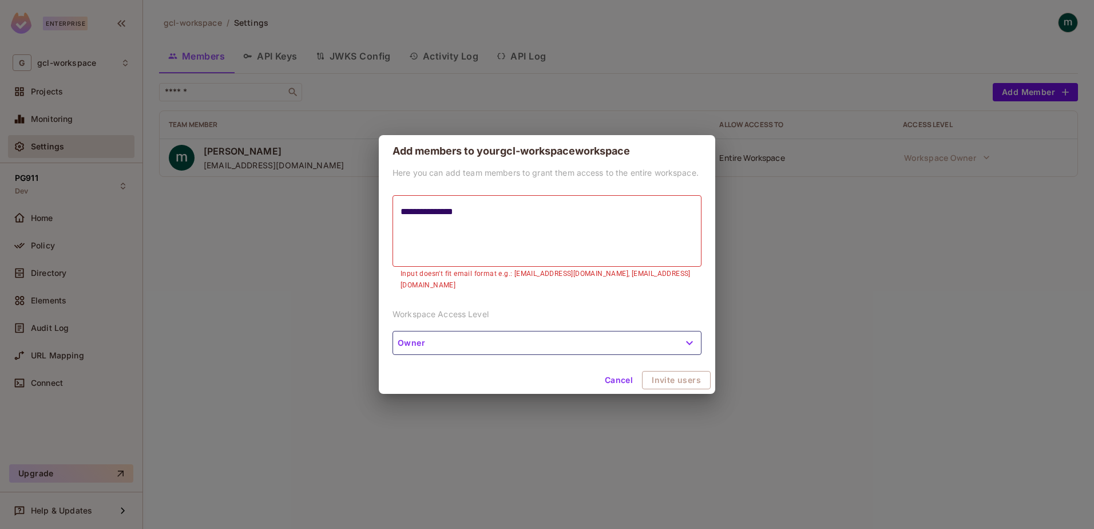
click at [538, 244] on textarea "**********" at bounding box center [546, 231] width 293 height 53
click at [481, 215] on textarea "**********" at bounding box center [546, 231] width 293 height 53
click at [486, 214] on textarea "**********" at bounding box center [546, 231] width 293 height 53
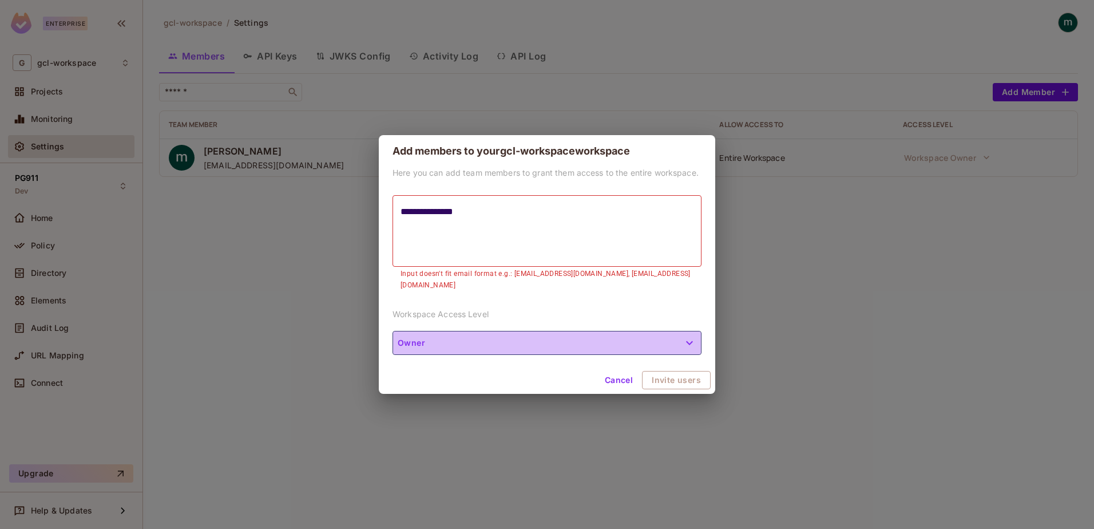
click at [456, 336] on button "Owner" at bounding box center [546, 343] width 309 height 24
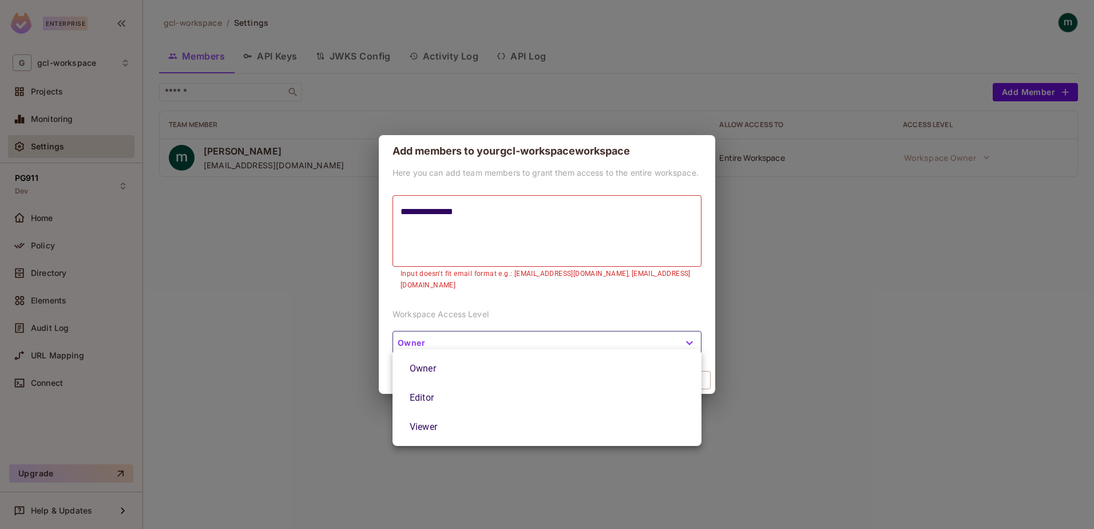
click at [456, 336] on div at bounding box center [547, 264] width 1094 height 529
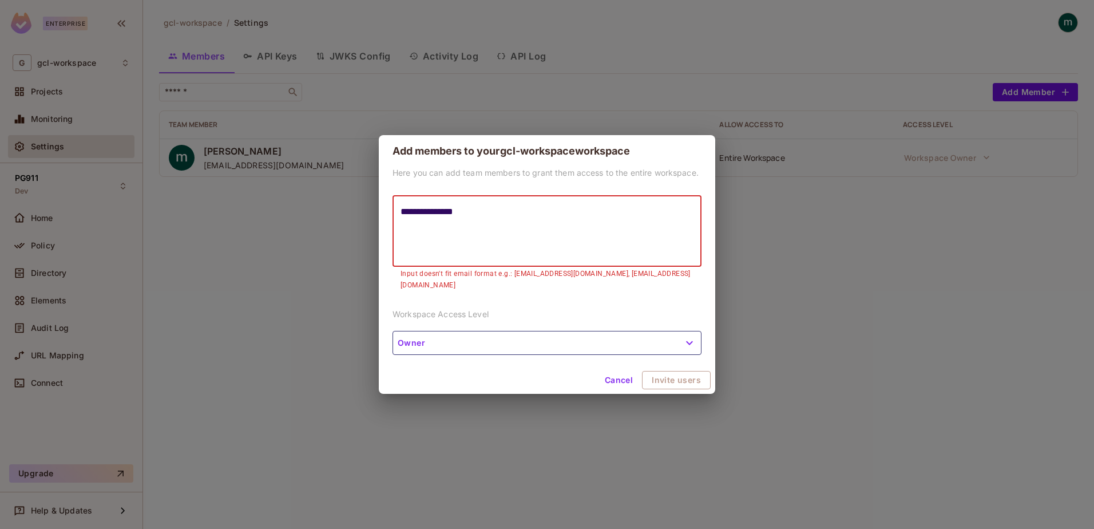
click at [496, 218] on textarea "**********" at bounding box center [546, 231] width 293 height 53
type textarea "**********"
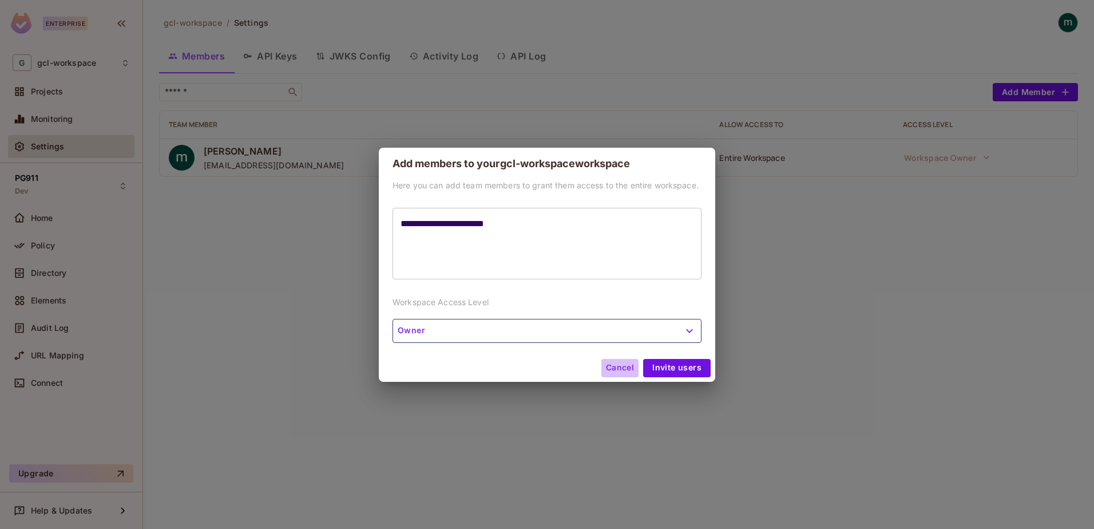
click at [612, 374] on button "Cancel" at bounding box center [619, 368] width 37 height 18
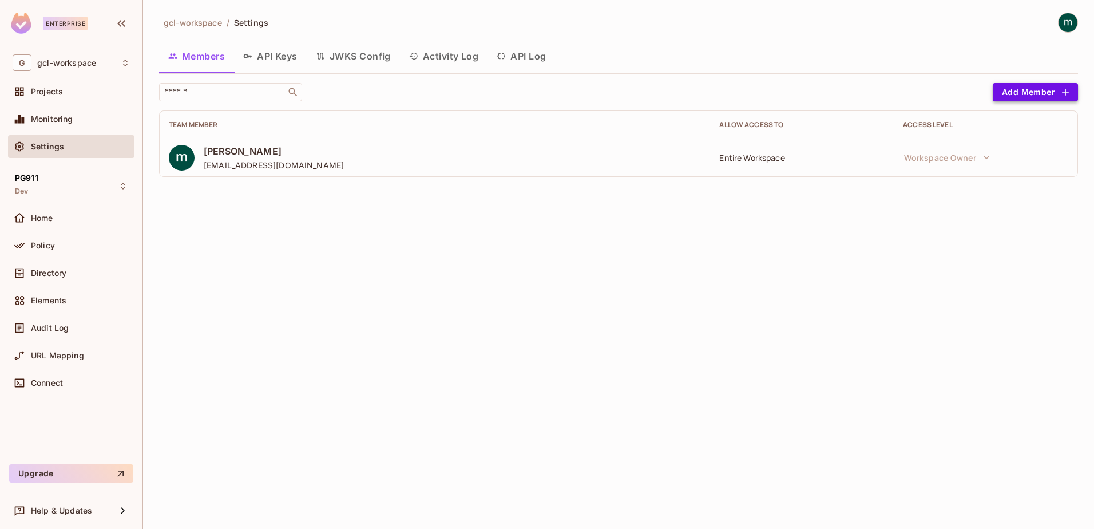
click at [1019, 92] on button "Add Member" at bounding box center [1034, 92] width 85 height 18
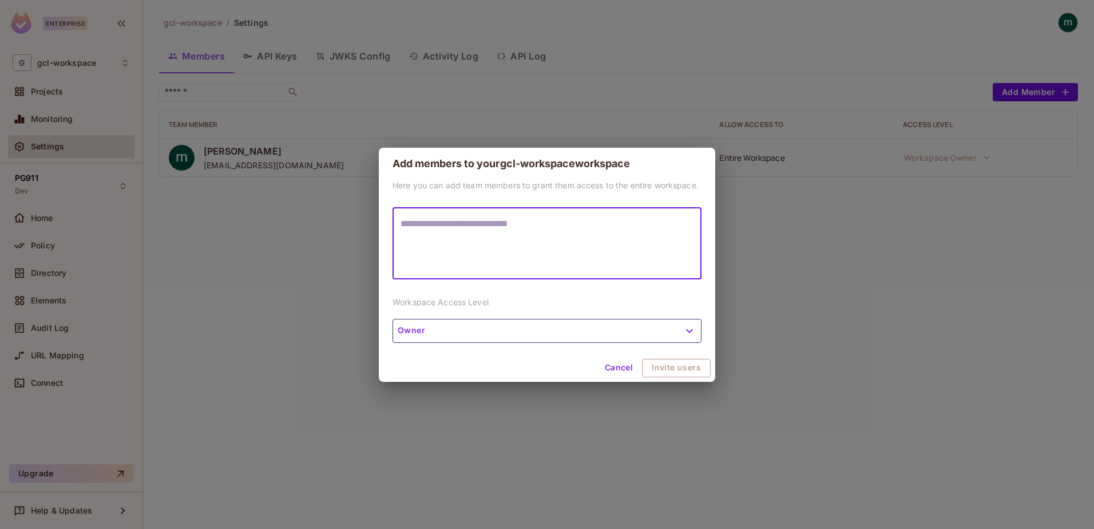
click at [418, 225] on textarea at bounding box center [546, 243] width 293 height 53
type textarea "**********"
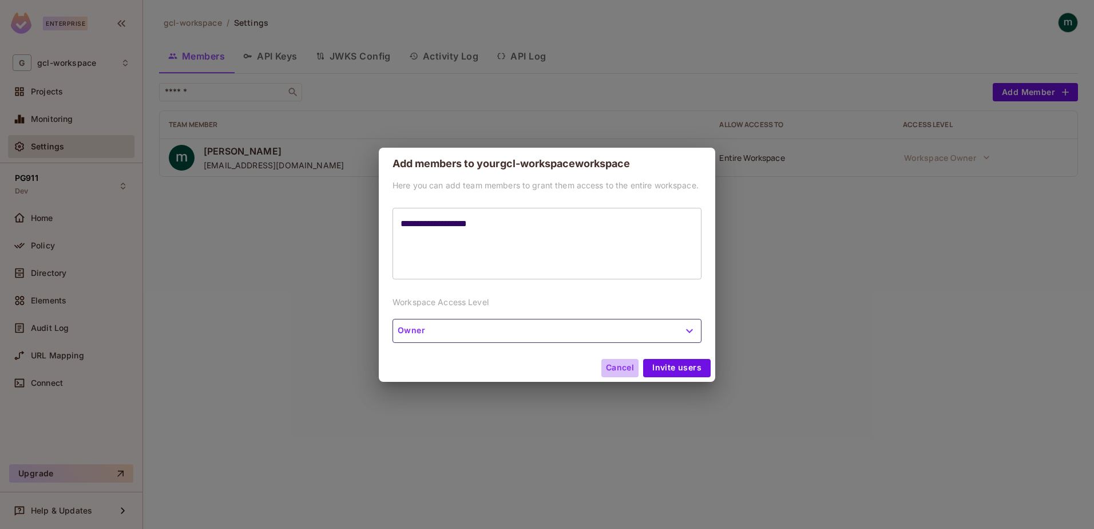
click at [628, 370] on button "Cancel" at bounding box center [619, 368] width 37 height 18
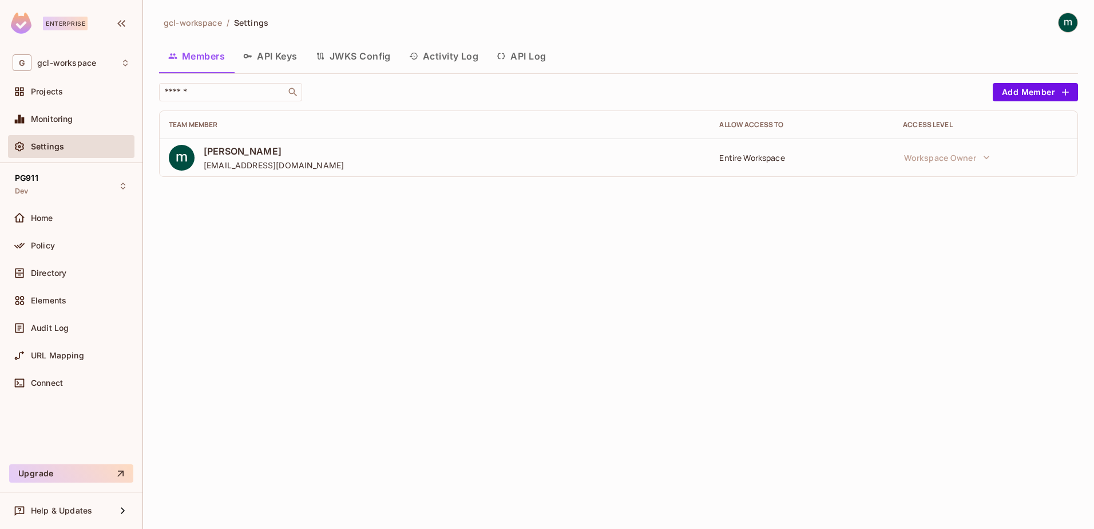
click at [733, 309] on div "gcl-workspace / Settings Members API Keys JWKS Config Activity Log API Log ​ Ad…" at bounding box center [618, 264] width 951 height 529
click at [432, 283] on div "gcl-workspace / Settings Members API Keys JWKS Config Activity Log API Log ​ Ad…" at bounding box center [618, 264] width 951 height 529
click at [277, 56] on button "API Keys" at bounding box center [270, 56] width 73 height 29
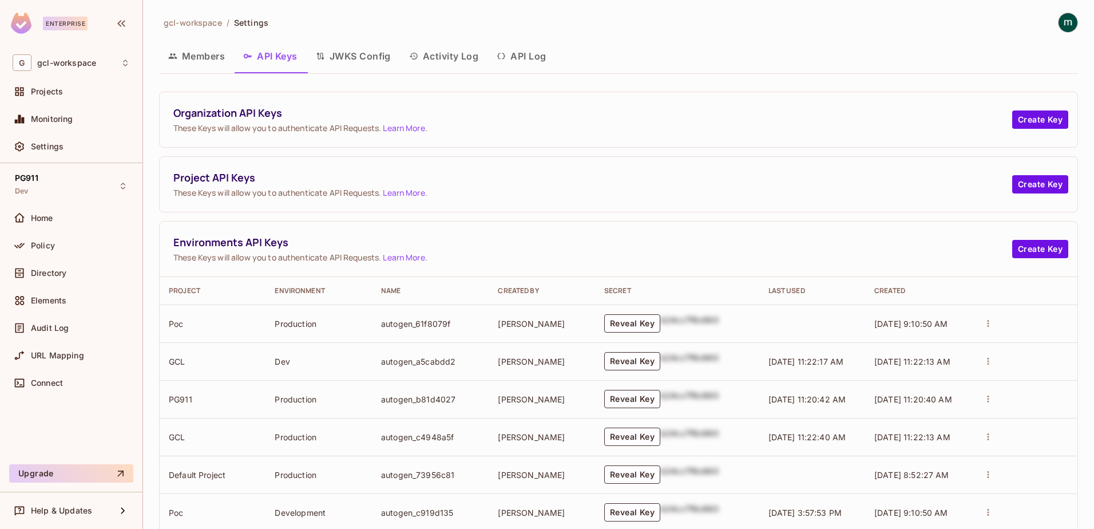
click at [351, 56] on button "JWKS Config" at bounding box center [353, 56] width 93 height 29
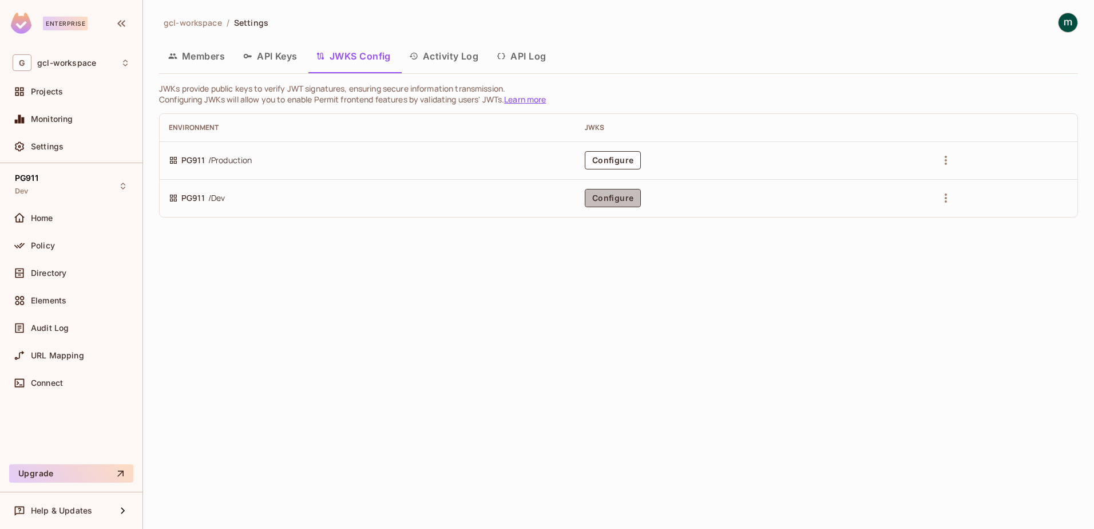
click at [617, 193] on button "Configure" at bounding box center [613, 198] width 56 height 18
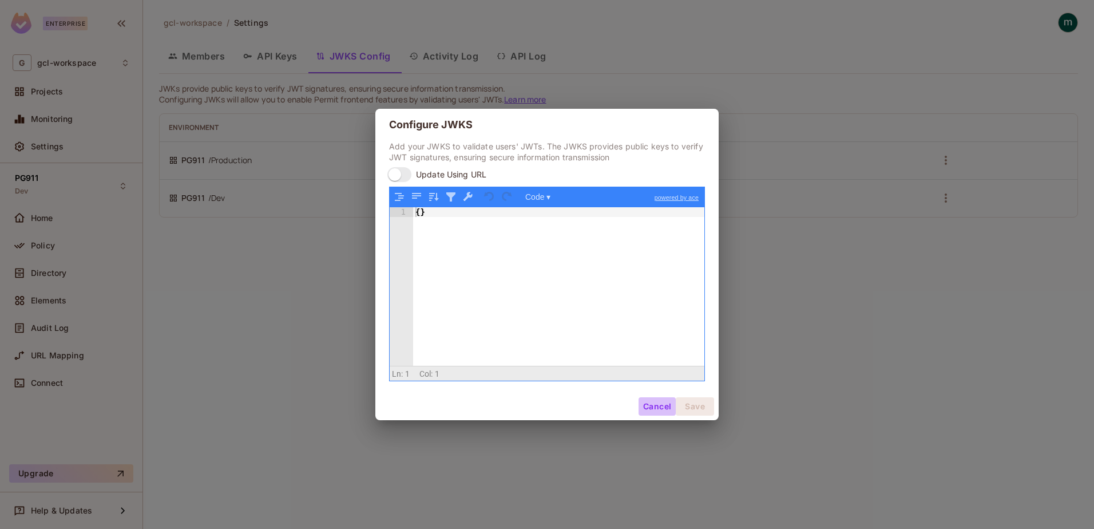
click at [659, 404] on button "Cancel" at bounding box center [656, 406] width 37 height 18
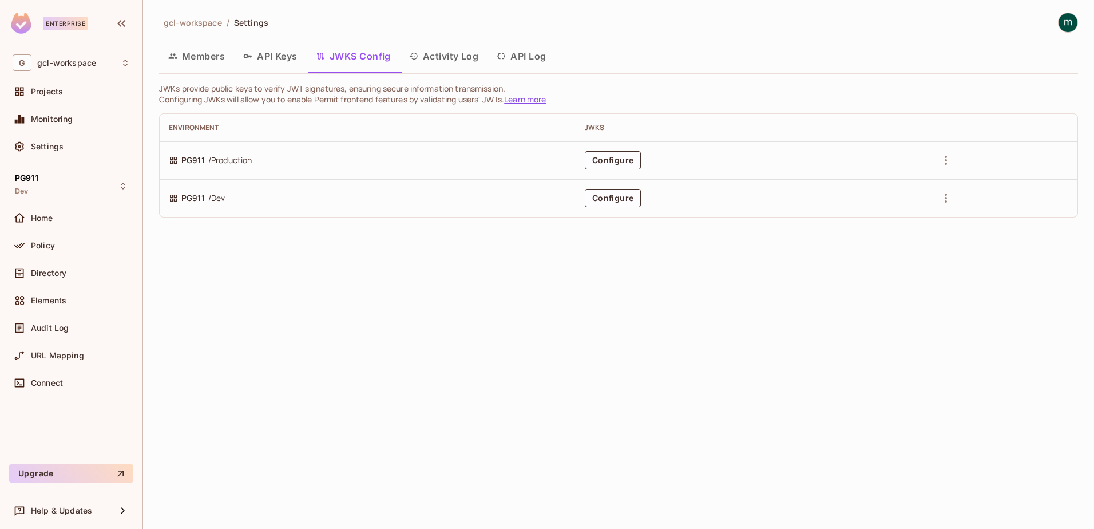
click at [458, 58] on button "Activity Log" at bounding box center [444, 56] width 88 height 29
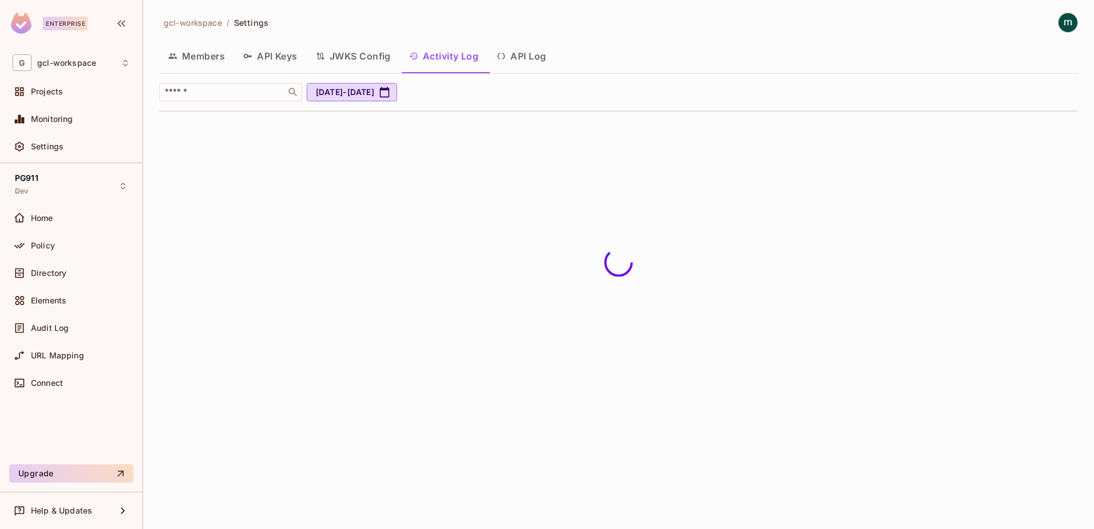
click at [523, 55] on button "API Log" at bounding box center [520, 56] width 67 height 29
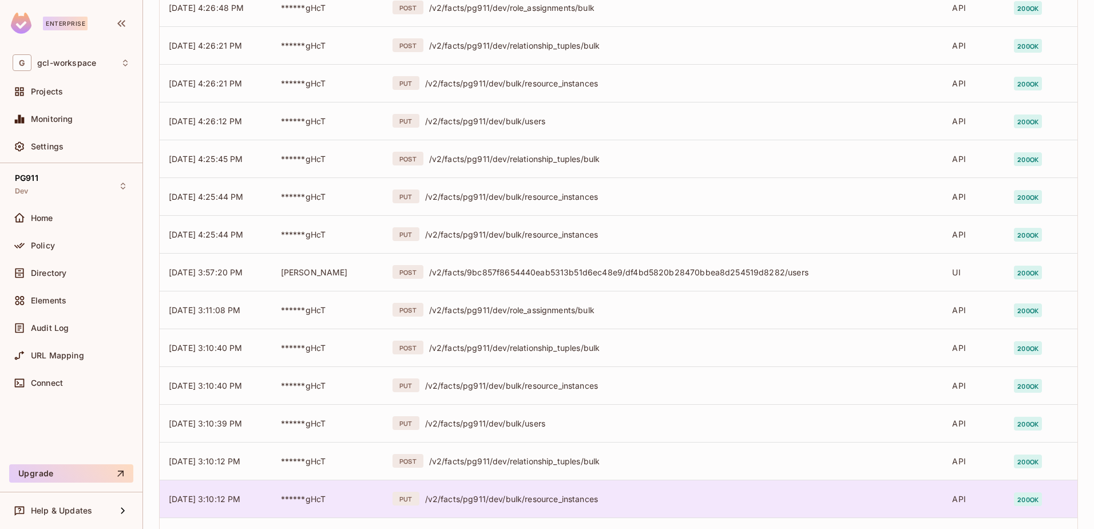
scroll to position [261, 0]
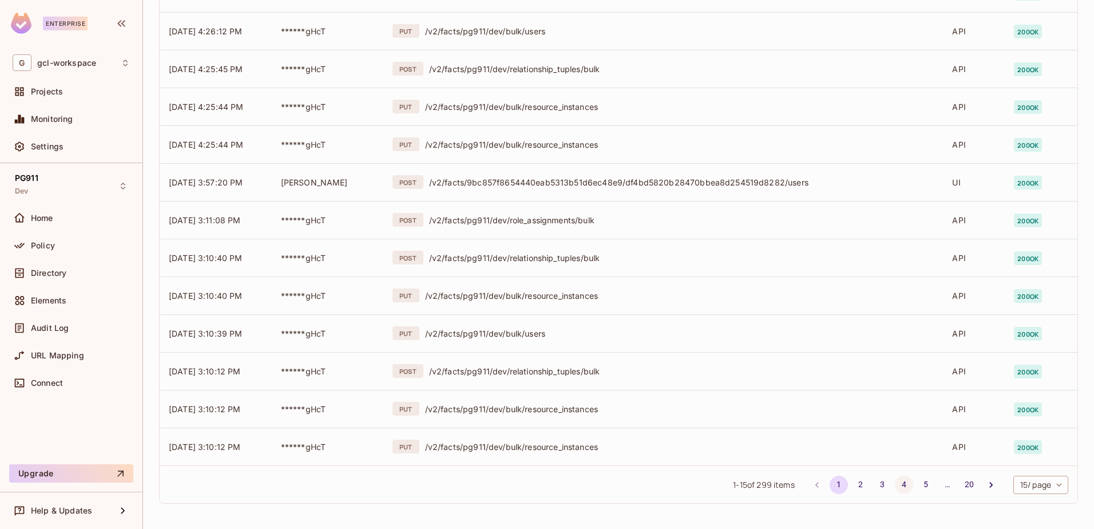
click at [895, 484] on button "4" at bounding box center [904, 484] width 18 height 18
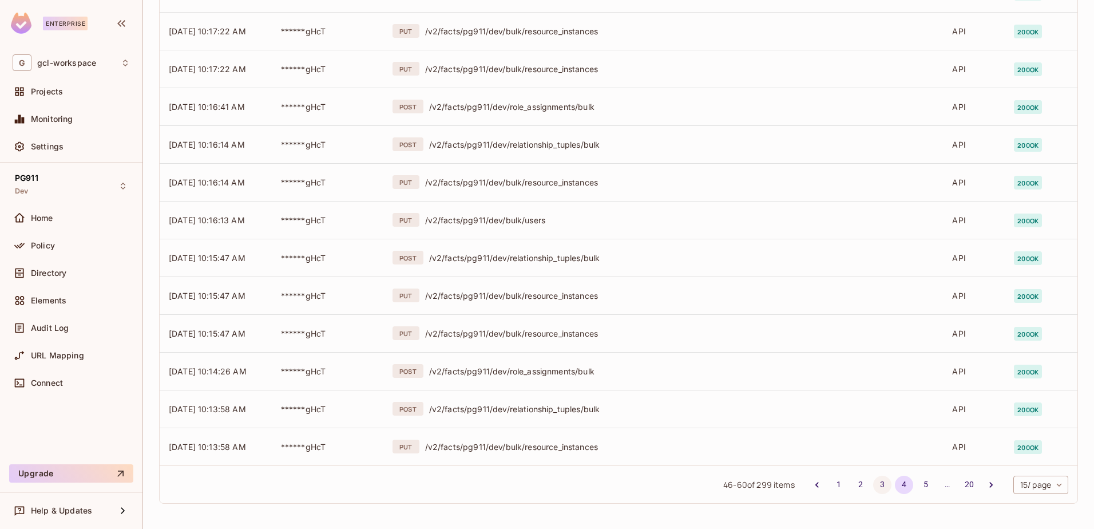
click at [873, 484] on button "3" at bounding box center [882, 484] width 18 height 18
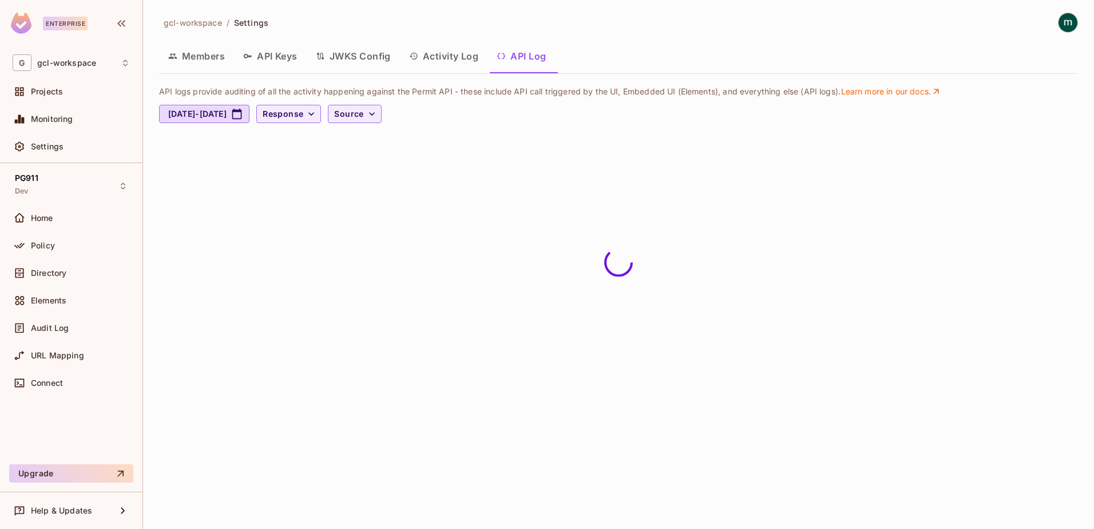
scroll to position [0, 0]
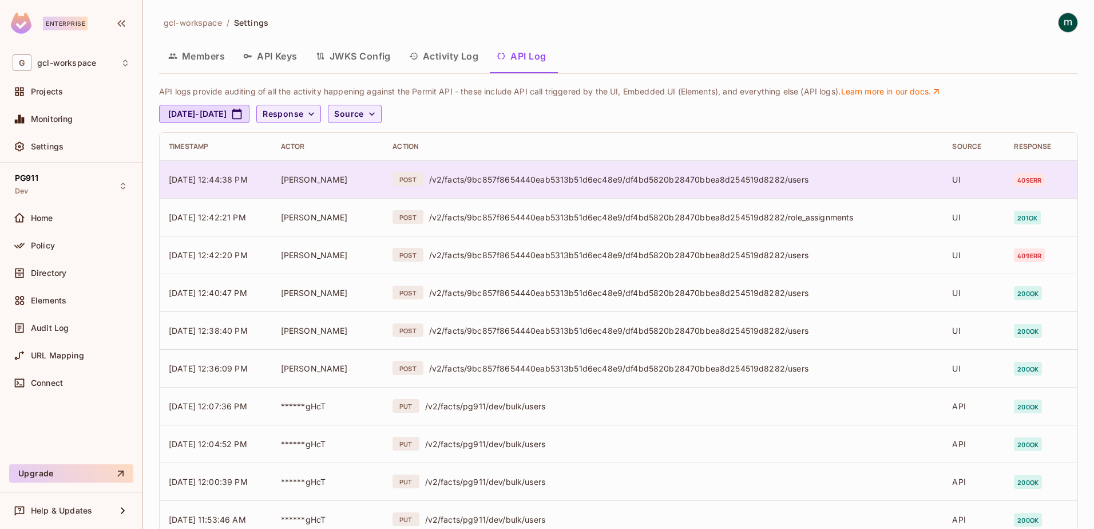
click at [662, 175] on div "/v2/facts/9bc857f8654440eab5313b51d6ec48e9/df4bd5820b28470bbea8d254519d8282/use…" at bounding box center [681, 179] width 505 height 11
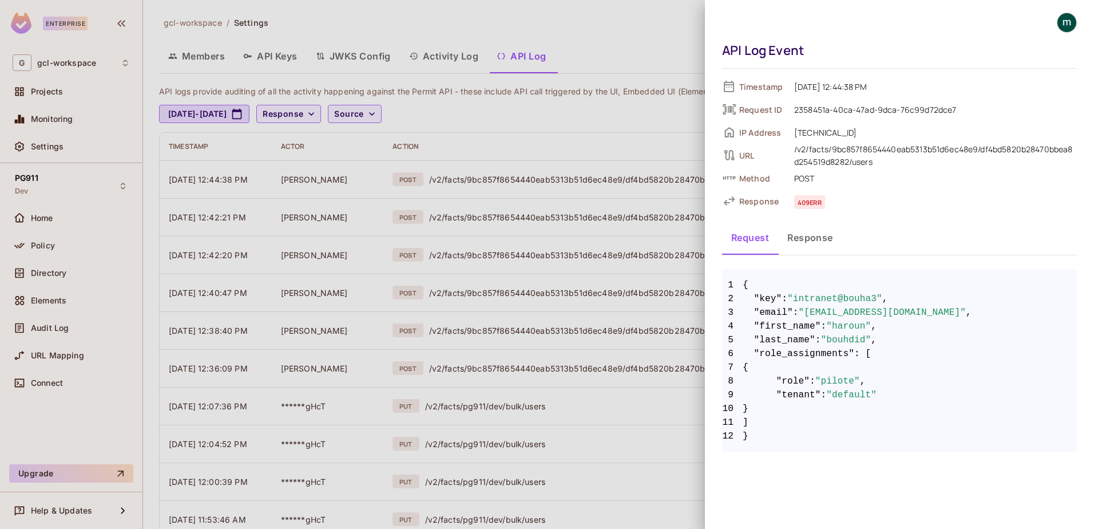
click at [812, 238] on button "Response" at bounding box center [810, 237] width 64 height 29
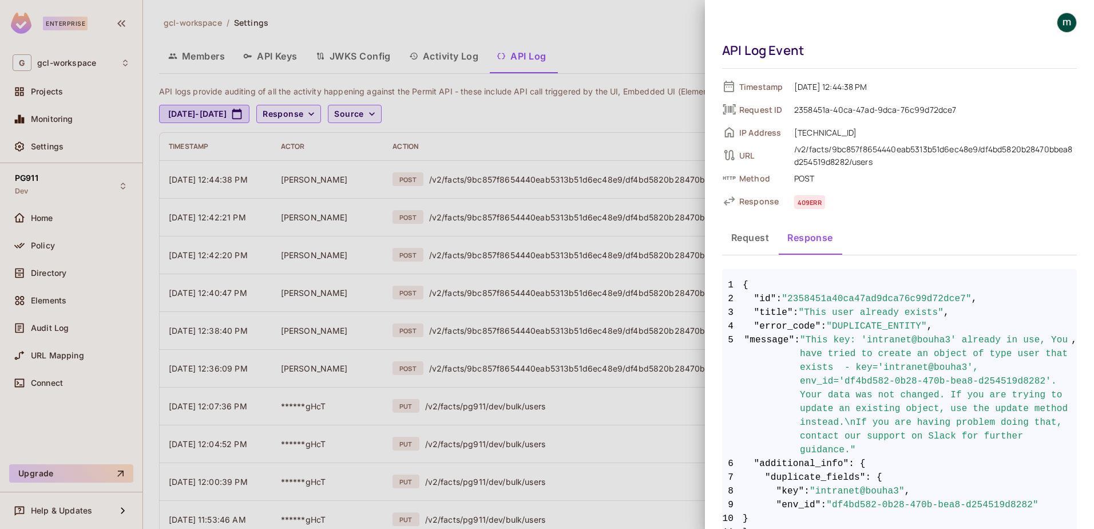
click at [530, 333] on div at bounding box center [547, 264] width 1094 height 529
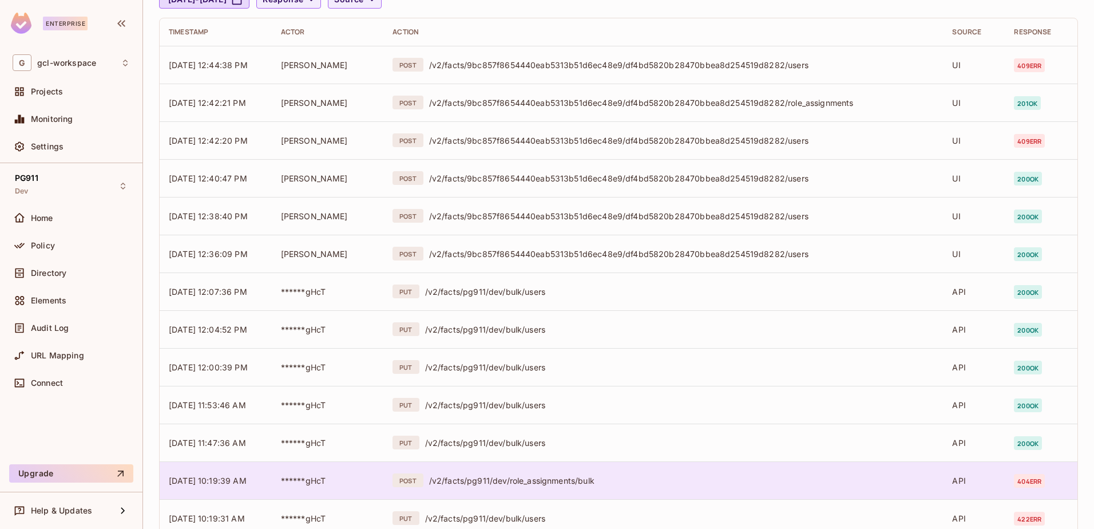
scroll to position [261, 0]
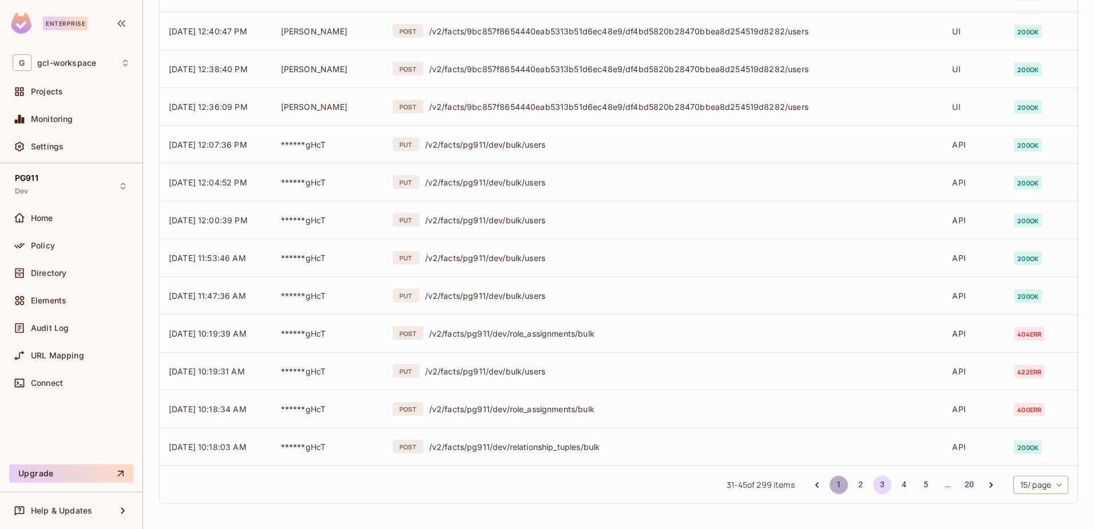
click at [829, 484] on button "1" at bounding box center [838, 484] width 18 height 18
